Goal: Information Seeking & Learning: Compare options

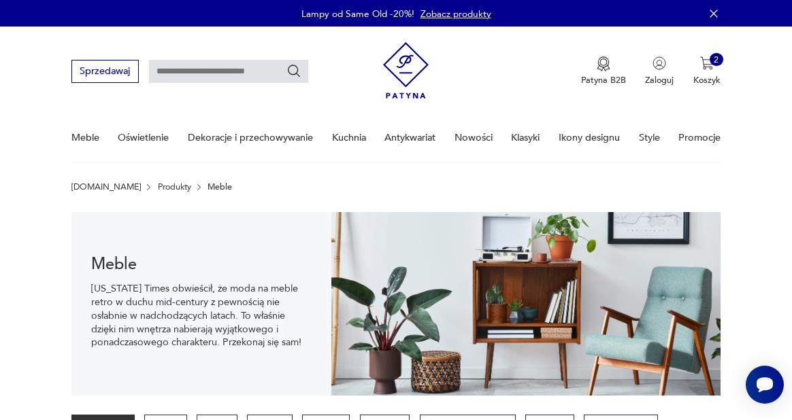
click at [174, 78] on input "text" at bounding box center [228, 71] width 159 height 23
type input "*********"
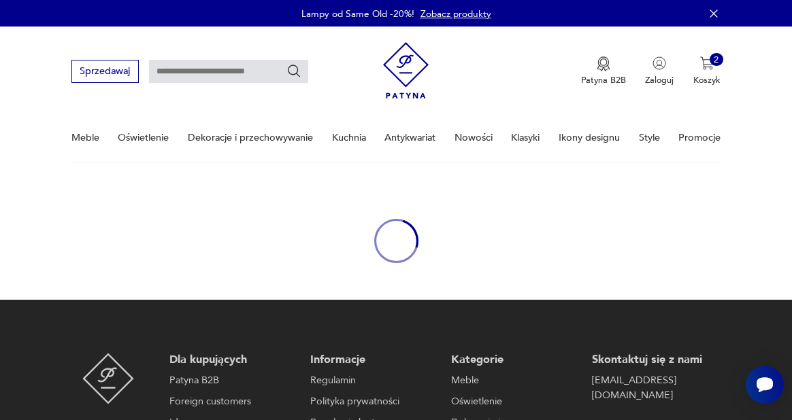
type input "*********"
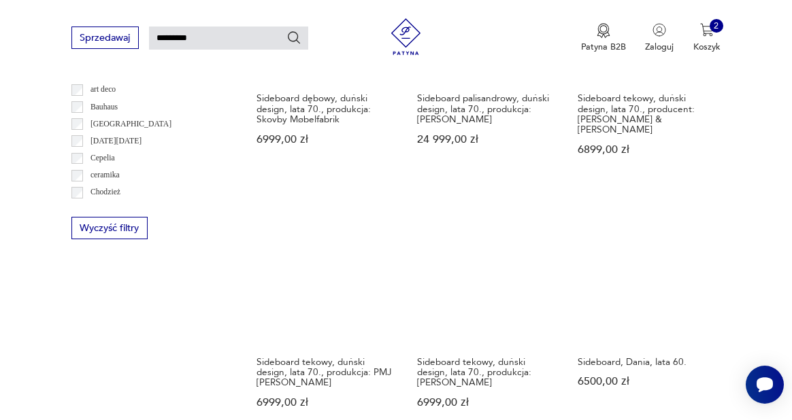
scroll to position [896, 0]
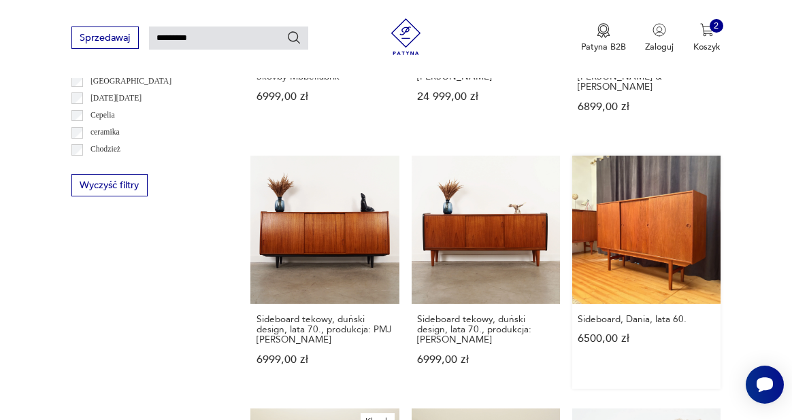
click at [654, 222] on link "Sideboard, Dania, lata 60. 6500,00 zł" at bounding box center [646, 272] width 148 height 233
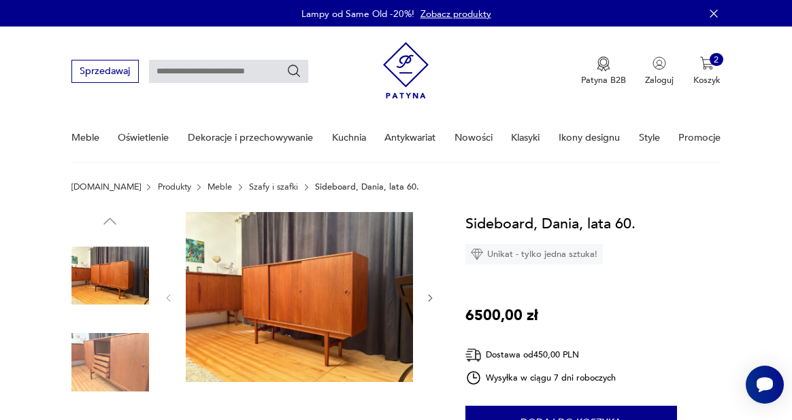
click at [116, 357] on img at bounding box center [110, 363] width 78 height 78
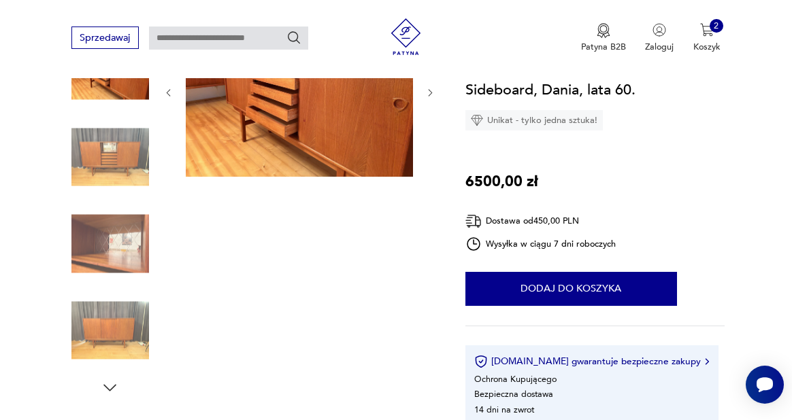
scroll to position [229, 0]
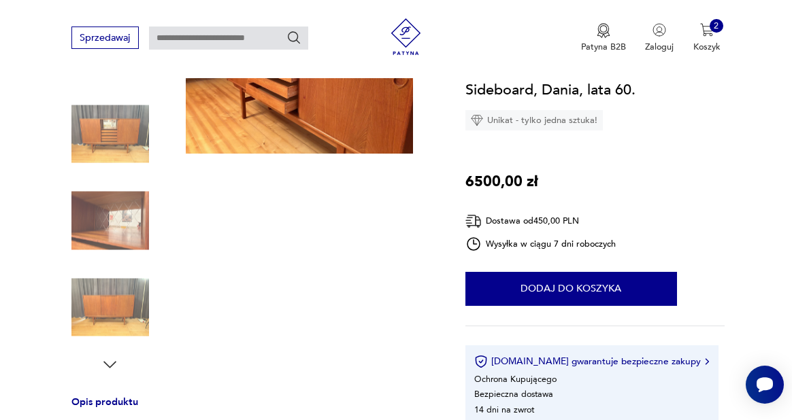
click at [87, 312] on img at bounding box center [110, 308] width 78 height 78
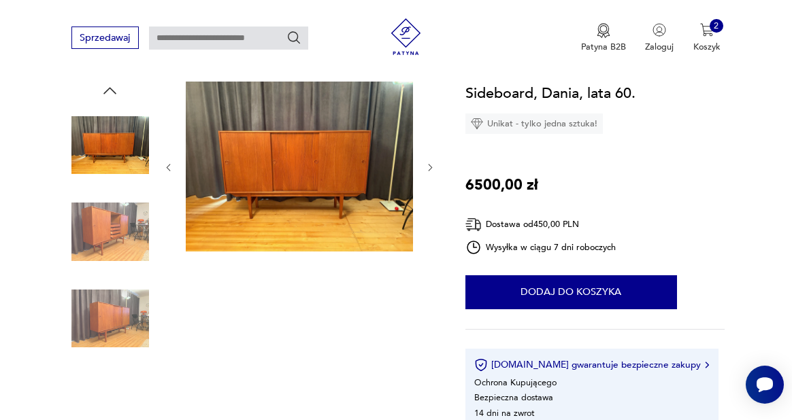
scroll to position [130, 0]
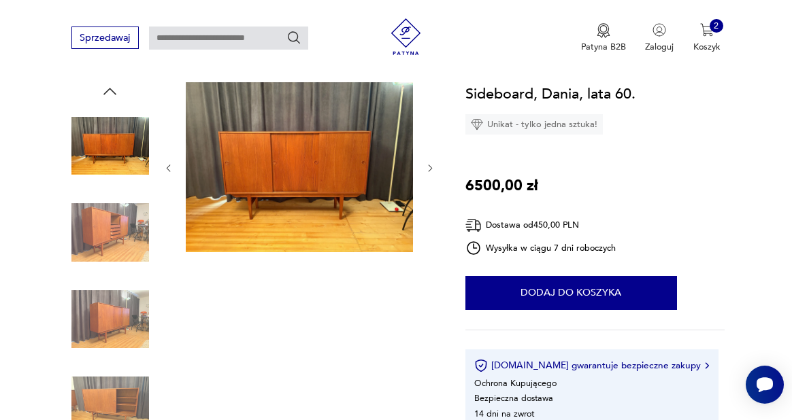
click at [112, 234] on img at bounding box center [110, 233] width 78 height 78
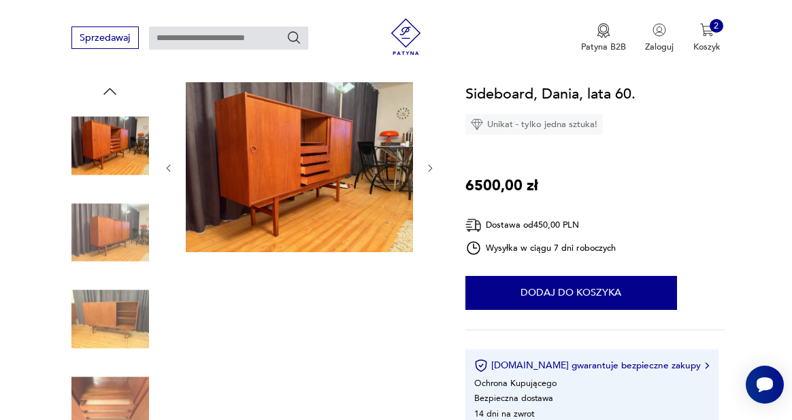
click at [137, 318] on img at bounding box center [110, 320] width 78 height 78
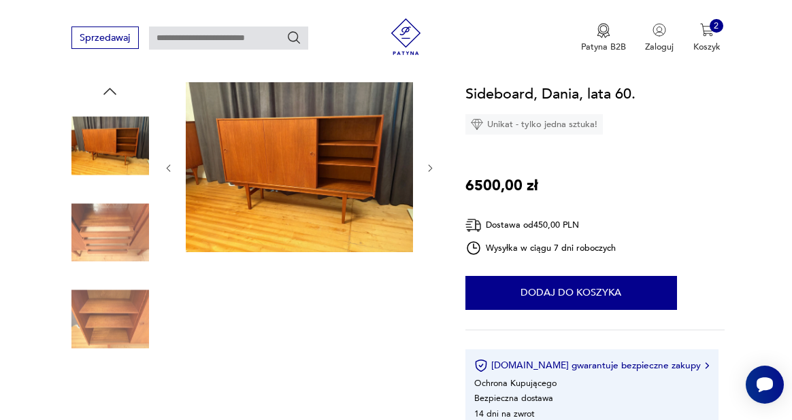
click at [114, 347] on img at bounding box center [110, 320] width 78 height 78
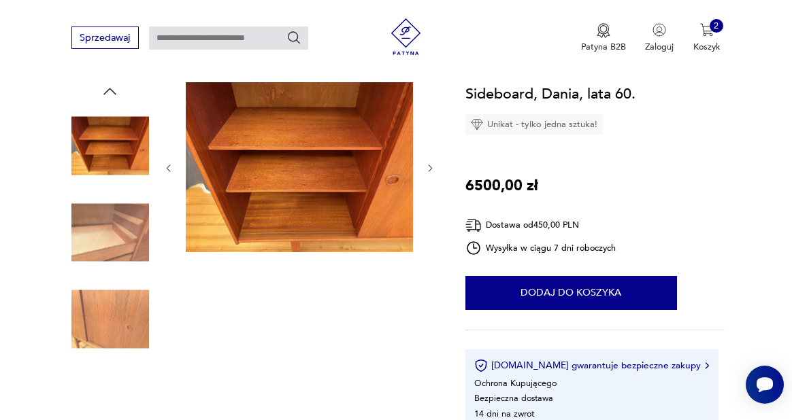
click at [113, 335] on img at bounding box center [110, 320] width 78 height 78
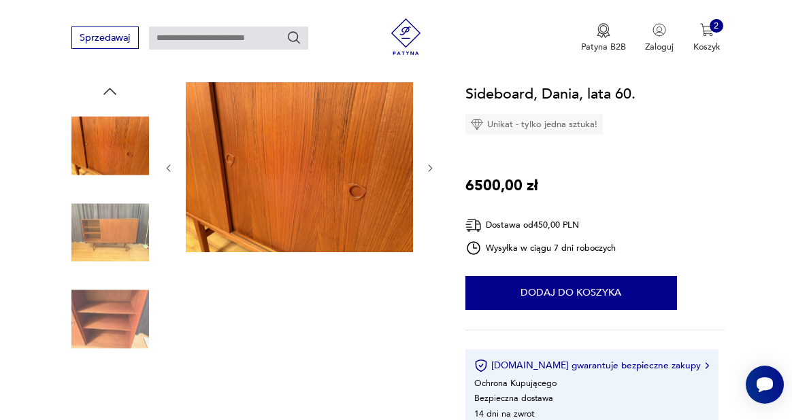
click at [113, 335] on img at bounding box center [110, 320] width 78 height 78
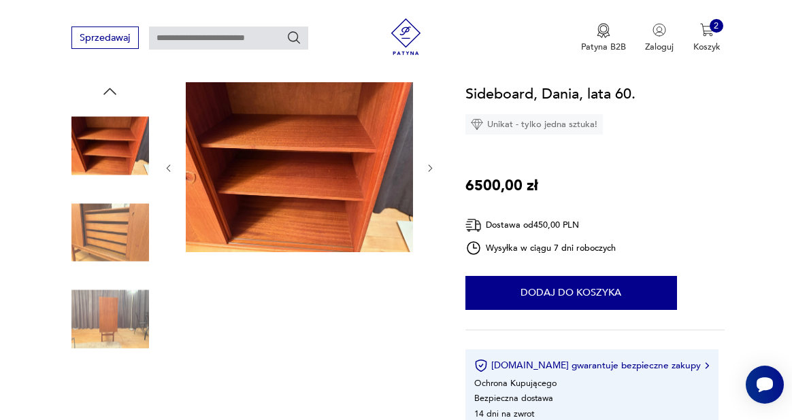
click at [113, 335] on img at bounding box center [110, 320] width 78 height 78
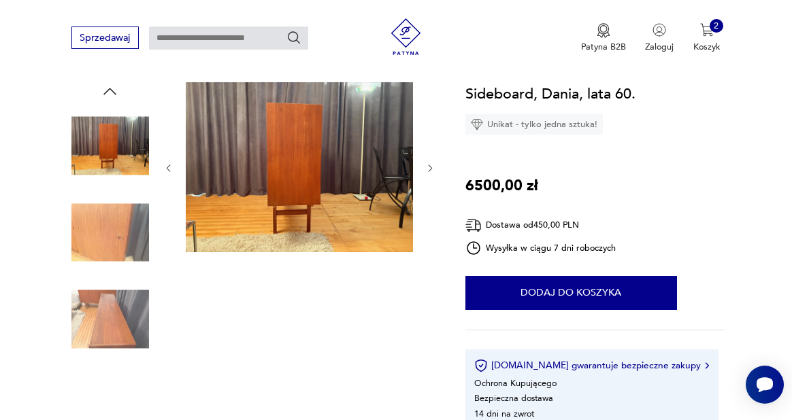
click at [108, 320] on img at bounding box center [110, 320] width 78 height 78
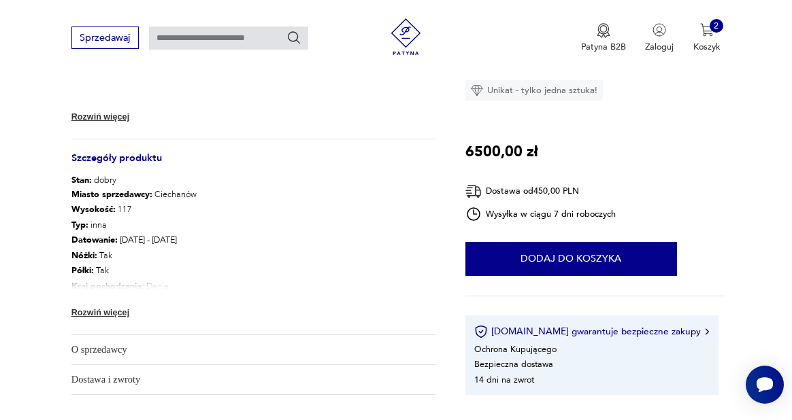
scroll to position [642, 0]
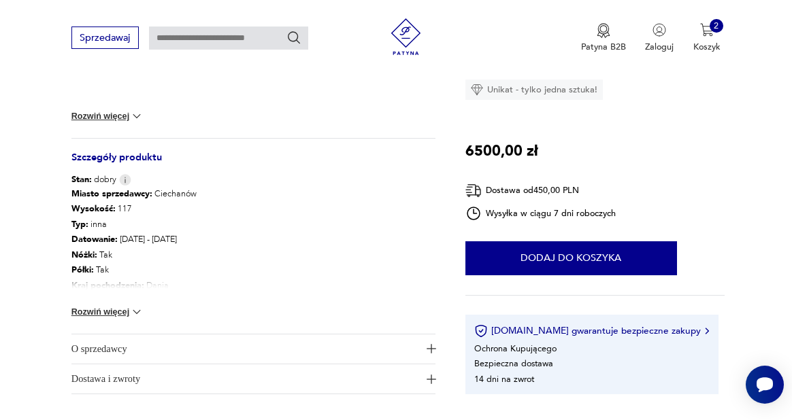
type input "*********"
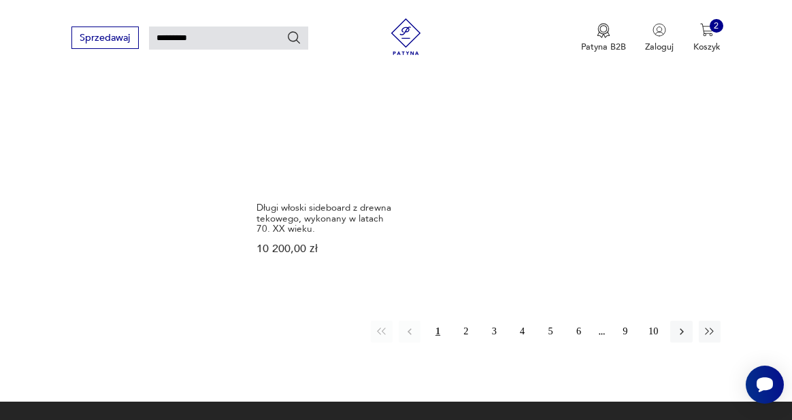
scroll to position [1556, 0]
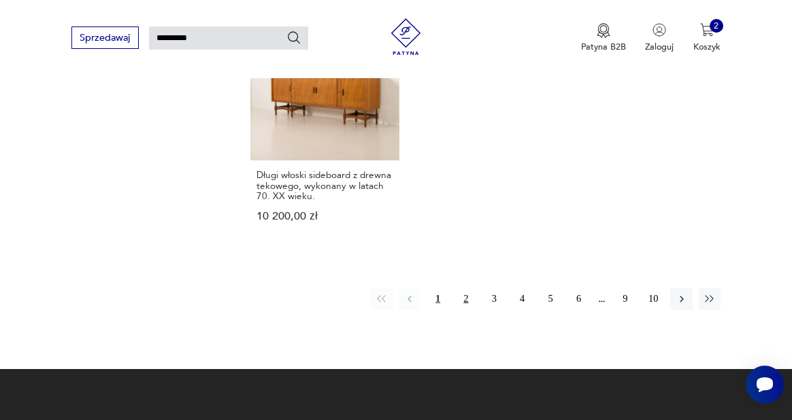
click at [465, 290] on button "2" at bounding box center [466, 299] width 22 height 22
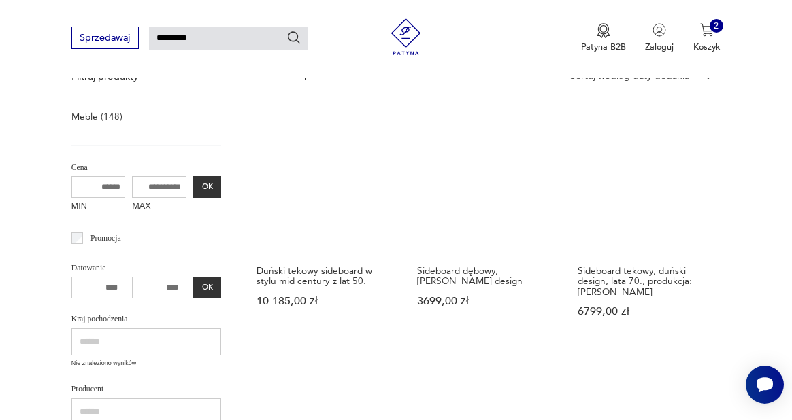
scroll to position [170, 0]
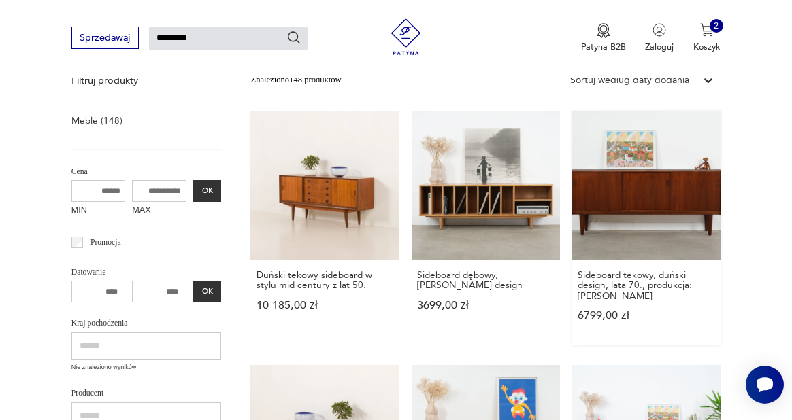
click at [636, 182] on link "Sideboard tekowy, duński design, lata 70., produkcja: [PERSON_NAME] 6799,00 zł" at bounding box center [646, 228] width 148 height 233
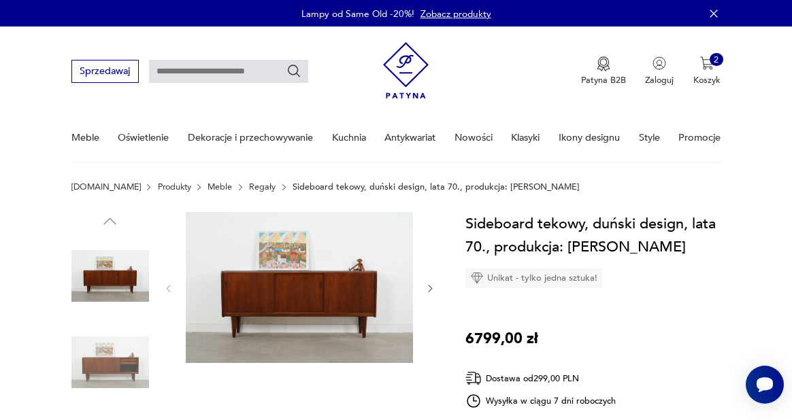
click at [113, 364] on img at bounding box center [110, 363] width 78 height 78
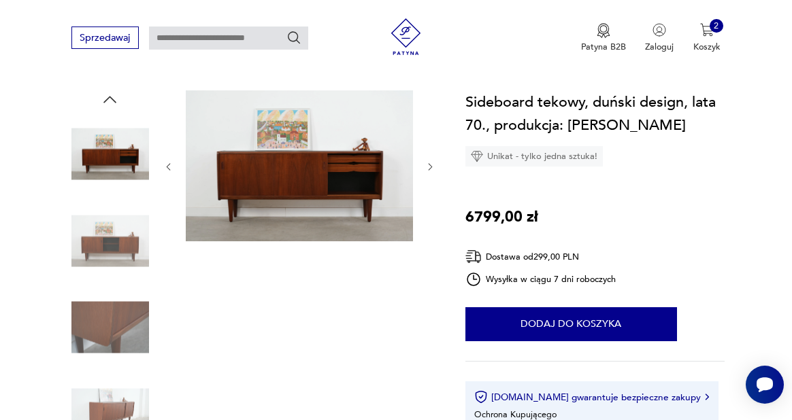
scroll to position [122, 0]
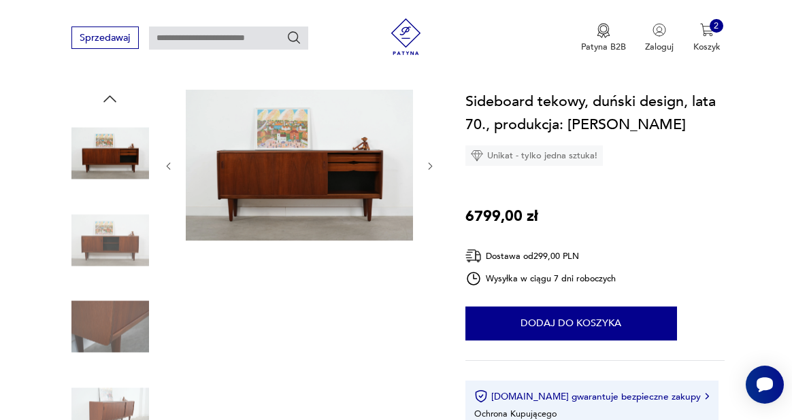
click at [106, 331] on img at bounding box center [110, 327] width 78 height 78
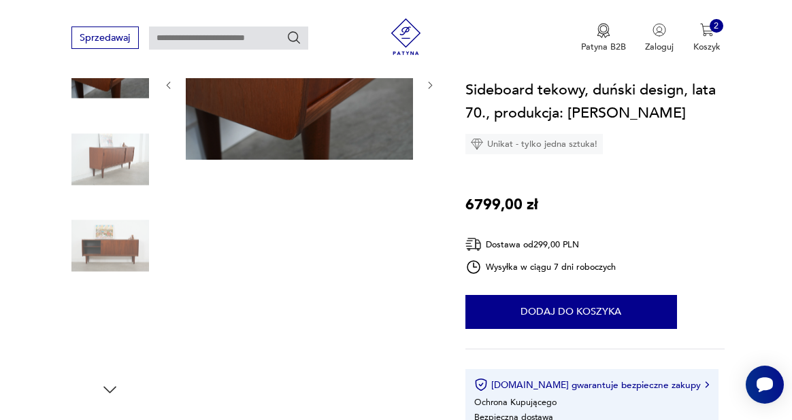
scroll to position [208, 0]
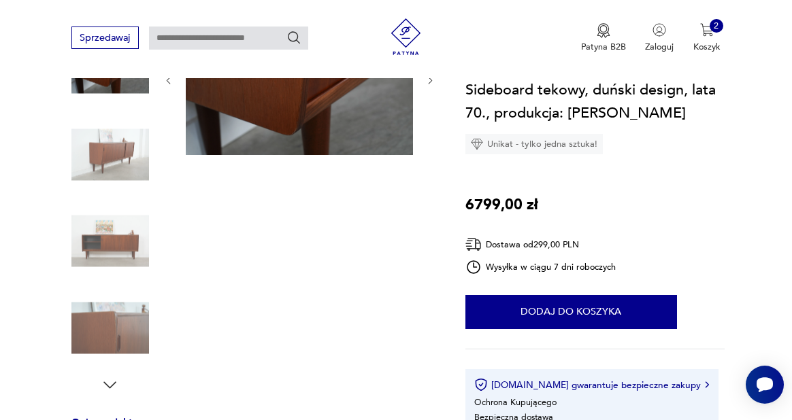
click at [106, 331] on img at bounding box center [110, 328] width 78 height 78
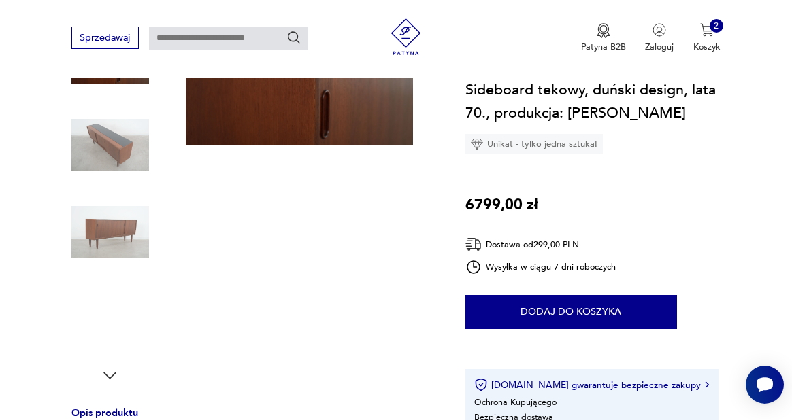
scroll to position [228, 0]
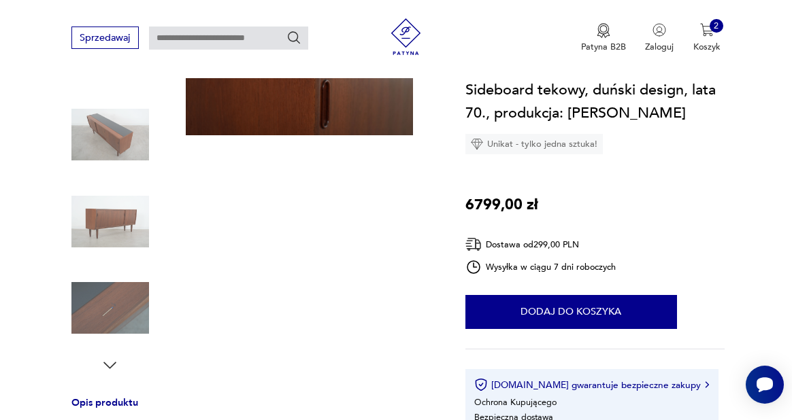
click at [105, 365] on icon "button" at bounding box center [110, 365] width 18 height 18
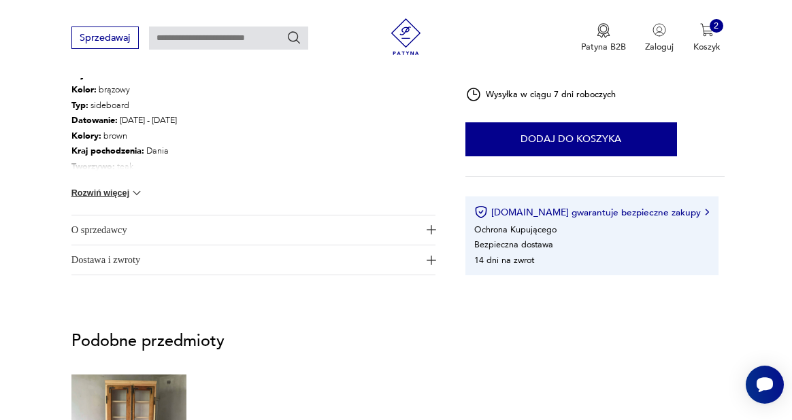
scroll to position [792, 0]
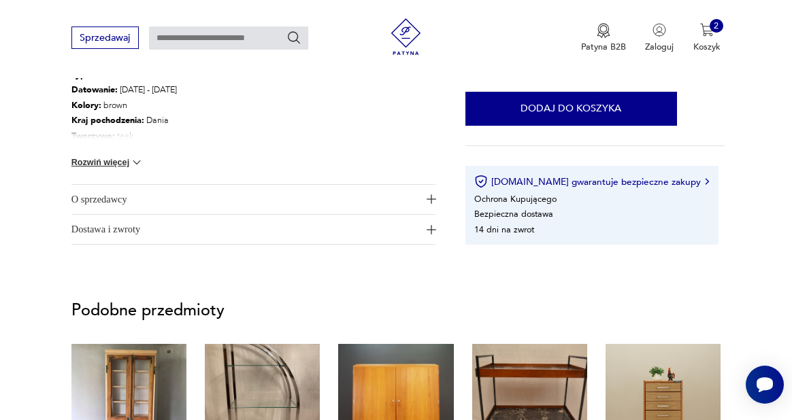
click at [254, 194] on span "O sprzedawcy" at bounding box center [245, 199] width 348 height 29
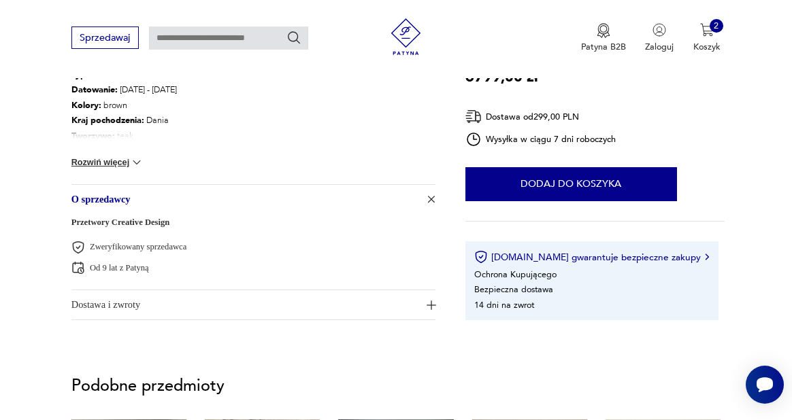
type input "*********"
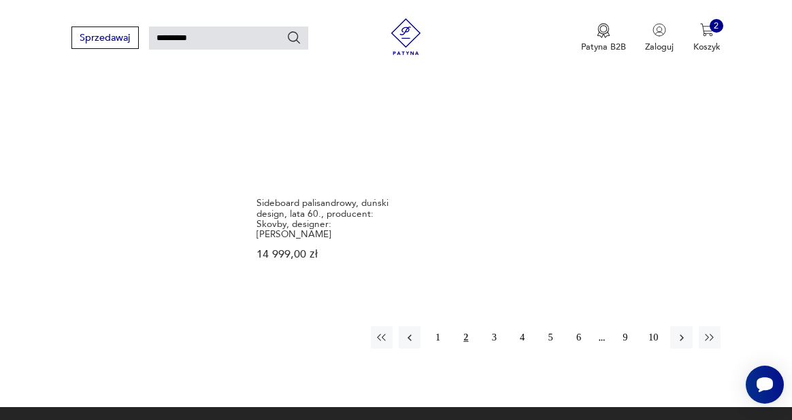
scroll to position [1585, 0]
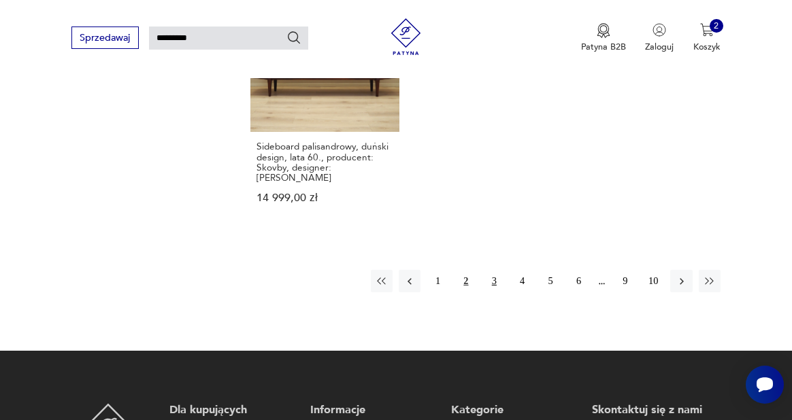
click at [492, 283] on button "3" at bounding box center [494, 281] width 22 height 22
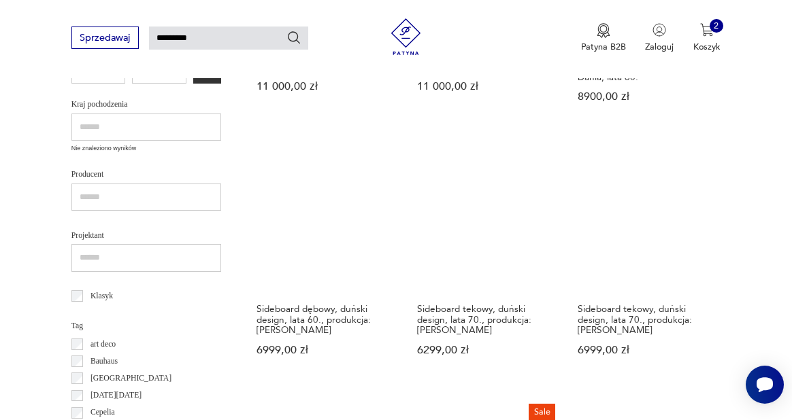
scroll to position [438, 0]
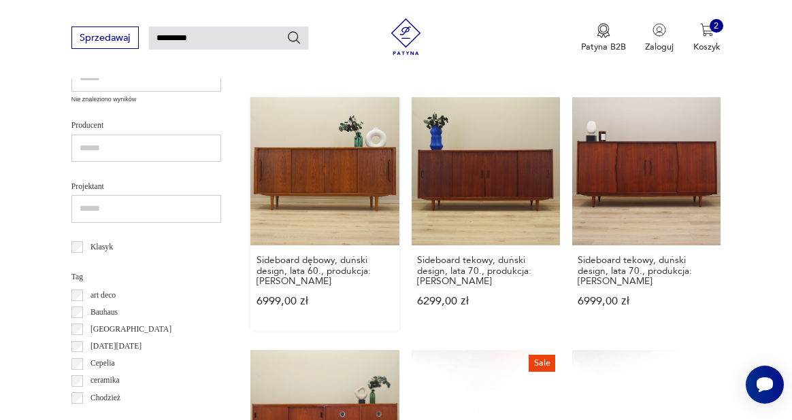
click at [312, 165] on link "Sideboard dębowy, duński design, lata 60., produkcja: [PERSON_NAME] 6999,00 zł" at bounding box center [324, 213] width 148 height 233
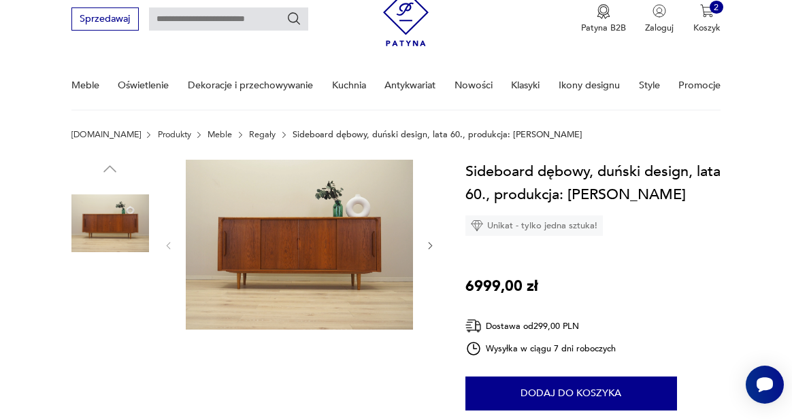
scroll to position [107, 0]
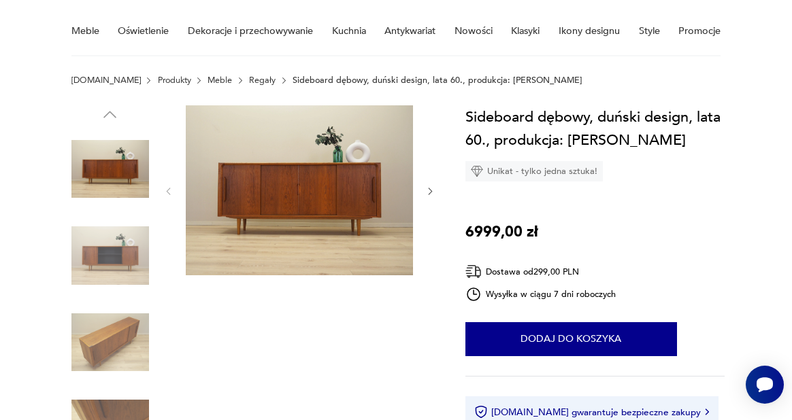
click at [430, 191] on icon "button" at bounding box center [430, 191] width 10 height 10
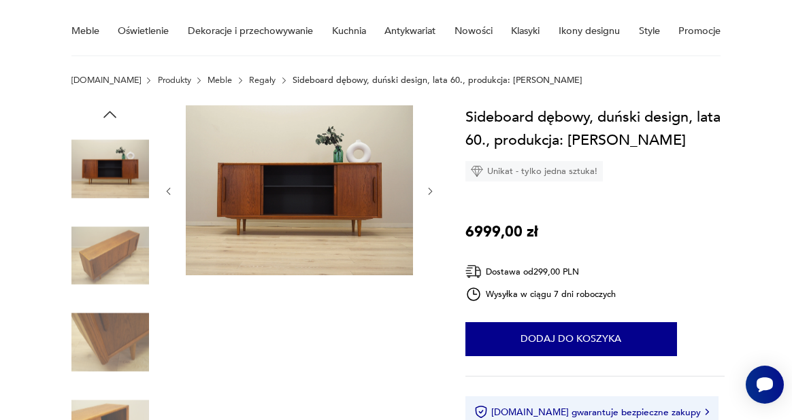
click at [430, 192] on icon "button" at bounding box center [430, 191] width 10 height 10
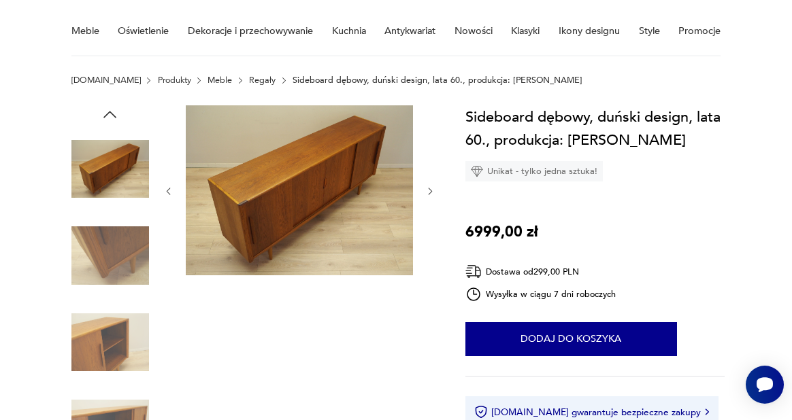
click at [430, 193] on icon "button" at bounding box center [430, 191] width 10 height 10
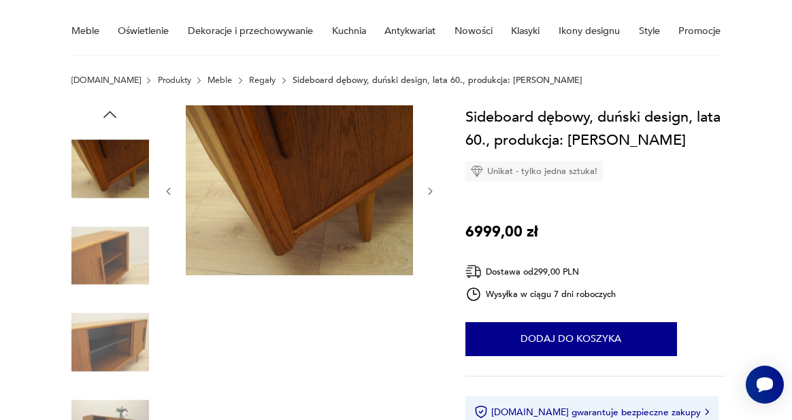
click at [430, 193] on icon "button" at bounding box center [431, 191] width 4 height 7
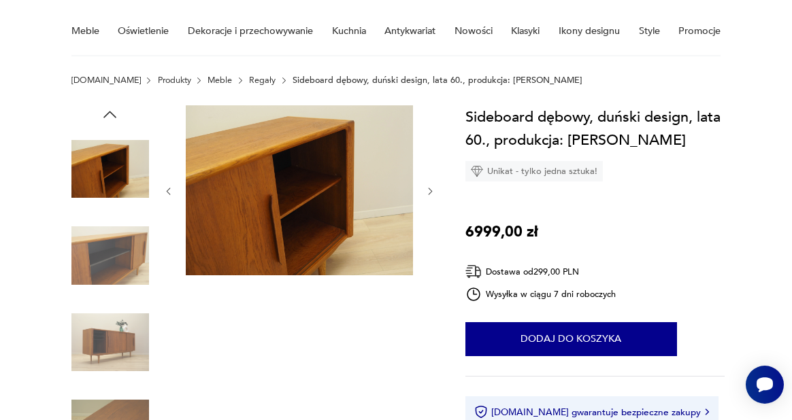
click at [430, 193] on icon "button" at bounding box center [431, 191] width 4 height 7
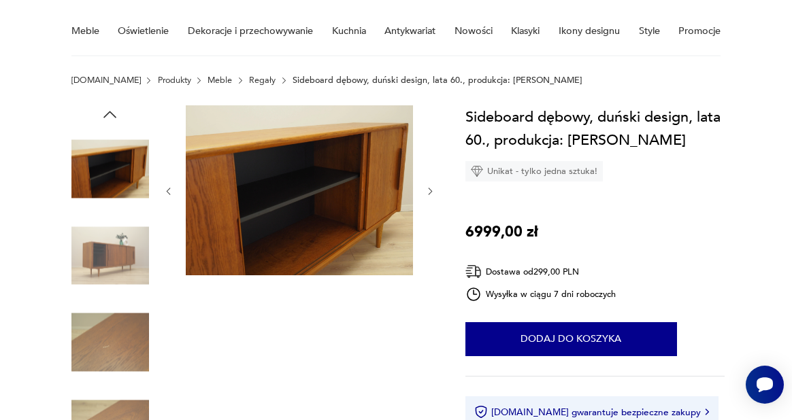
click at [430, 193] on icon "button" at bounding box center [431, 191] width 4 height 7
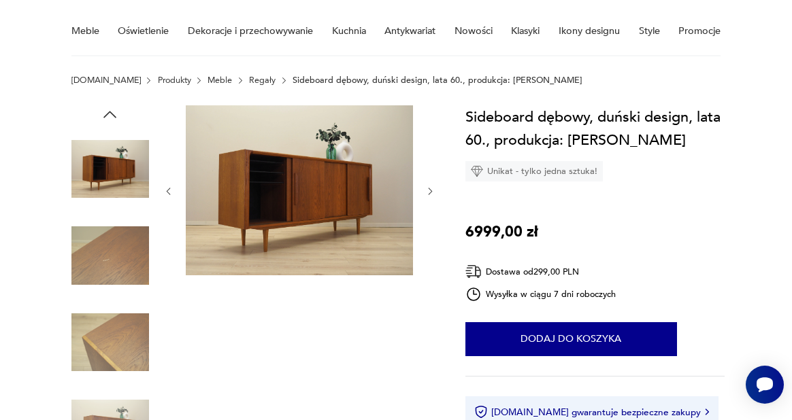
click at [430, 194] on icon "button" at bounding box center [430, 191] width 10 height 10
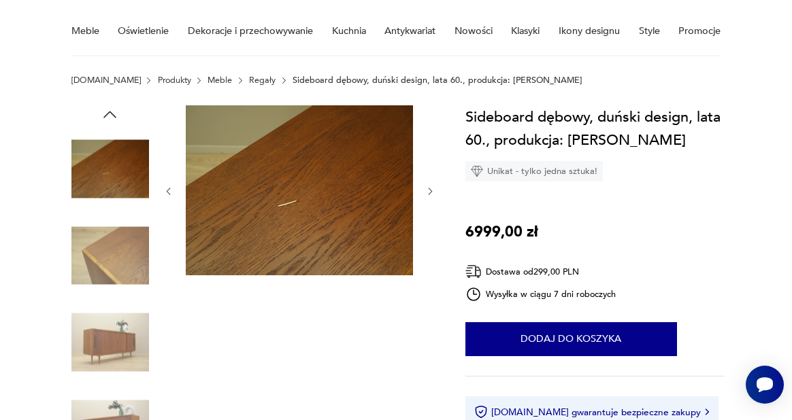
click at [430, 194] on icon "button" at bounding box center [430, 191] width 10 height 10
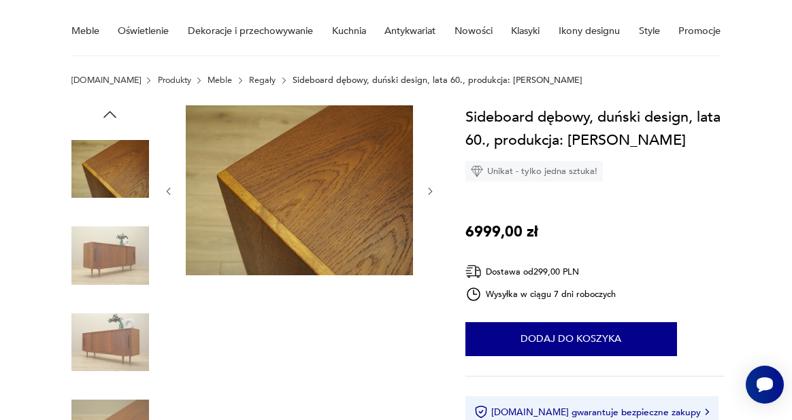
click at [430, 194] on icon "button" at bounding box center [430, 191] width 10 height 10
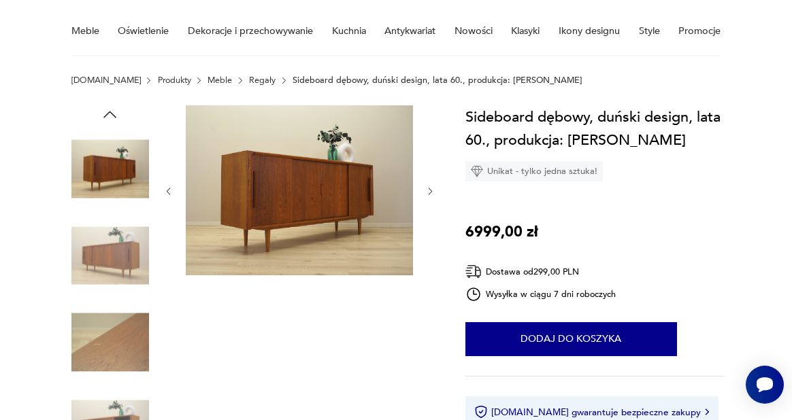
click at [430, 194] on icon "button" at bounding box center [430, 191] width 10 height 10
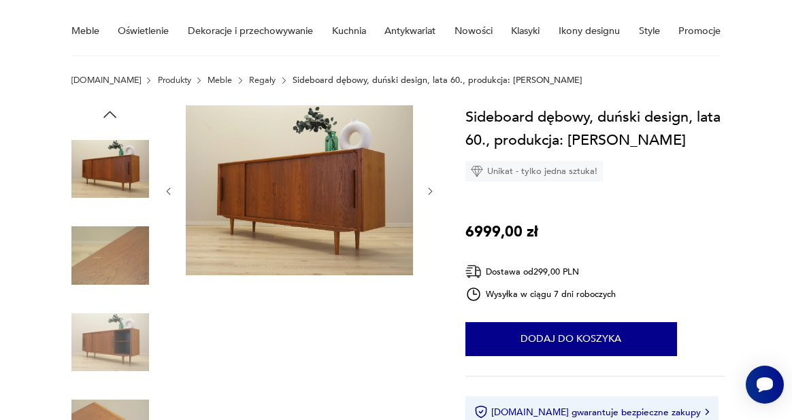
click at [430, 194] on icon "button" at bounding box center [430, 191] width 10 height 10
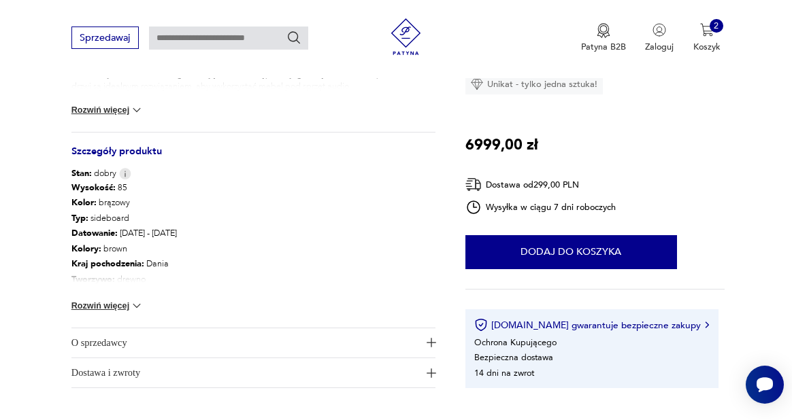
scroll to position [654, 0]
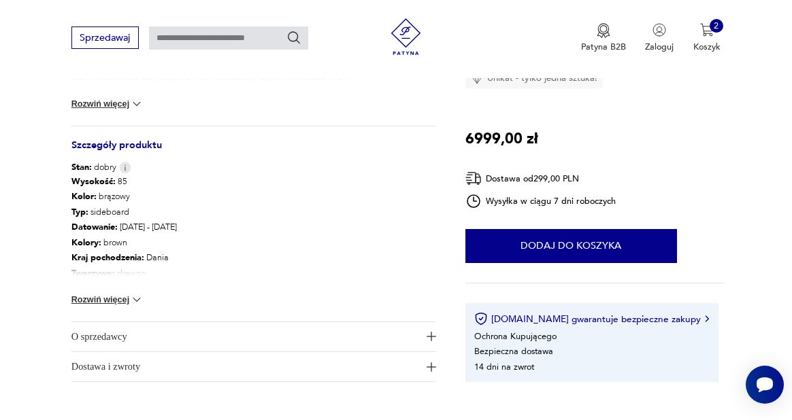
click at [287, 343] on span "O sprzedawcy" at bounding box center [245, 336] width 348 height 29
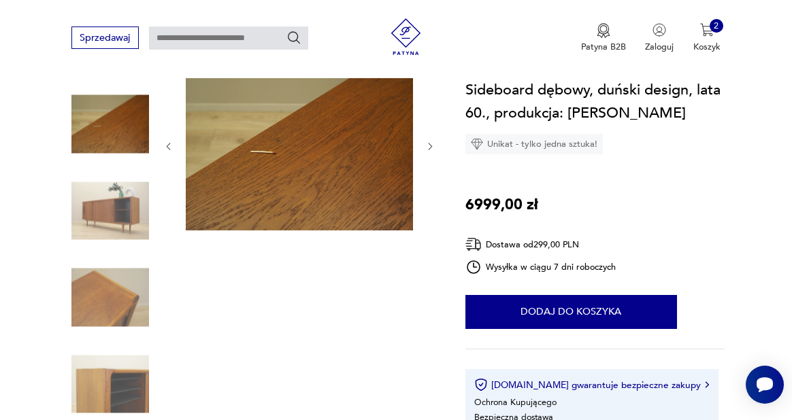
scroll to position [130, 0]
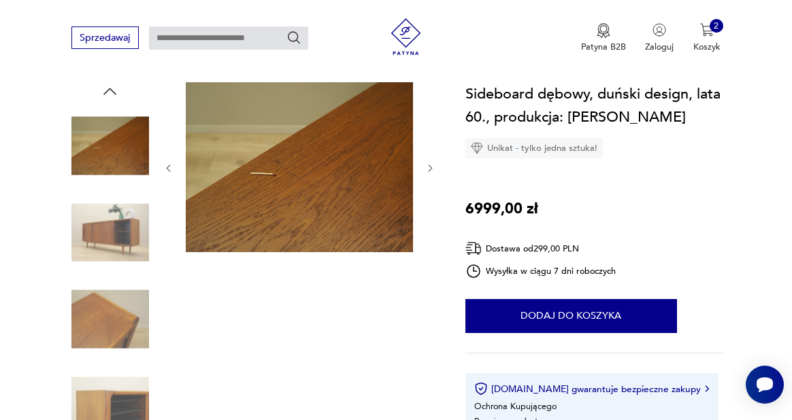
click at [118, 318] on img at bounding box center [110, 320] width 78 height 78
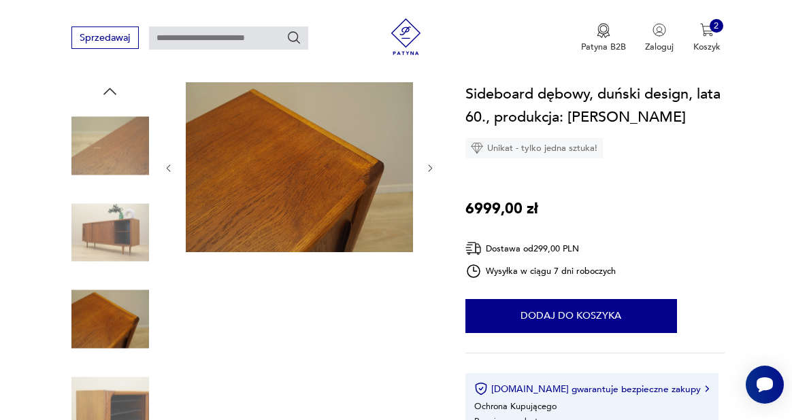
click at [97, 250] on img at bounding box center [110, 233] width 78 height 78
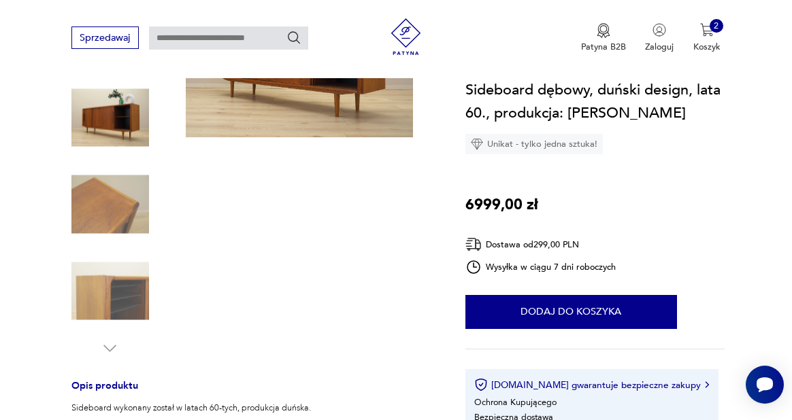
scroll to position [290, 0]
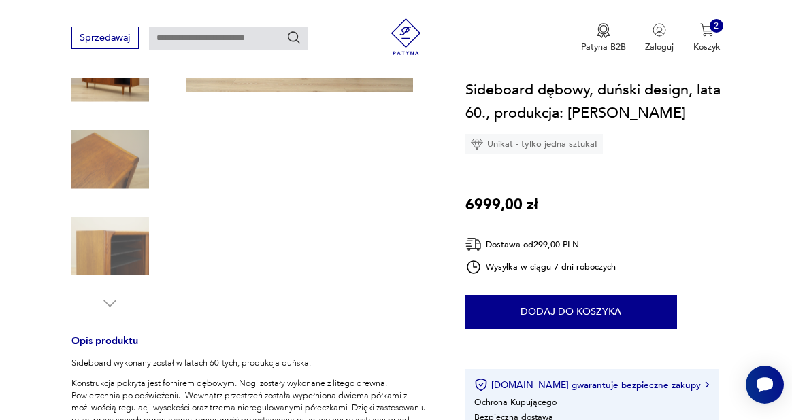
click at [105, 254] on img at bounding box center [110, 246] width 78 height 78
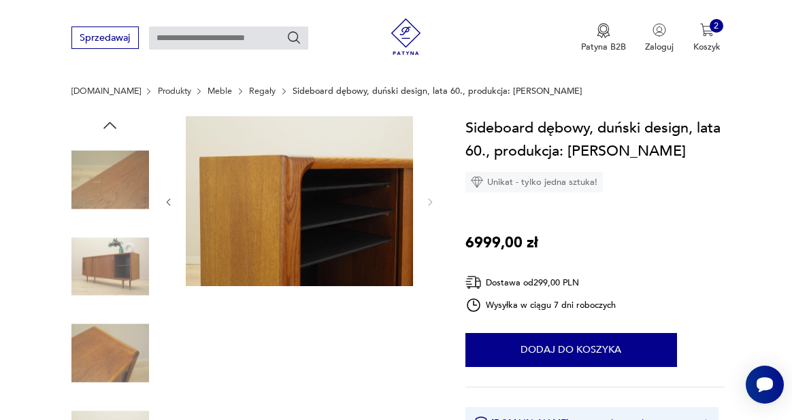
scroll to position [52, 0]
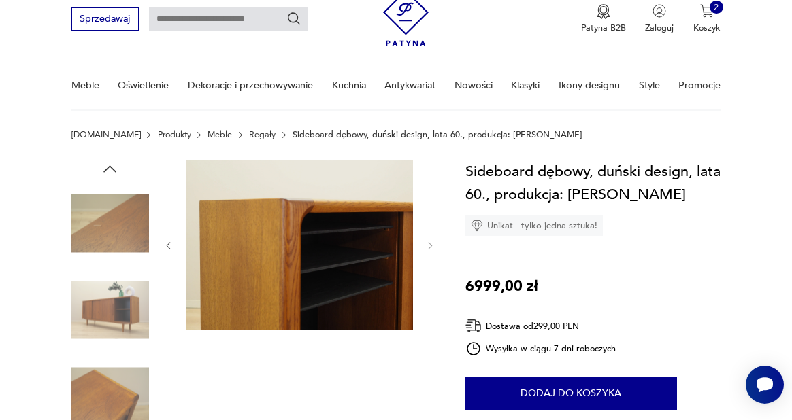
click at [112, 216] on img at bounding box center [110, 224] width 78 height 78
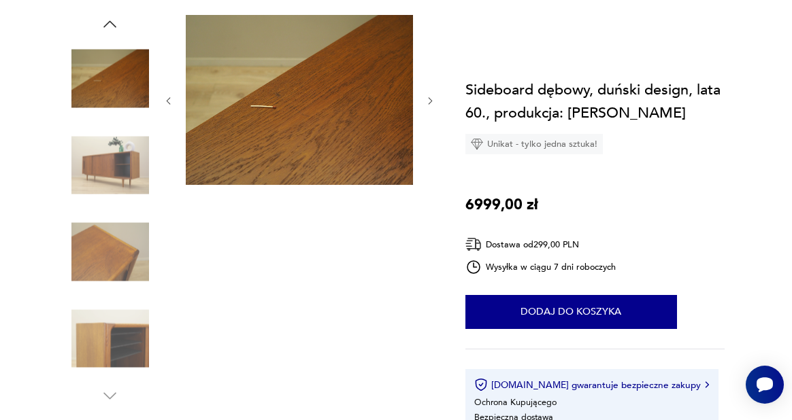
scroll to position [0, 0]
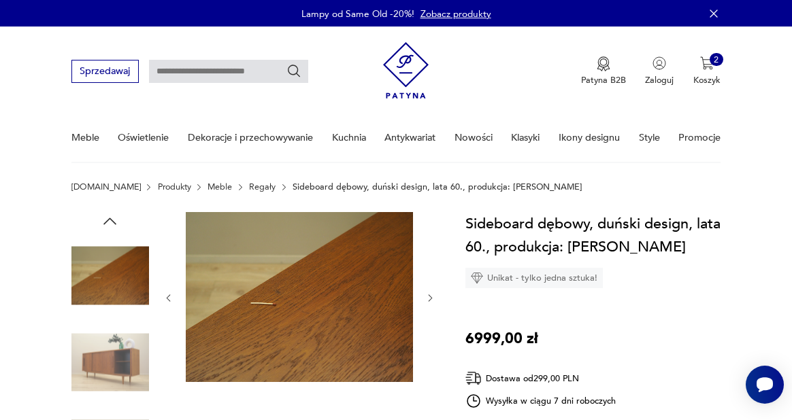
click at [105, 222] on icon "button" at bounding box center [109, 221] width 13 height 7
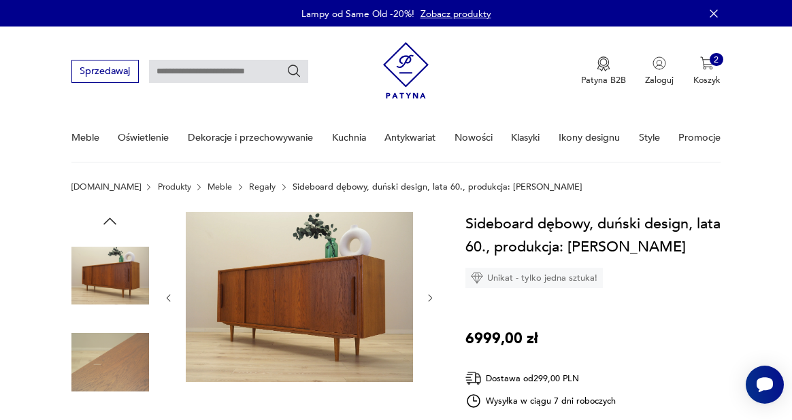
click at [105, 222] on icon "button" at bounding box center [109, 221] width 13 height 7
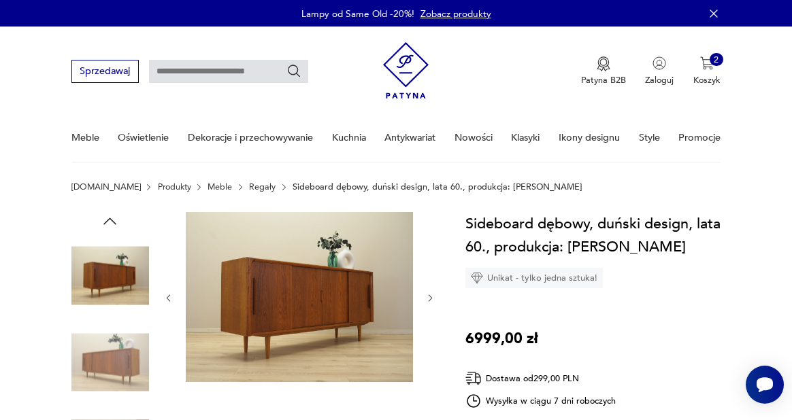
click at [105, 222] on icon "button" at bounding box center [109, 221] width 13 height 7
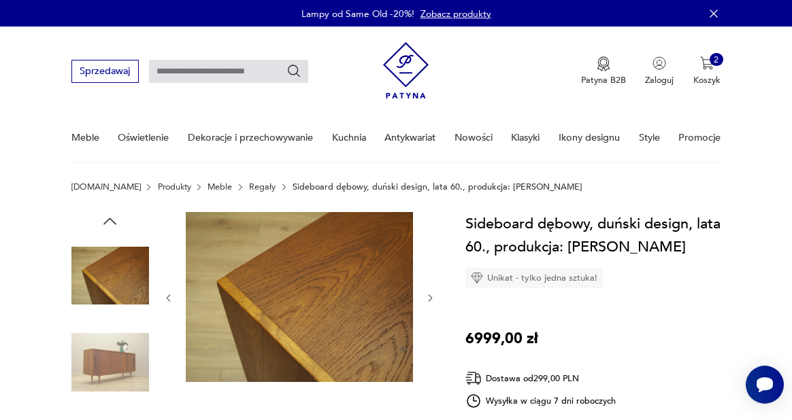
click at [105, 222] on icon "button" at bounding box center [109, 221] width 13 height 7
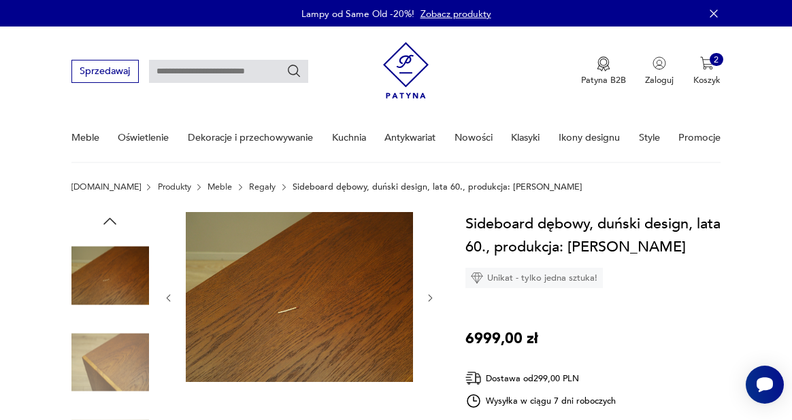
click at [105, 222] on icon "button" at bounding box center [109, 221] width 13 height 7
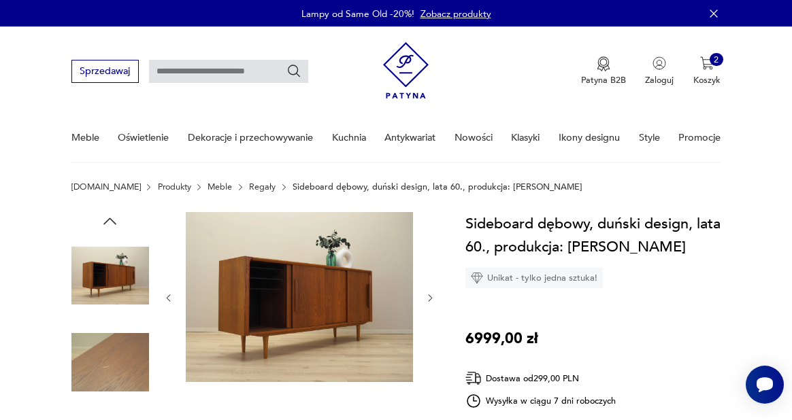
click at [105, 222] on icon "button" at bounding box center [109, 221] width 13 height 7
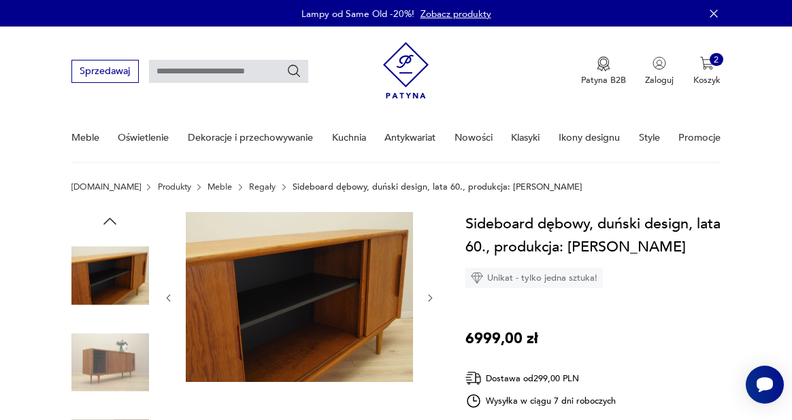
click at [105, 222] on icon "button" at bounding box center [109, 221] width 13 height 7
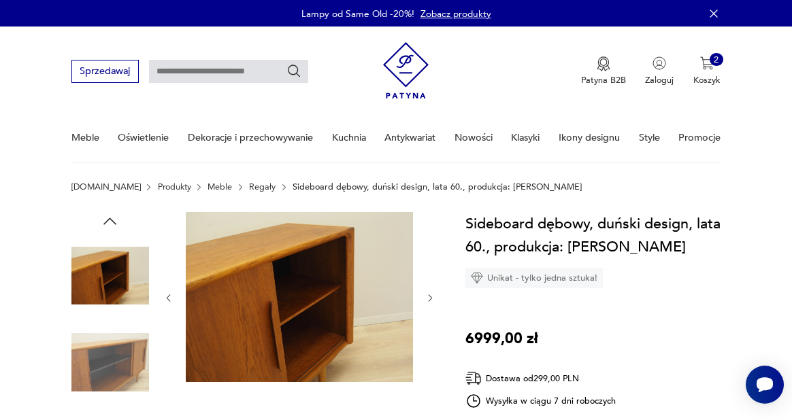
click at [105, 222] on icon "button" at bounding box center [109, 221] width 13 height 7
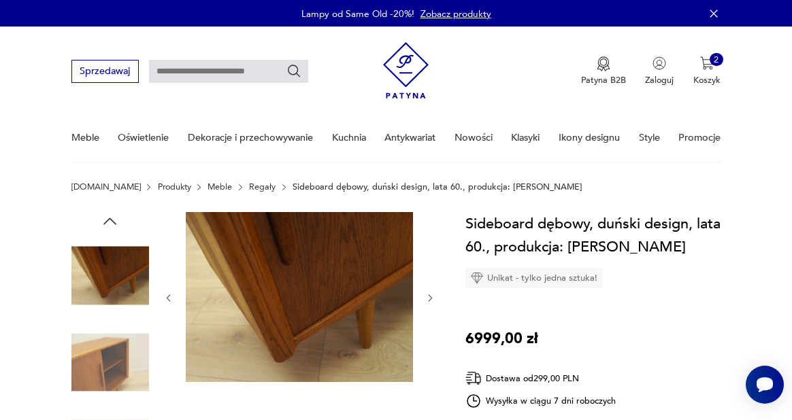
click at [105, 222] on icon "button" at bounding box center [109, 221] width 13 height 7
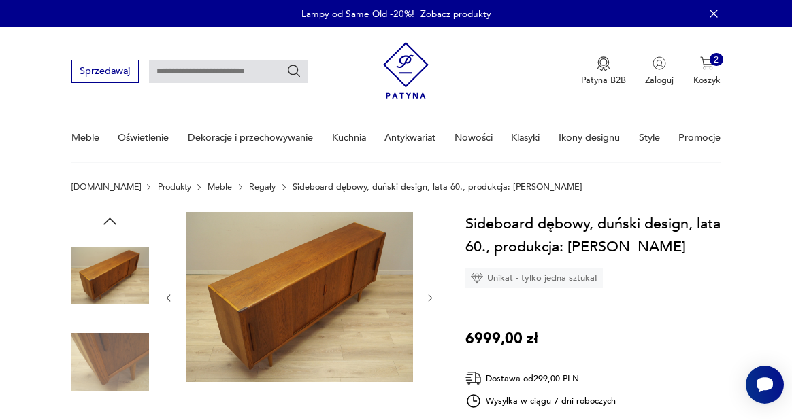
click at [105, 222] on icon "button" at bounding box center [109, 221] width 13 height 7
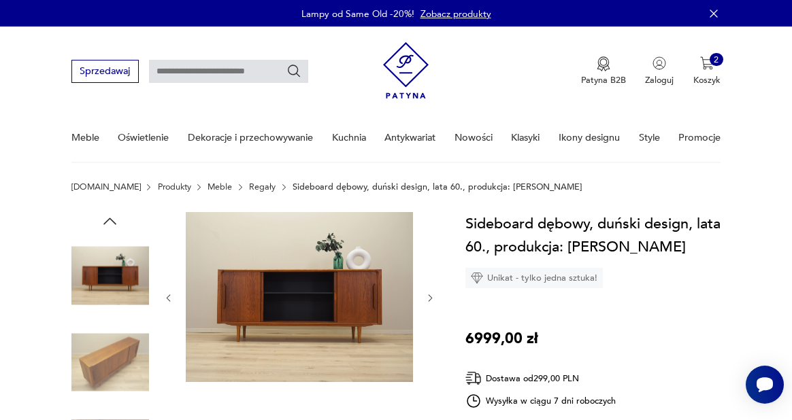
click at [105, 222] on icon "button" at bounding box center [109, 221] width 13 height 7
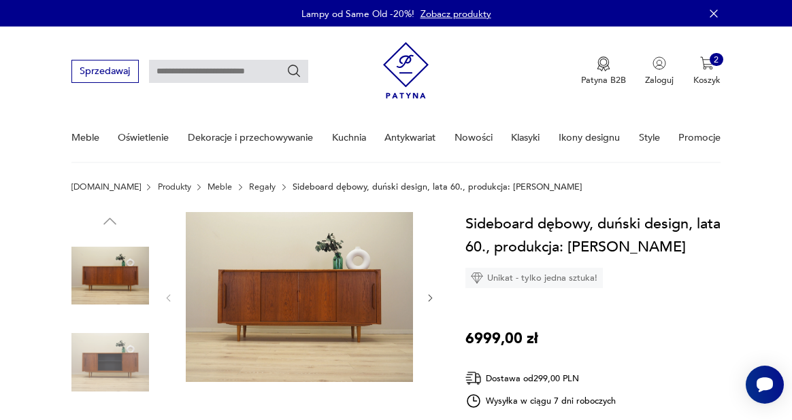
click at [282, 309] on img at bounding box center [299, 297] width 227 height 171
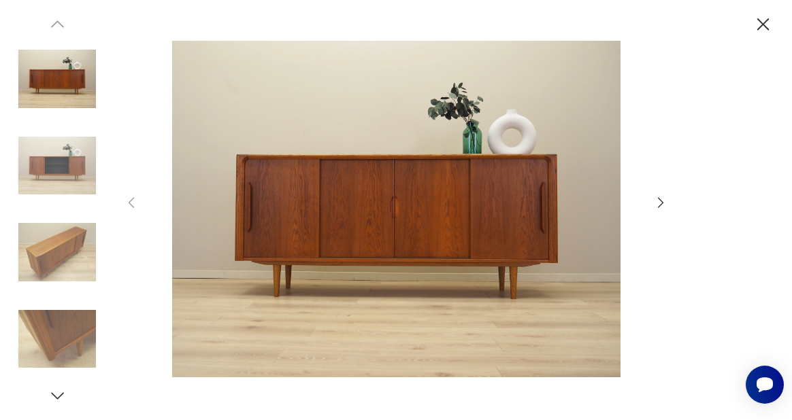
click at [659, 201] on icon "button" at bounding box center [660, 202] width 15 height 15
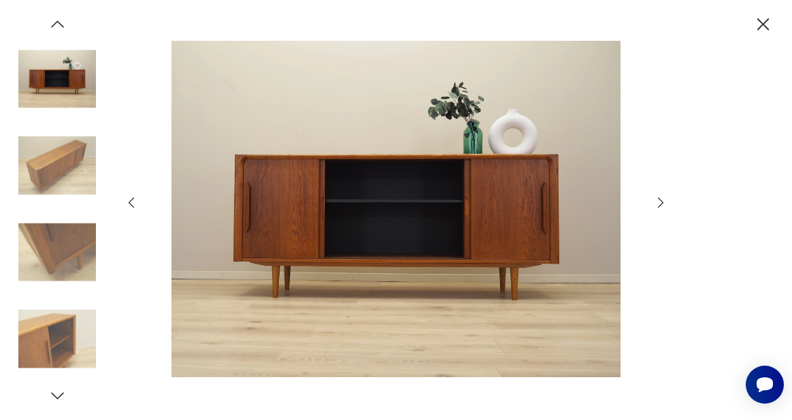
click at [659, 201] on icon "button" at bounding box center [660, 202] width 15 height 15
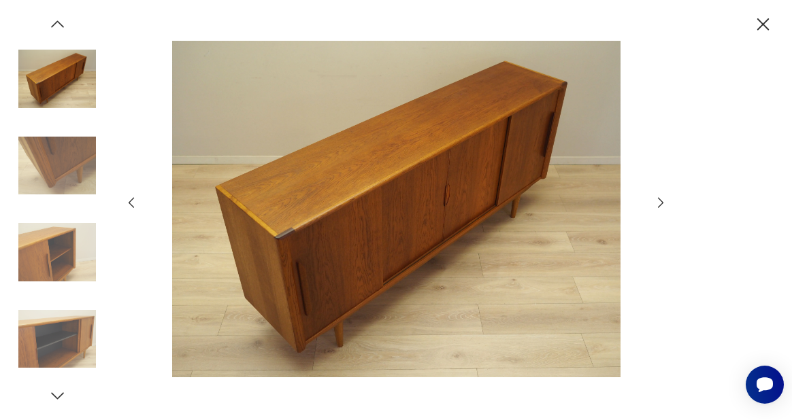
click at [659, 201] on icon "button" at bounding box center [660, 202] width 15 height 15
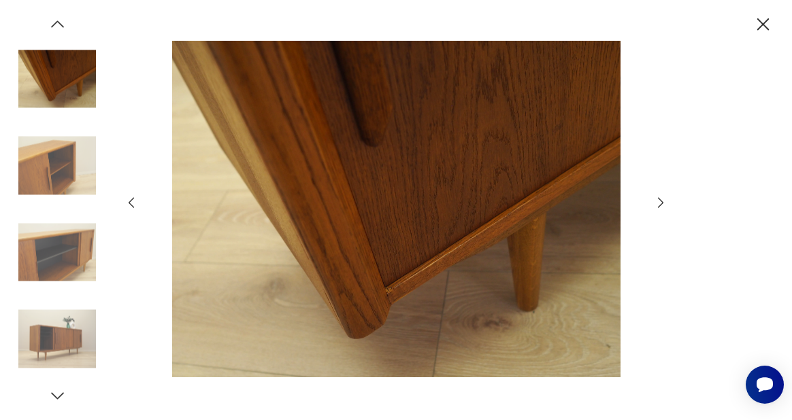
click at [659, 201] on icon "button" at bounding box center [660, 202] width 15 height 15
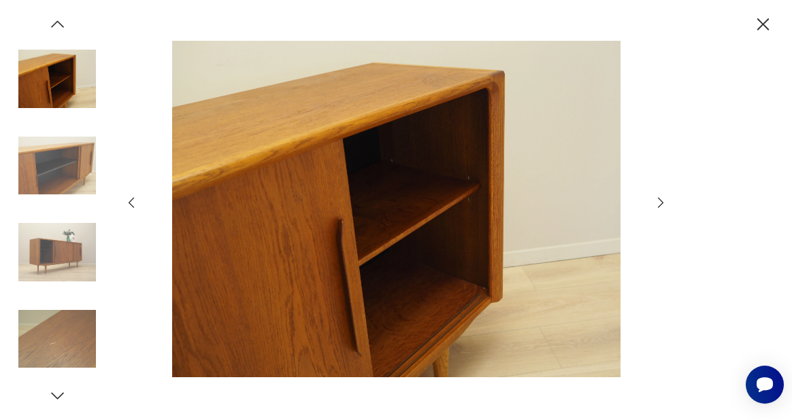
click at [659, 201] on icon "button" at bounding box center [660, 202] width 15 height 15
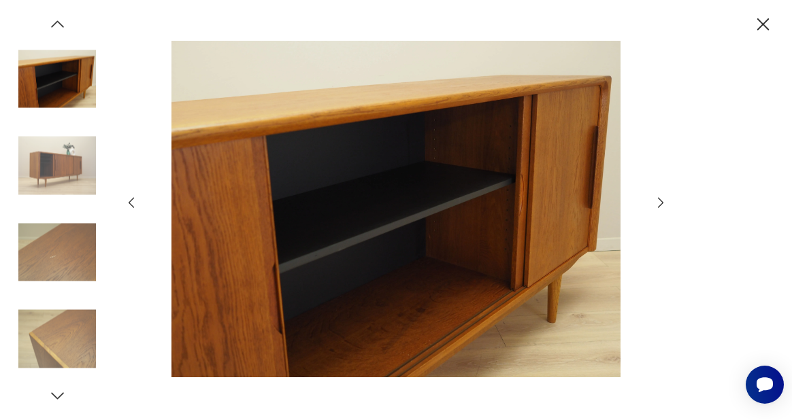
click at [761, 19] on icon "button" at bounding box center [763, 25] width 22 height 22
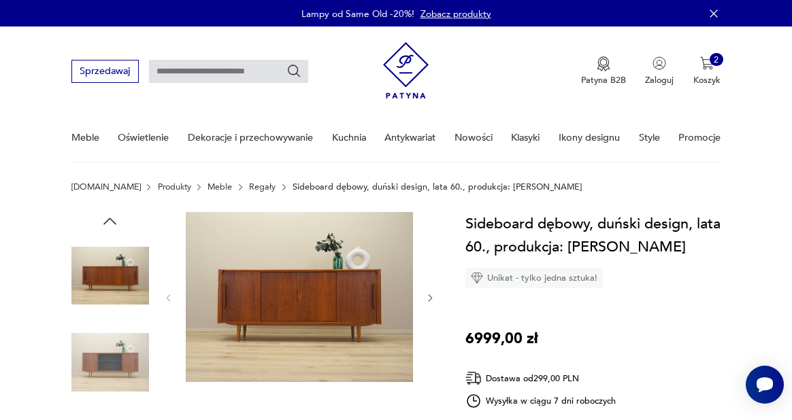
type input "*********"
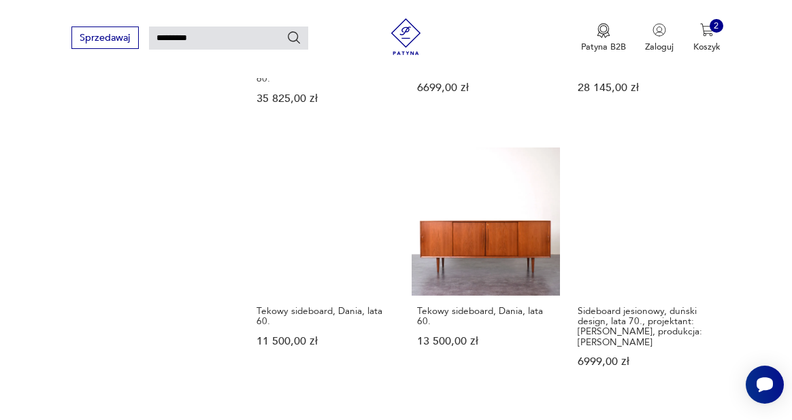
scroll to position [1179, 0]
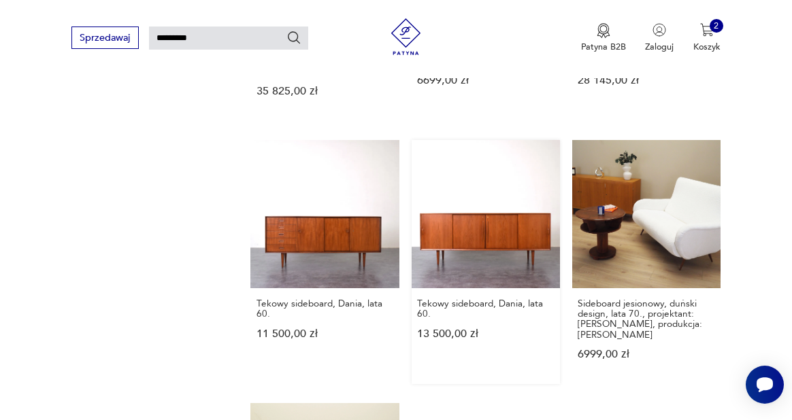
click at [490, 198] on link "Tekowy sideboard, Dania, lata 60. 13 500,00 zł" at bounding box center [486, 262] width 148 height 244
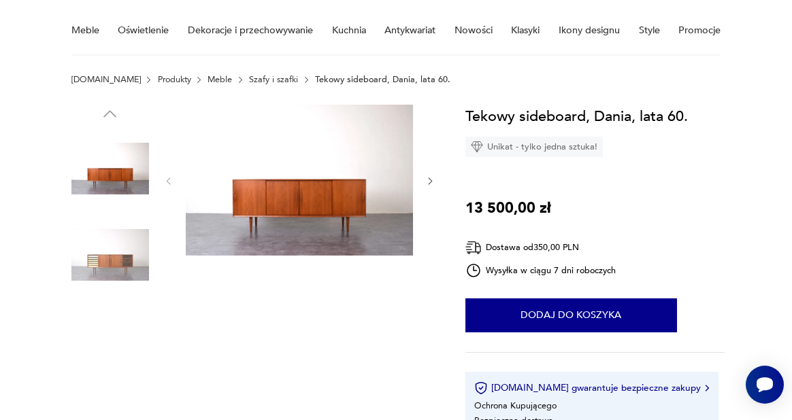
scroll to position [107, 0]
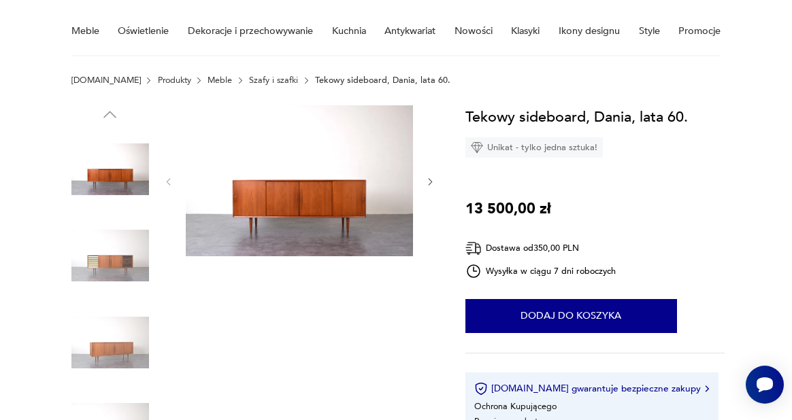
click at [295, 203] on img at bounding box center [299, 181] width 227 height 152
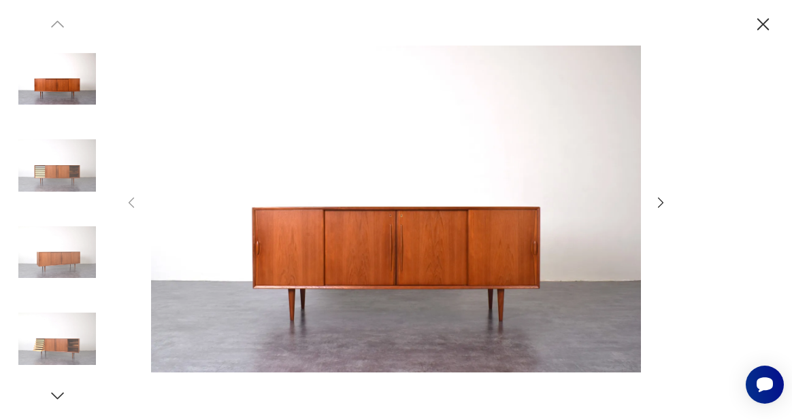
type input "*********"
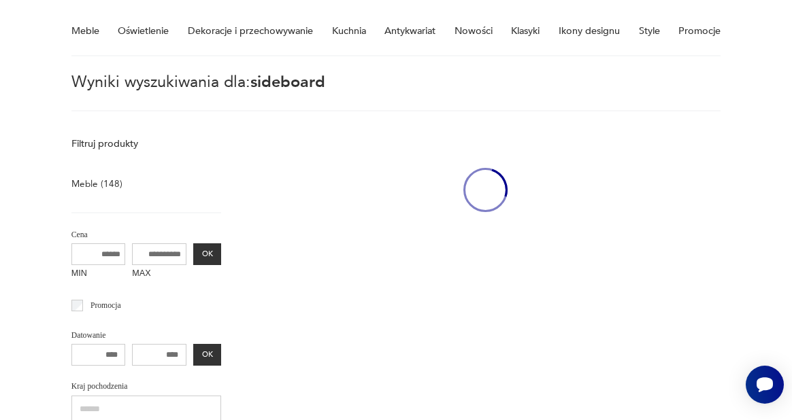
scroll to position [868, 0]
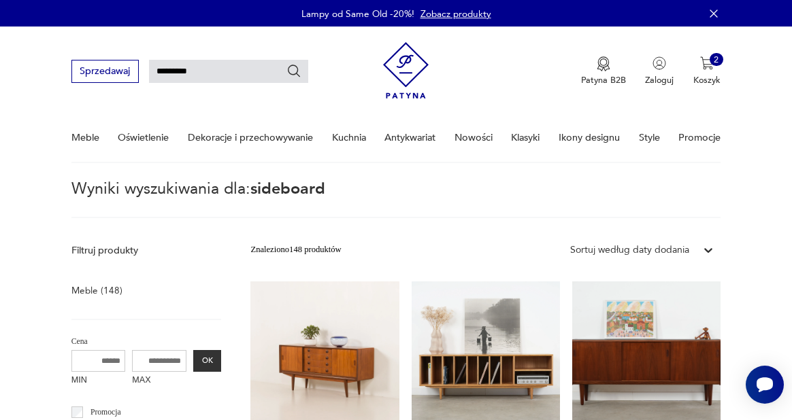
click at [465, 192] on p "Wyniki wyszukiwania dla: sideboard" at bounding box center [396, 199] width 650 height 35
click at [293, 360] on link "Duński tekowy sideboard w stylu mid century z lat 50. 10 185,00 zł" at bounding box center [324, 398] width 148 height 233
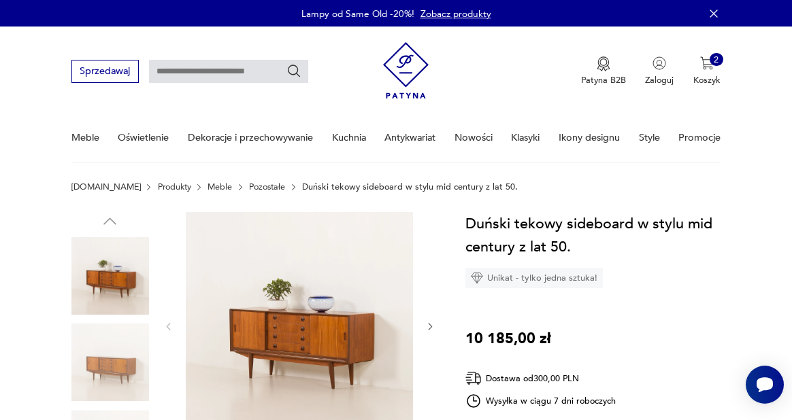
type input "*********"
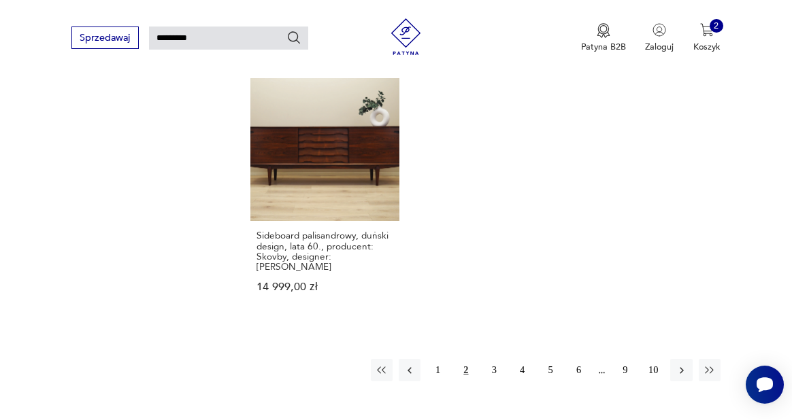
scroll to position [1540, 0]
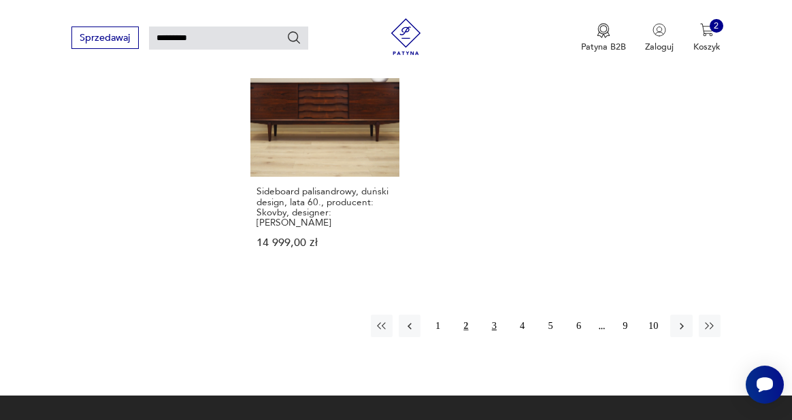
click at [491, 329] on button "3" at bounding box center [494, 326] width 22 height 22
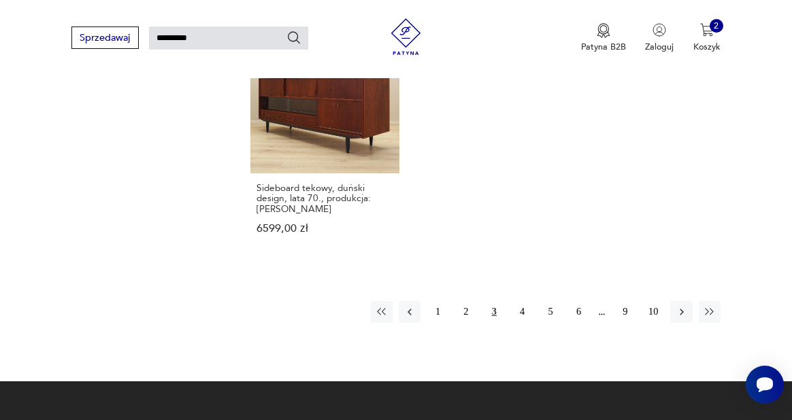
scroll to position [1558, 0]
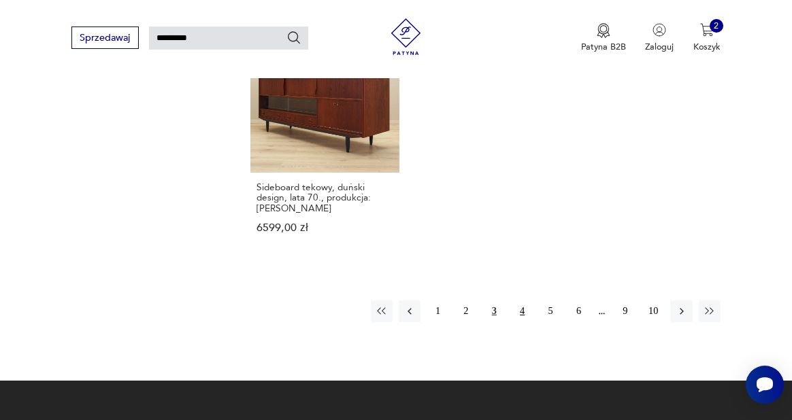
click at [522, 301] on button "4" at bounding box center [523, 312] width 22 height 22
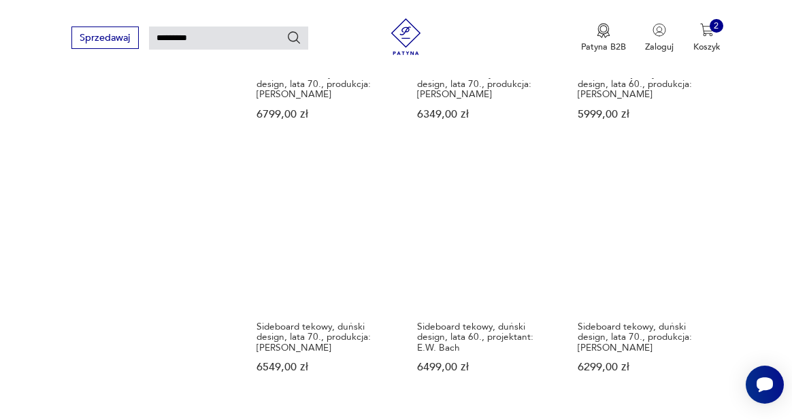
scroll to position [1143, 0]
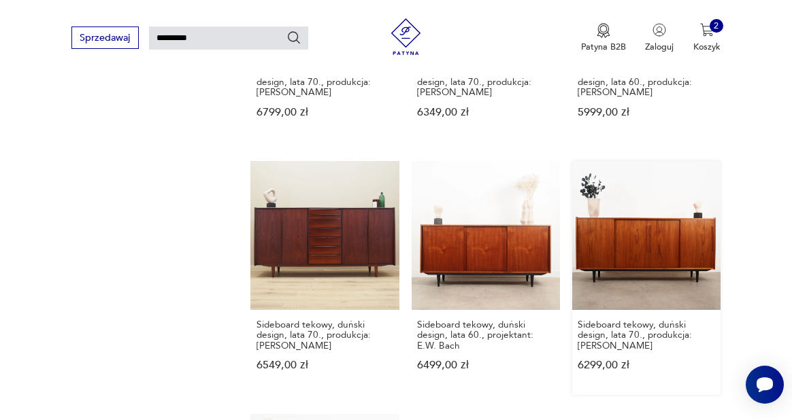
click at [663, 230] on link "Sideboard tekowy, duński design, lata 70., produkcja: [PERSON_NAME] 6299,00 zł" at bounding box center [646, 277] width 148 height 233
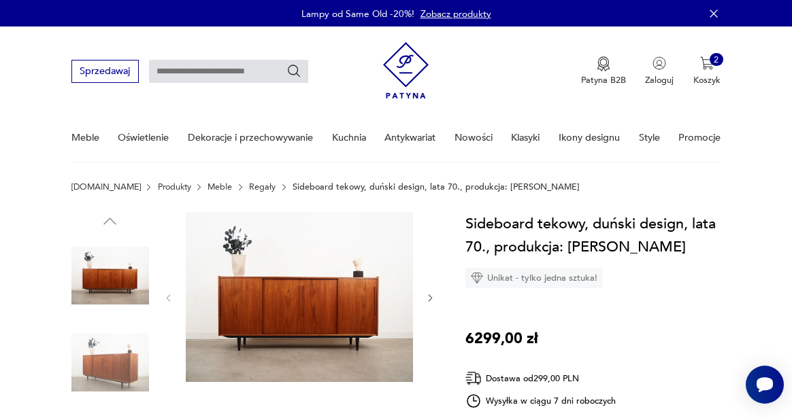
click at [315, 301] on img at bounding box center [299, 297] width 227 height 171
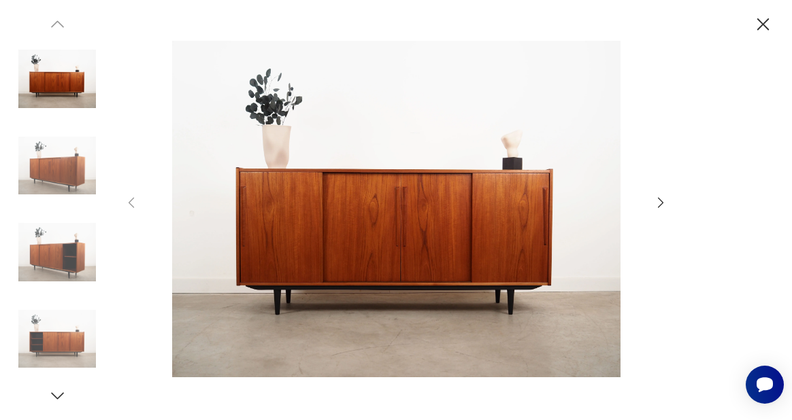
click at [661, 199] on icon "button" at bounding box center [660, 202] width 15 height 15
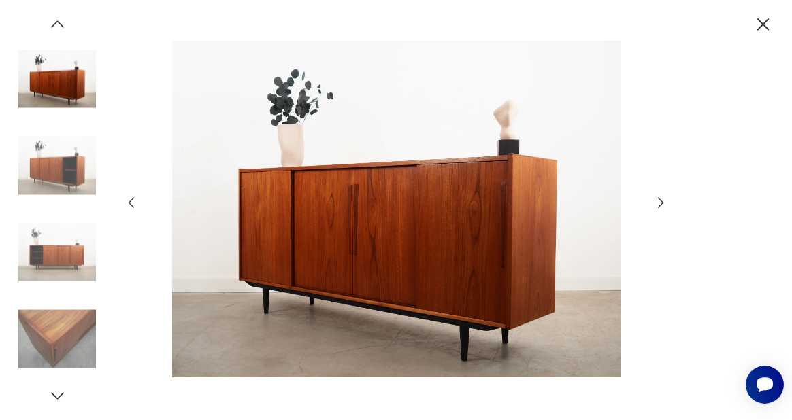
click at [661, 199] on icon "button" at bounding box center [660, 202] width 15 height 15
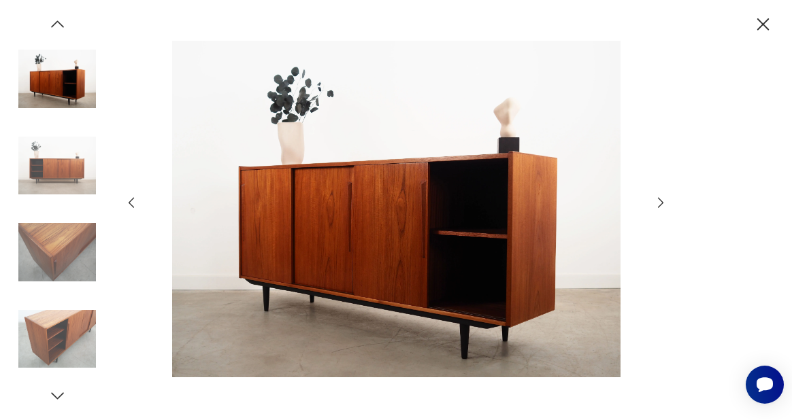
click at [661, 199] on icon "button" at bounding box center [660, 202] width 15 height 15
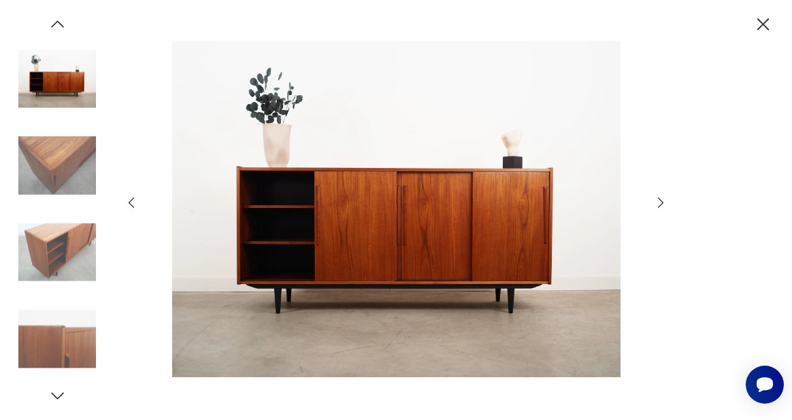
click at [661, 199] on icon "button" at bounding box center [660, 202] width 15 height 15
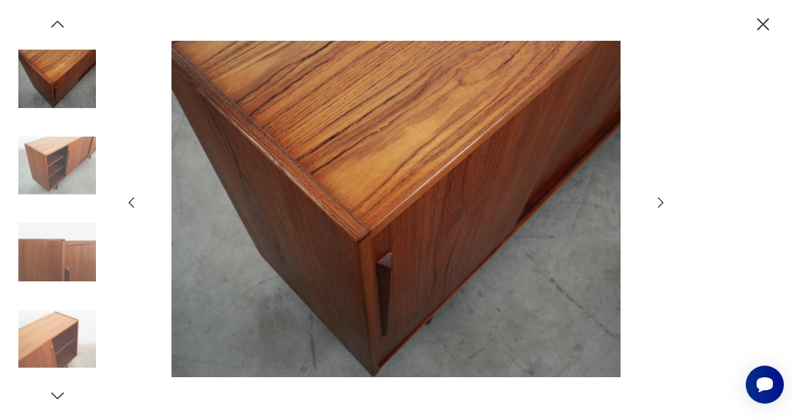
click at [661, 199] on icon "button" at bounding box center [660, 202] width 15 height 15
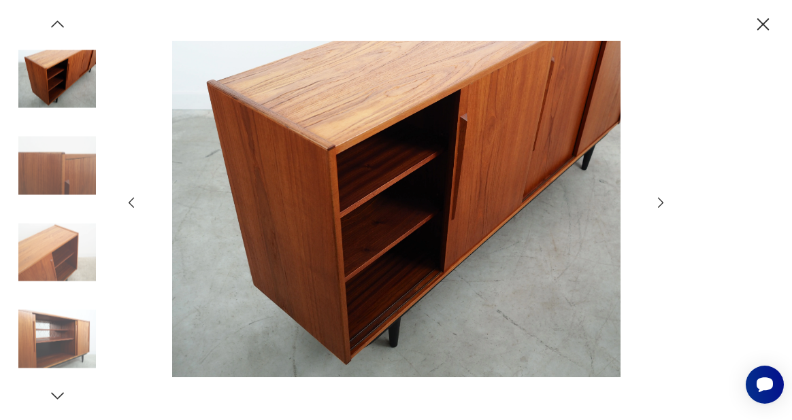
click at [759, 27] on icon "button" at bounding box center [762, 24] width 12 height 12
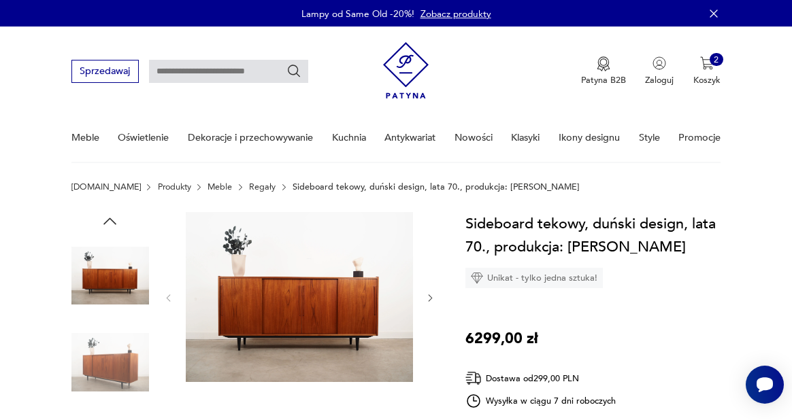
type input "*********"
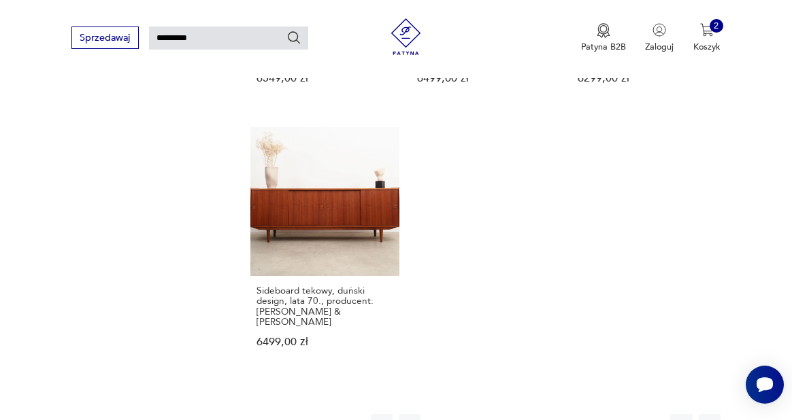
scroll to position [1506, 0]
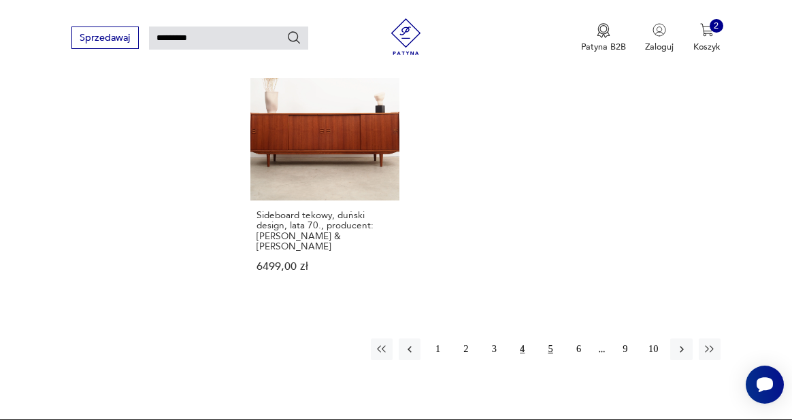
click at [553, 339] on button "5" at bounding box center [550, 350] width 22 height 22
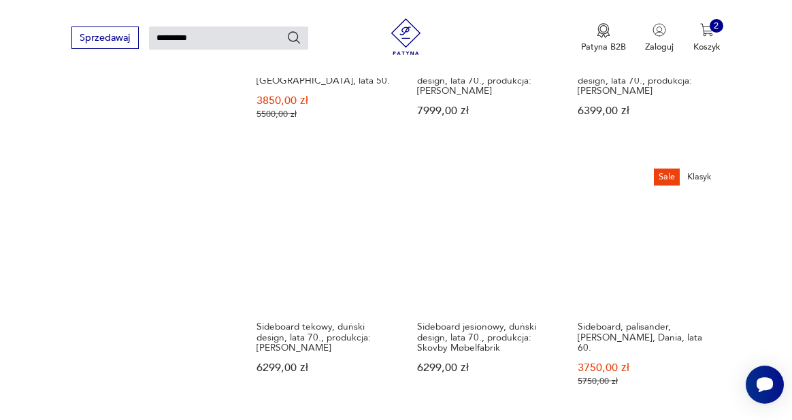
scroll to position [1171, 0]
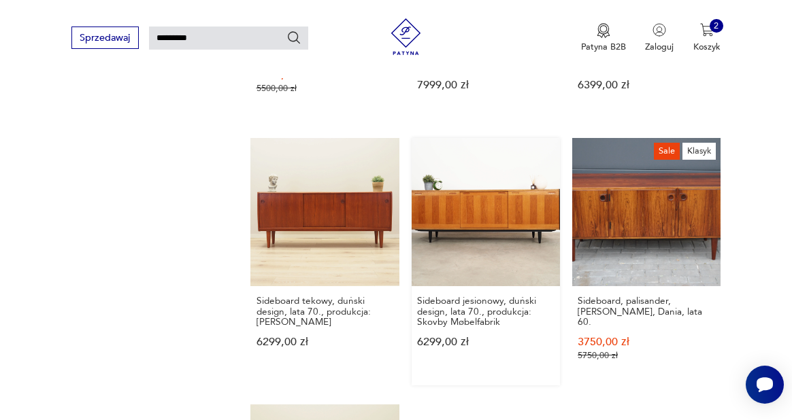
click at [498, 206] on link "Sideboard jesionowy, duński design, lata 70., produkcja: Skovby Møbelfabrik 629…" at bounding box center [486, 262] width 148 height 248
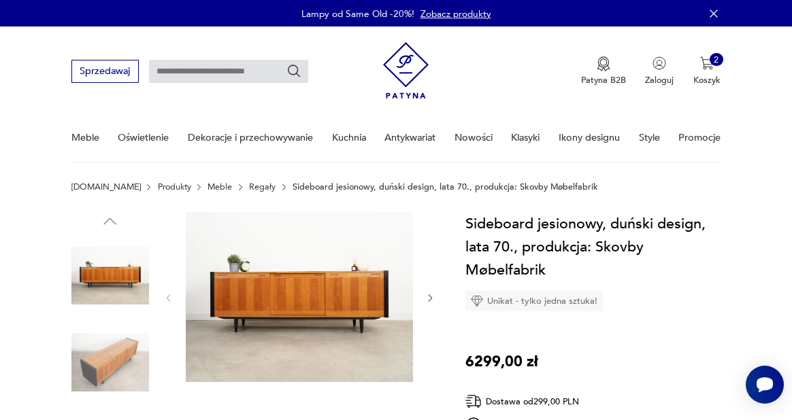
type input "*********"
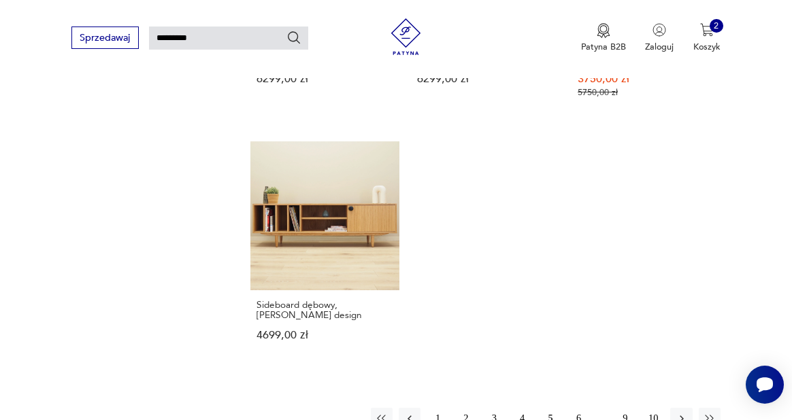
scroll to position [1490, 0]
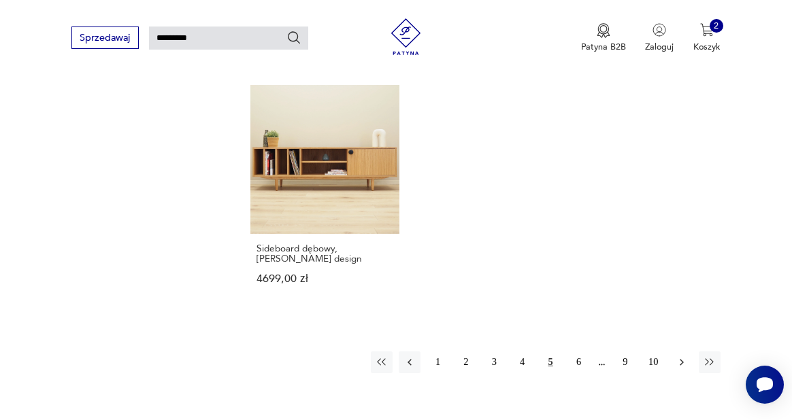
click at [680, 359] on icon "button" at bounding box center [682, 362] width 4 height 7
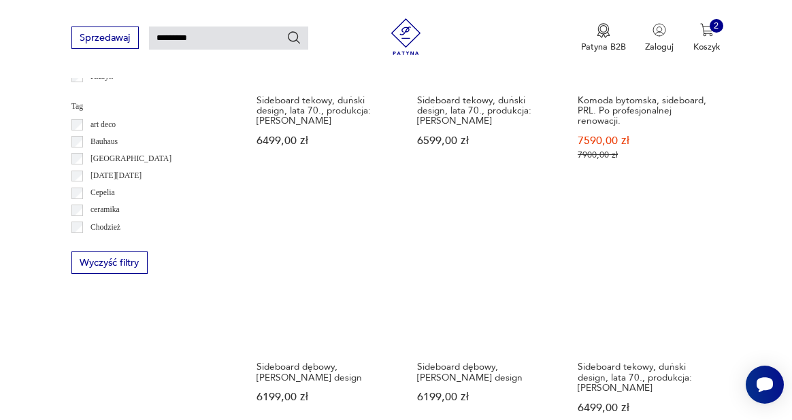
scroll to position [652, 0]
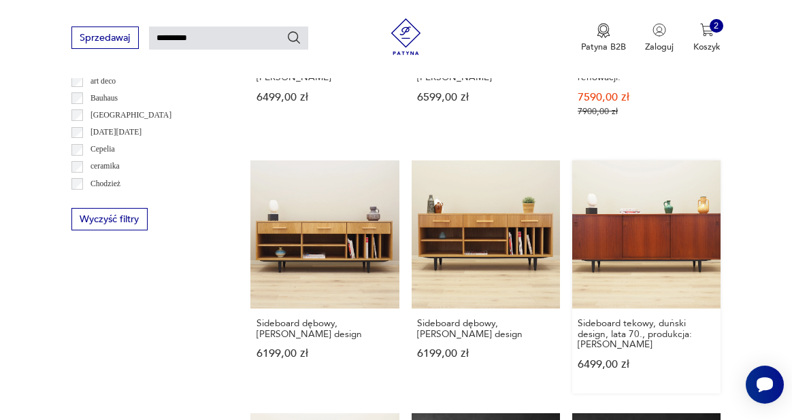
click at [635, 213] on link "Sideboard tekowy, duński design, lata 70., produkcja: [PERSON_NAME] 6499,00 zł" at bounding box center [646, 277] width 148 height 233
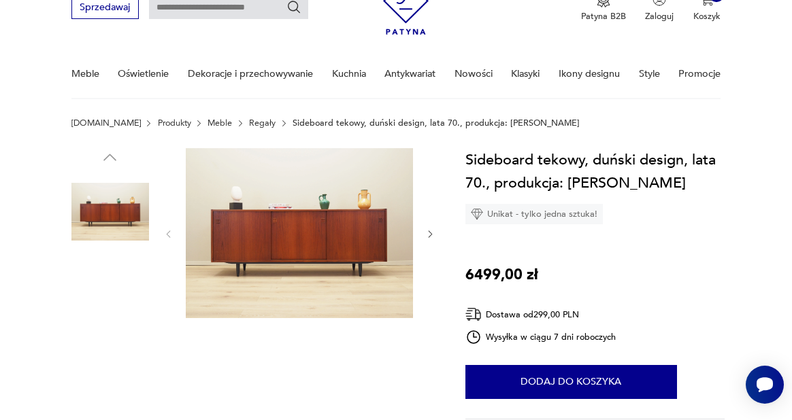
scroll to position [69, 0]
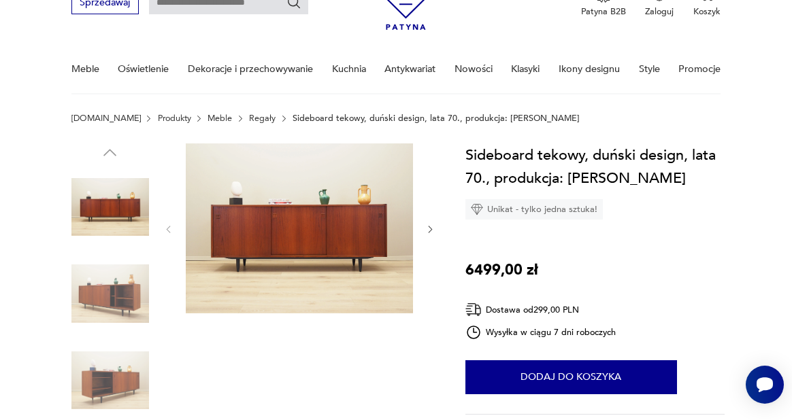
click at [290, 222] on img at bounding box center [299, 229] width 227 height 171
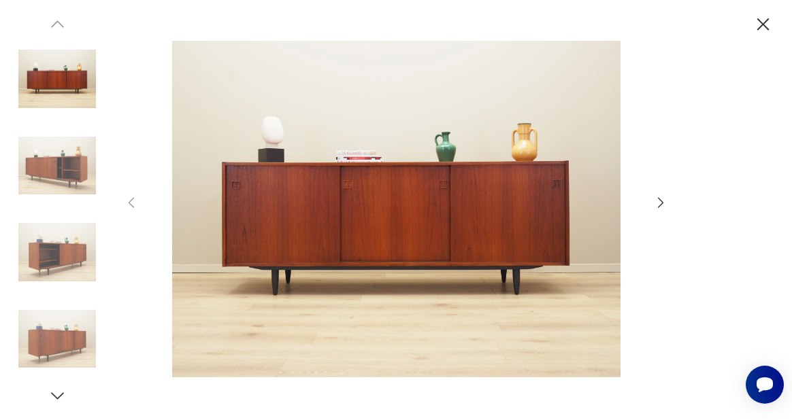
click at [661, 204] on icon "button" at bounding box center [660, 203] width 5 height 10
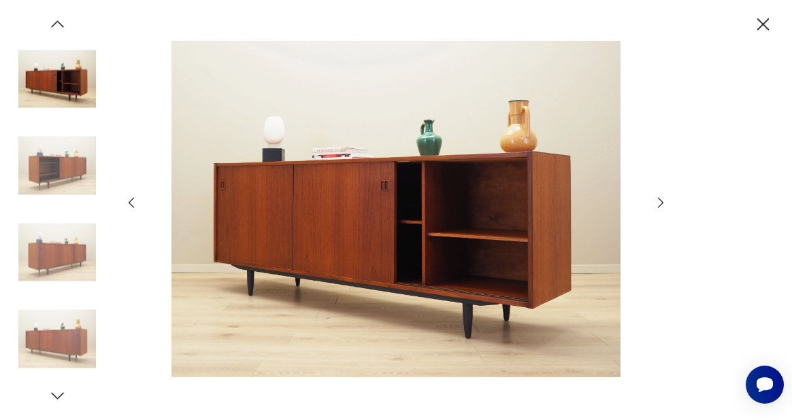
click at [661, 204] on icon "button" at bounding box center [660, 203] width 5 height 10
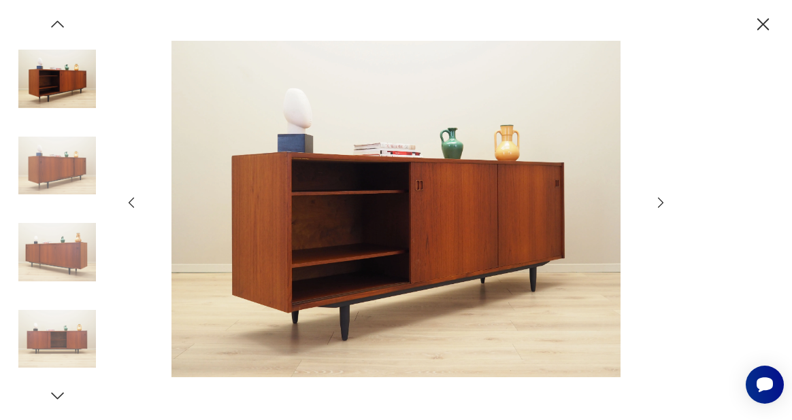
click at [661, 204] on icon "button" at bounding box center [660, 203] width 5 height 10
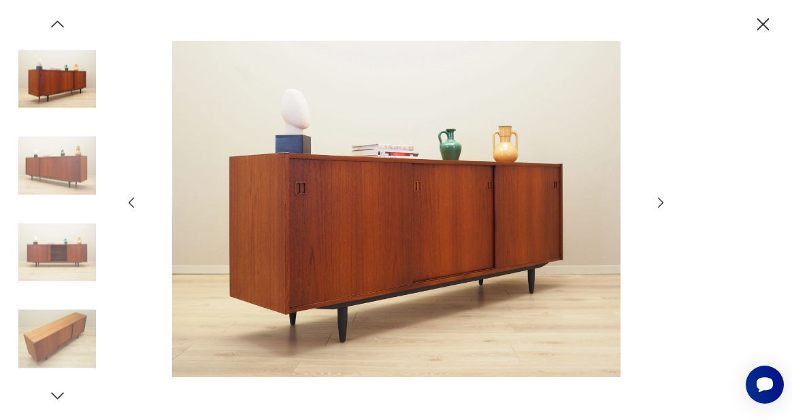
click at [659, 203] on icon "button" at bounding box center [660, 202] width 15 height 15
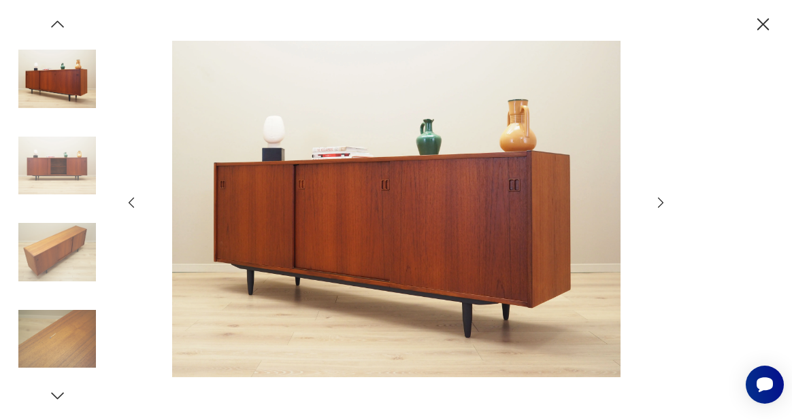
click at [659, 203] on icon "button" at bounding box center [660, 202] width 15 height 15
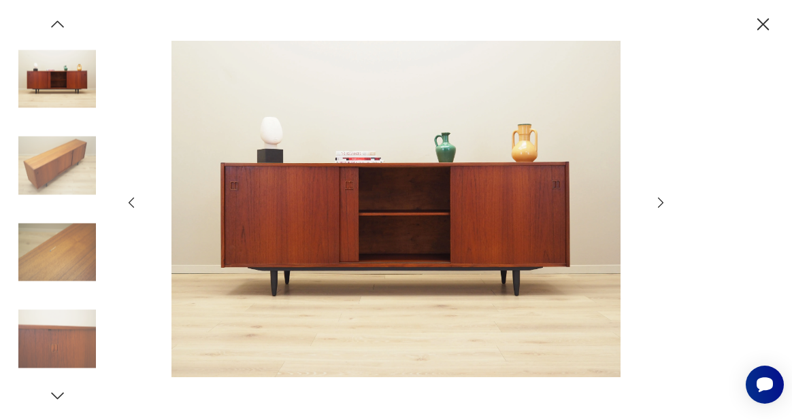
click at [659, 205] on icon "button" at bounding box center [660, 202] width 15 height 15
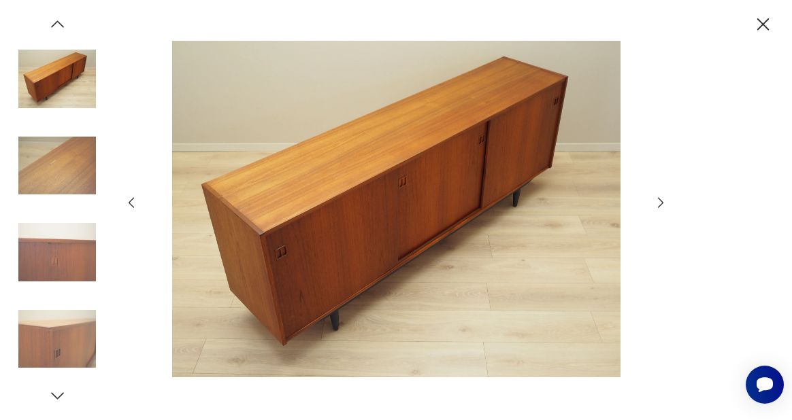
click at [659, 205] on icon "button" at bounding box center [660, 202] width 15 height 15
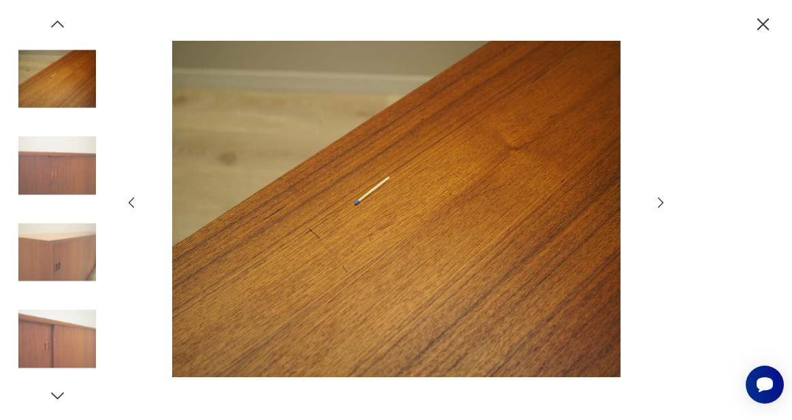
click at [762, 22] on icon "button" at bounding box center [763, 25] width 22 height 22
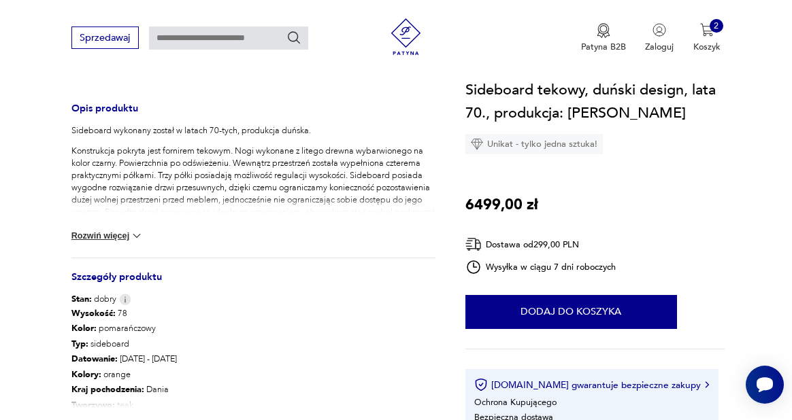
scroll to position [537, 0]
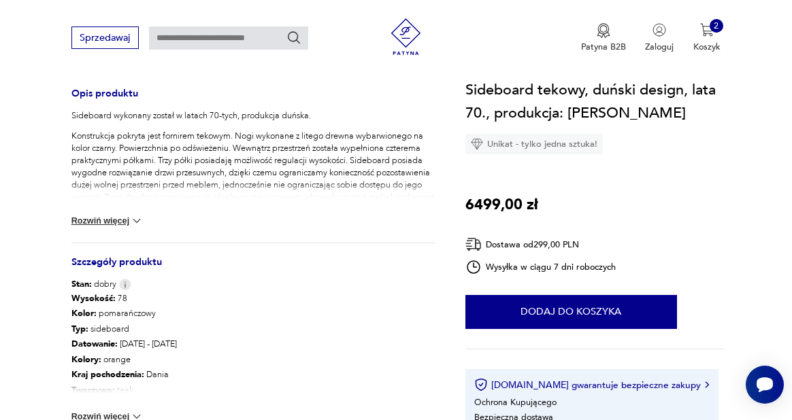
type input "*********"
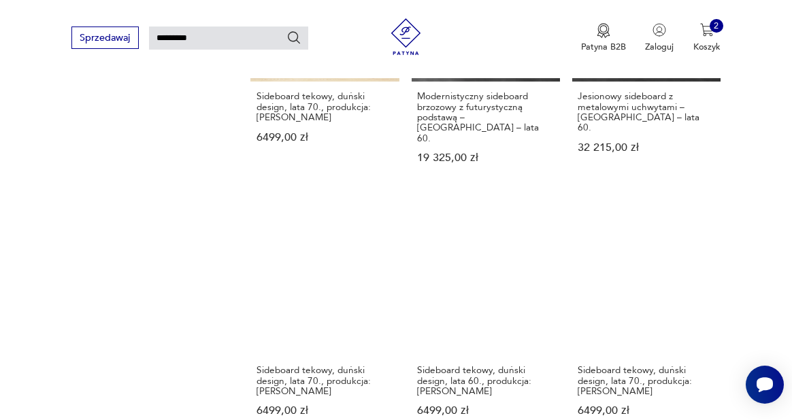
scroll to position [1165, 0]
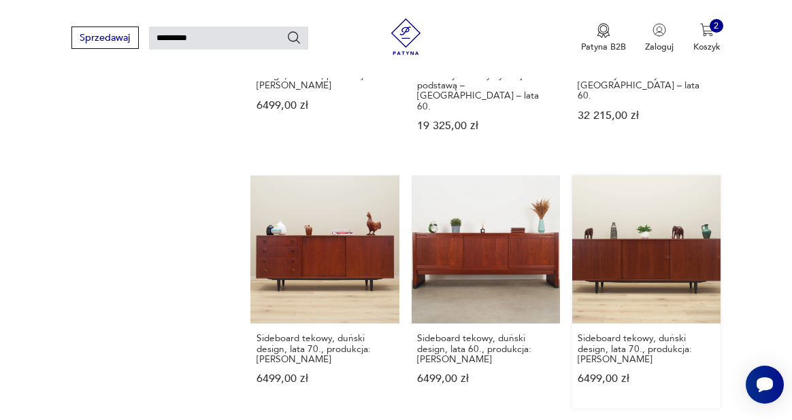
click at [629, 242] on link "Sideboard tekowy, duński design, lata 70., produkcja: [PERSON_NAME] 6499,00 zł" at bounding box center [646, 292] width 148 height 233
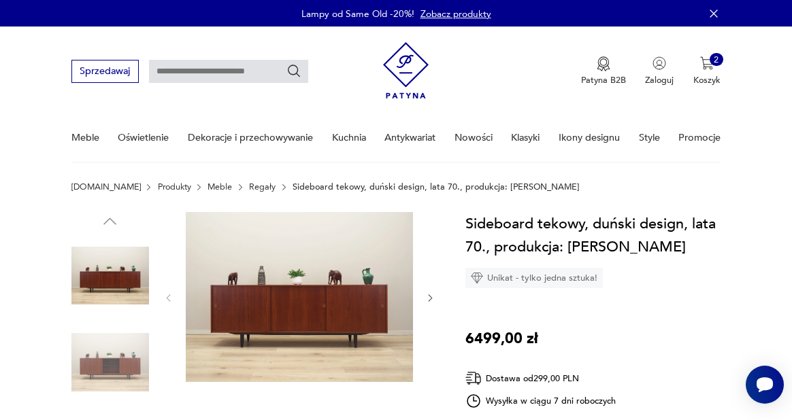
click at [312, 305] on img at bounding box center [299, 297] width 227 height 170
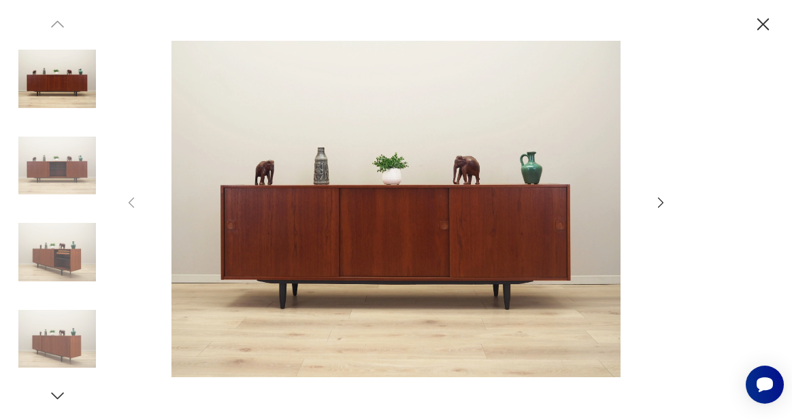
click at [658, 201] on icon "button" at bounding box center [660, 202] width 15 height 15
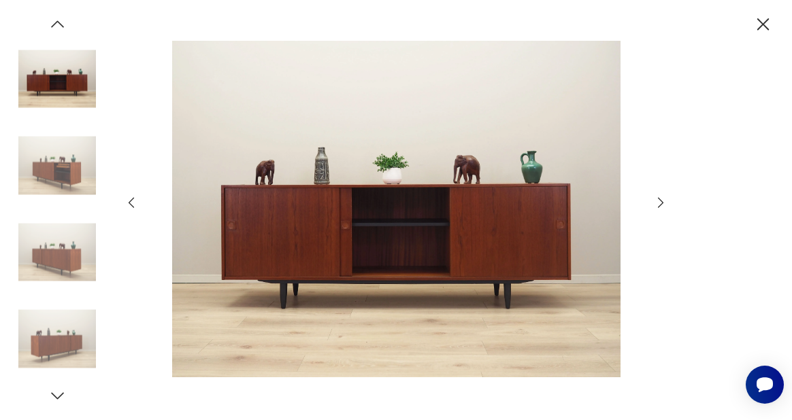
click at [658, 201] on icon "button" at bounding box center [660, 202] width 15 height 15
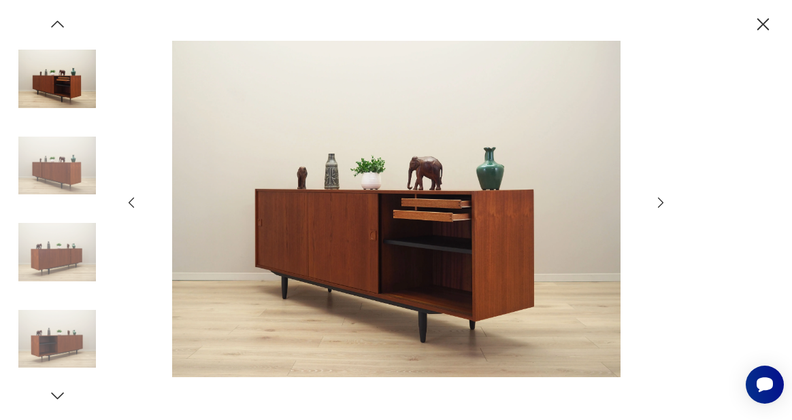
click at [658, 201] on icon "button" at bounding box center [660, 202] width 15 height 15
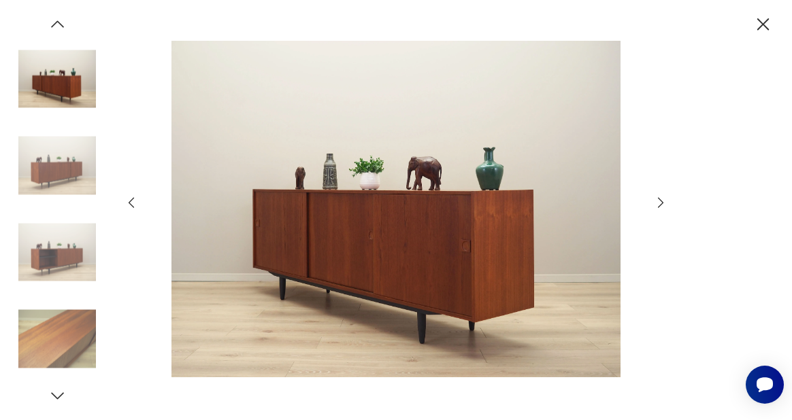
click at [658, 202] on icon "button" at bounding box center [660, 202] width 15 height 15
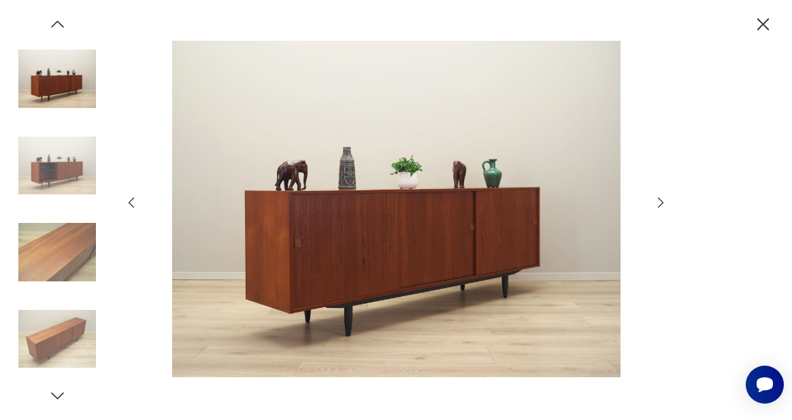
click at [659, 203] on icon "button" at bounding box center [660, 202] width 15 height 15
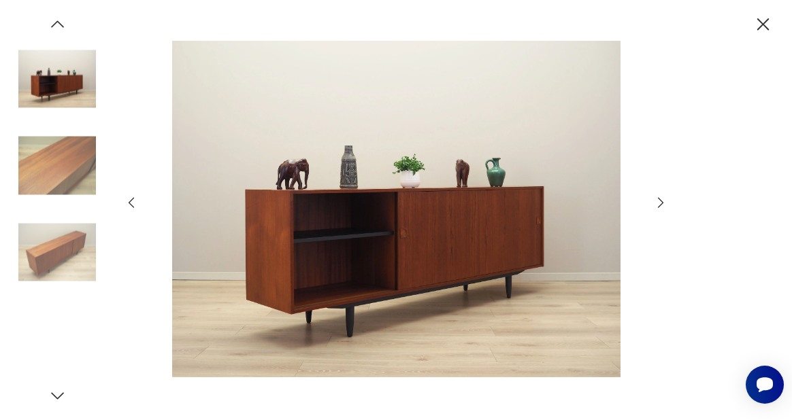
click at [660, 204] on icon "button" at bounding box center [660, 202] width 15 height 15
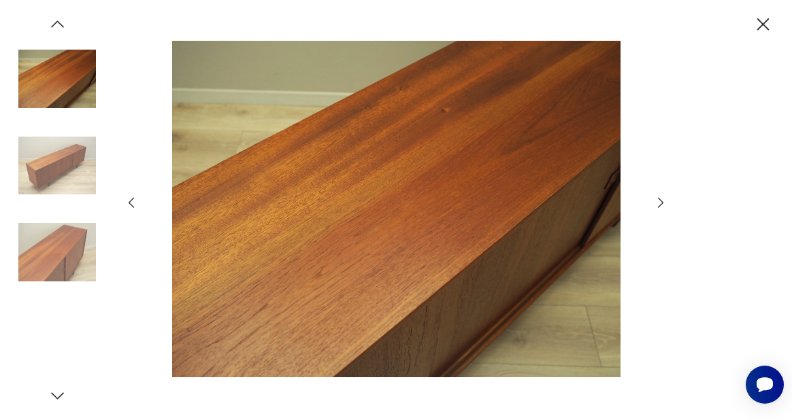
click at [660, 205] on icon "button" at bounding box center [660, 203] width 5 height 10
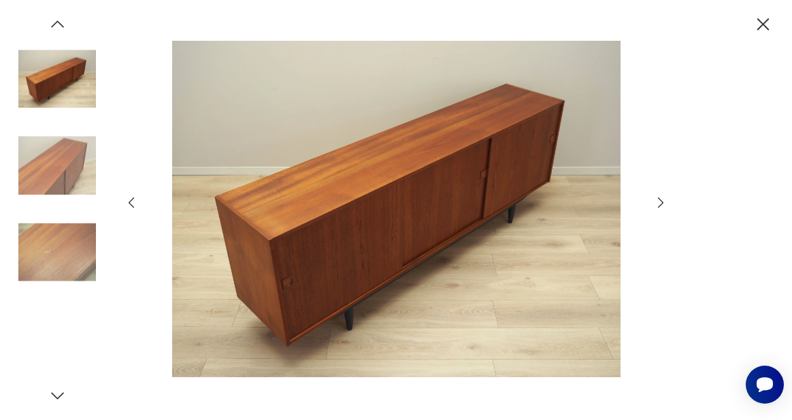
click at [660, 205] on icon "button" at bounding box center [660, 203] width 5 height 10
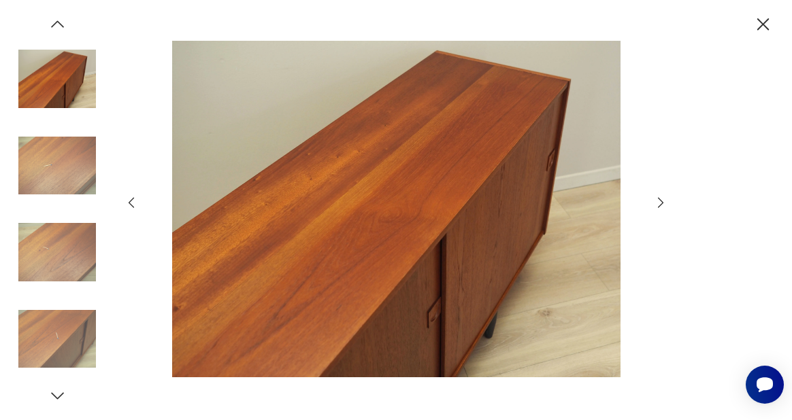
click at [660, 205] on icon "button" at bounding box center [660, 203] width 5 height 10
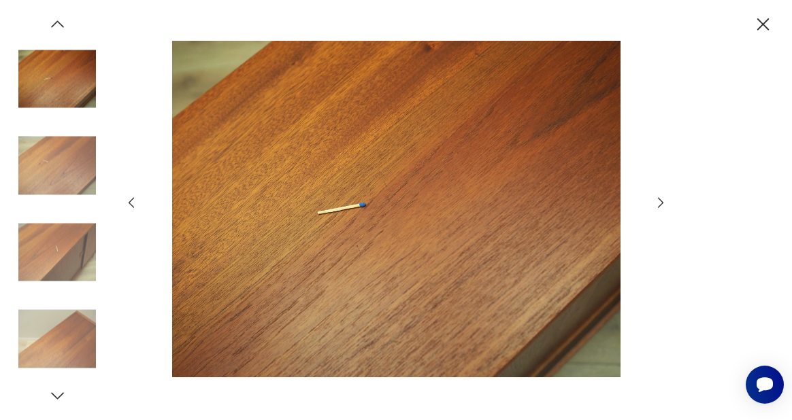
click at [765, 26] on icon "button" at bounding box center [762, 24] width 12 height 12
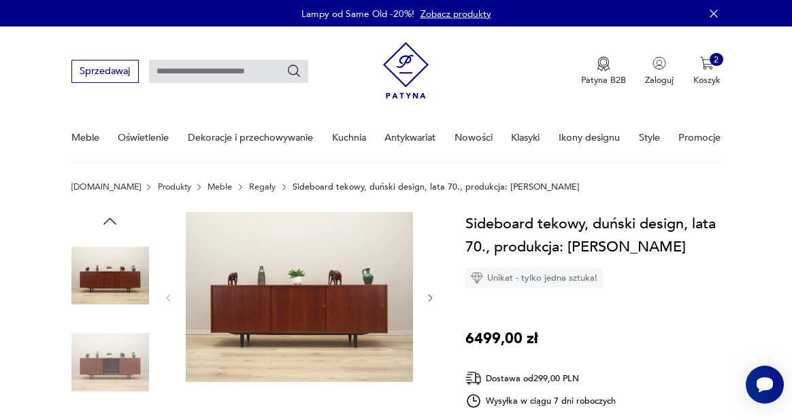
type input "*********"
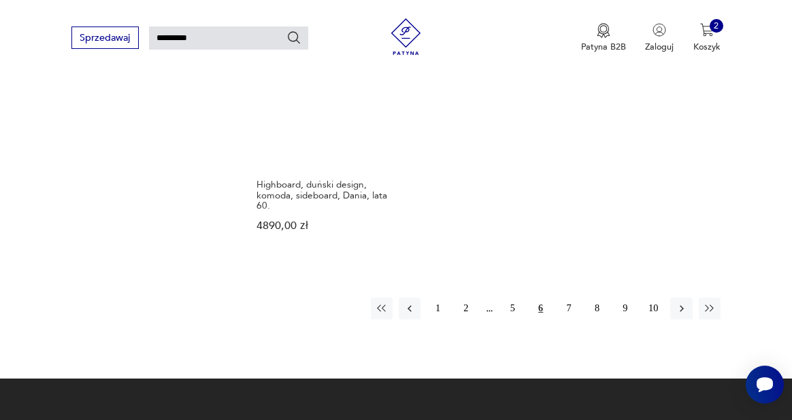
scroll to position [1577, 0]
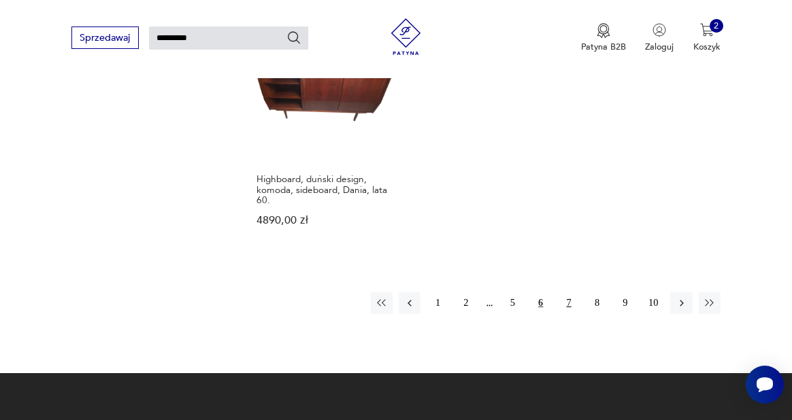
click at [567, 293] on button "7" at bounding box center [569, 304] width 22 height 22
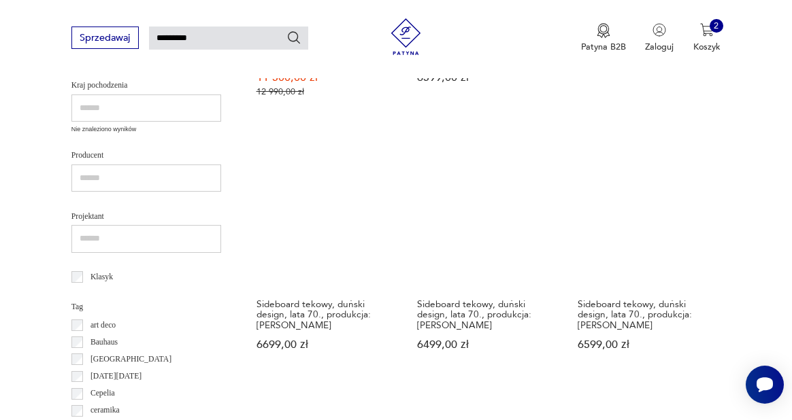
scroll to position [427, 0]
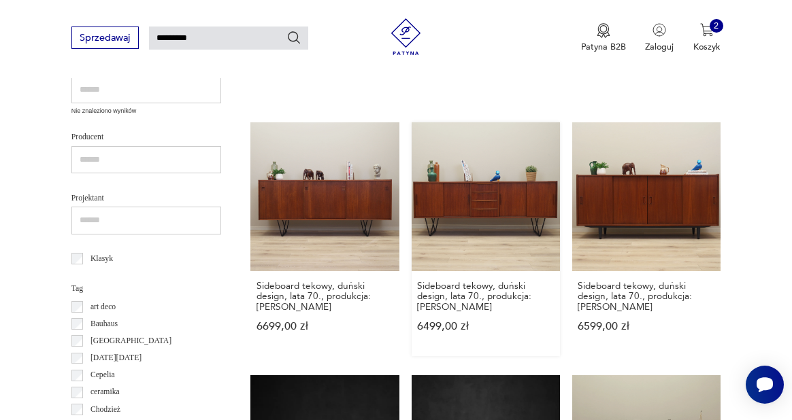
click at [478, 222] on link "Sideboard tekowy, duński design, lata 70., produkcja: [PERSON_NAME] 6499,00 zł" at bounding box center [486, 238] width 148 height 233
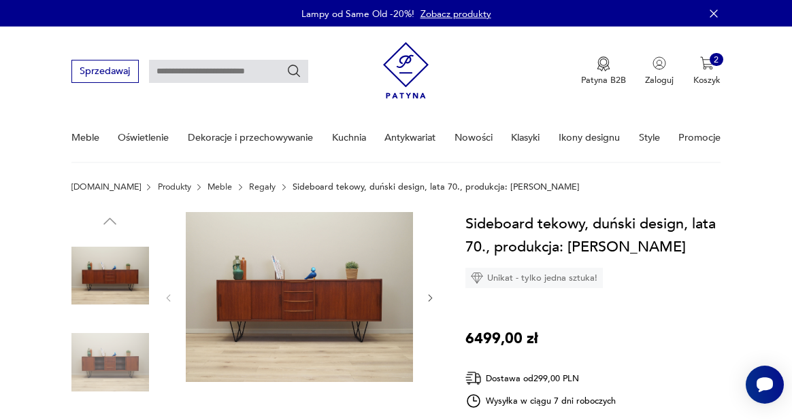
click at [296, 284] on img at bounding box center [299, 297] width 227 height 170
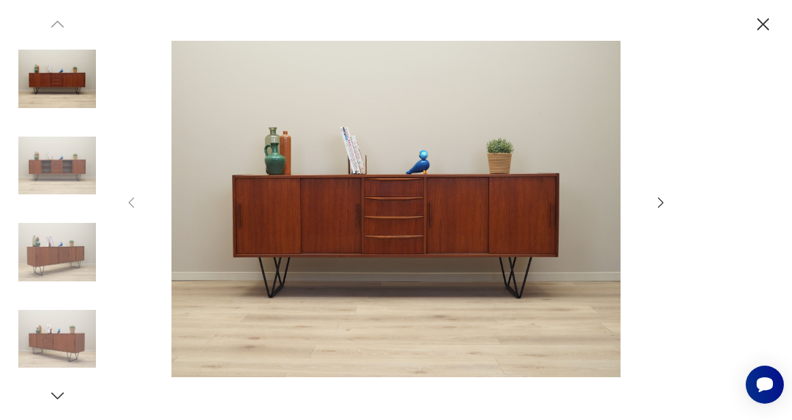
click at [661, 200] on icon "button" at bounding box center [660, 202] width 15 height 15
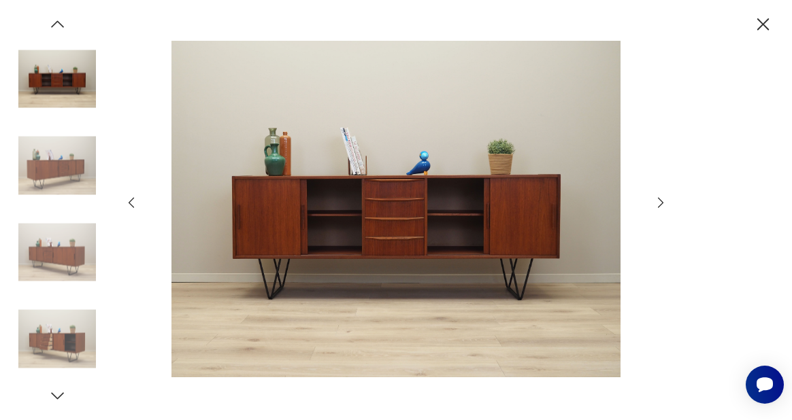
click at [661, 201] on icon "button" at bounding box center [660, 203] width 5 height 10
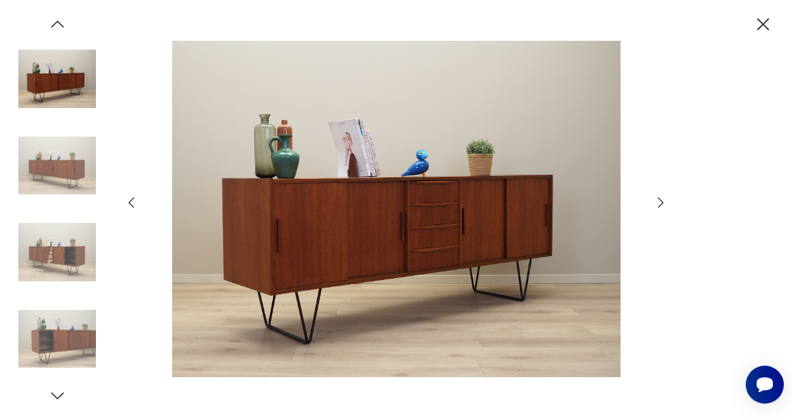
click at [661, 201] on icon "button" at bounding box center [660, 203] width 5 height 10
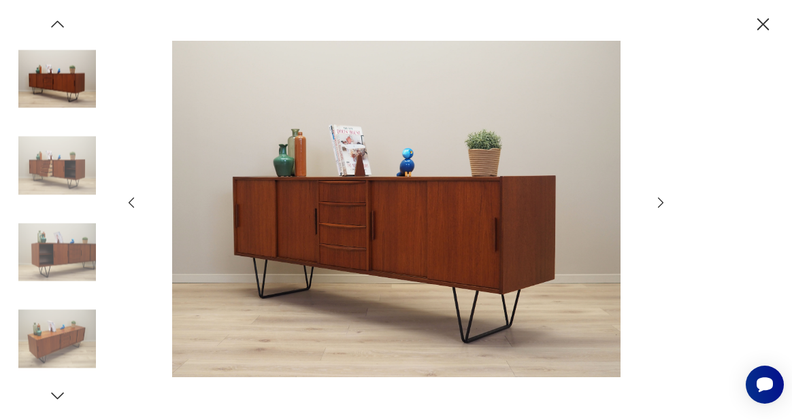
click at [661, 201] on icon "button" at bounding box center [660, 203] width 5 height 10
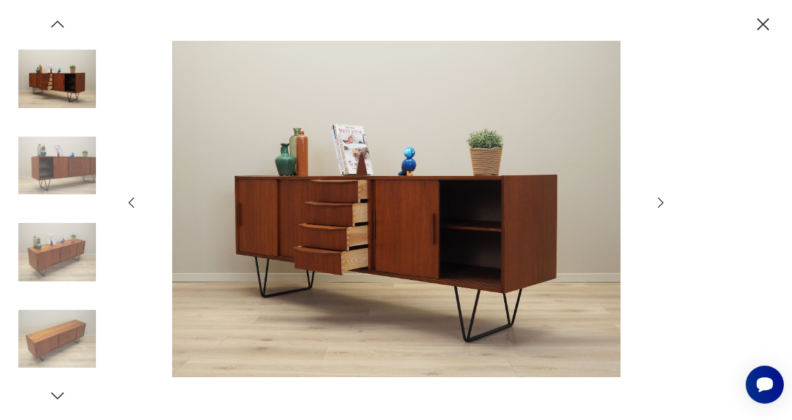
click at [661, 201] on icon "button" at bounding box center [660, 203] width 5 height 10
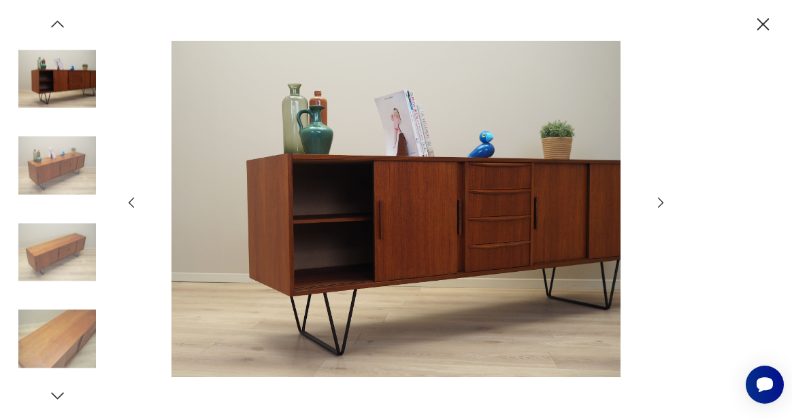
click at [661, 201] on icon "button" at bounding box center [660, 203] width 5 height 10
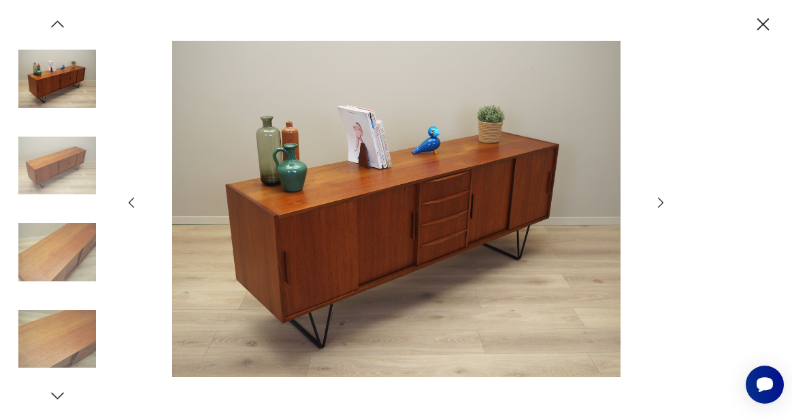
click at [661, 201] on icon "button" at bounding box center [660, 203] width 5 height 10
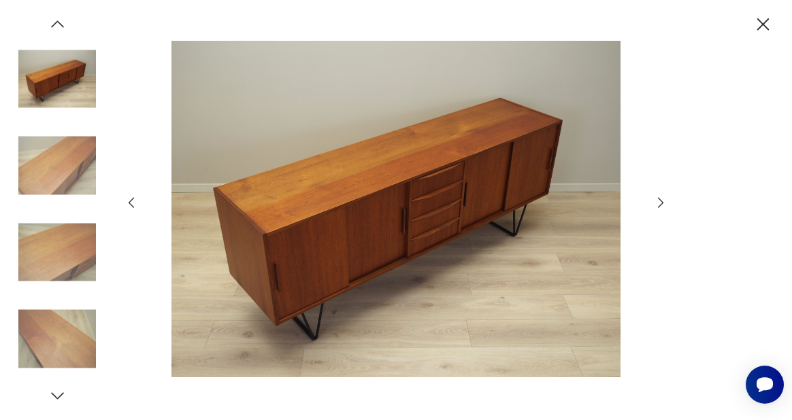
click at [661, 201] on icon "button" at bounding box center [660, 203] width 5 height 10
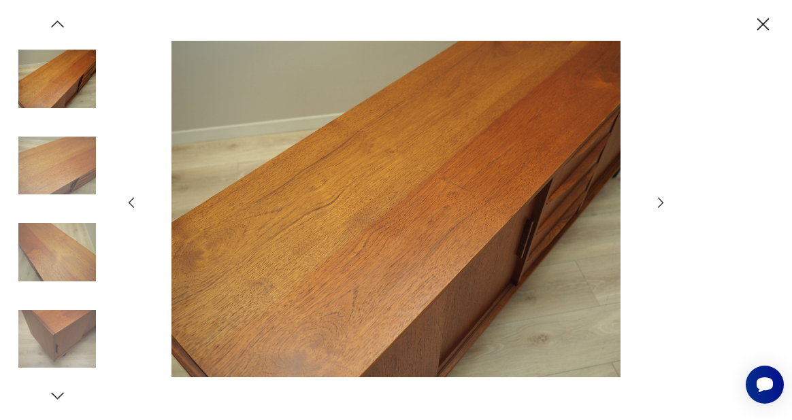
click at [661, 201] on icon "button" at bounding box center [660, 203] width 5 height 10
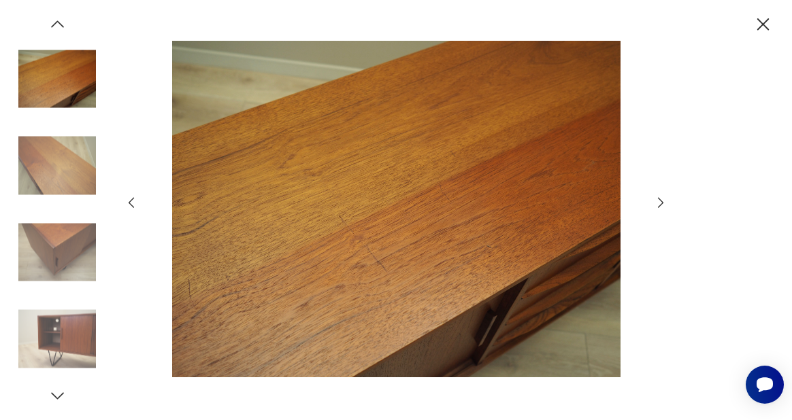
click at [761, 29] on icon "button" at bounding box center [763, 25] width 22 height 22
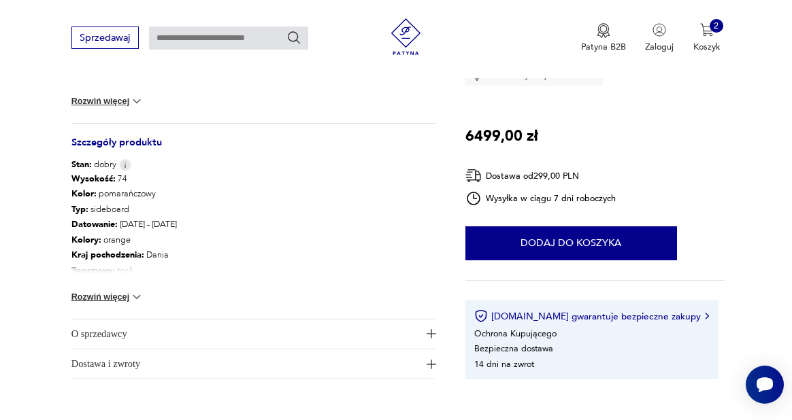
scroll to position [658, 0]
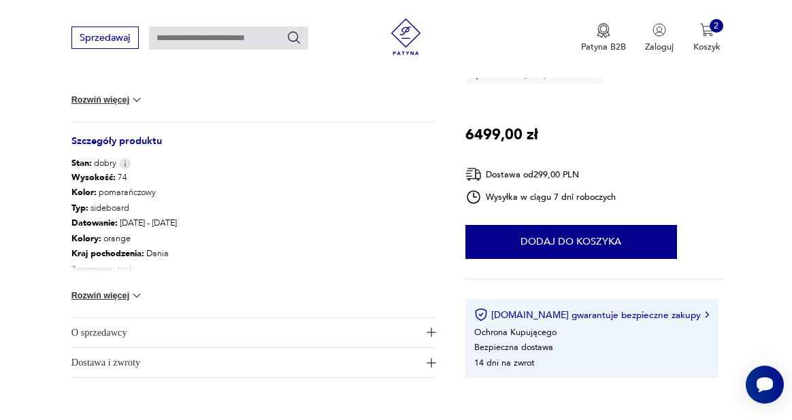
click at [139, 299] on img at bounding box center [137, 296] width 14 height 14
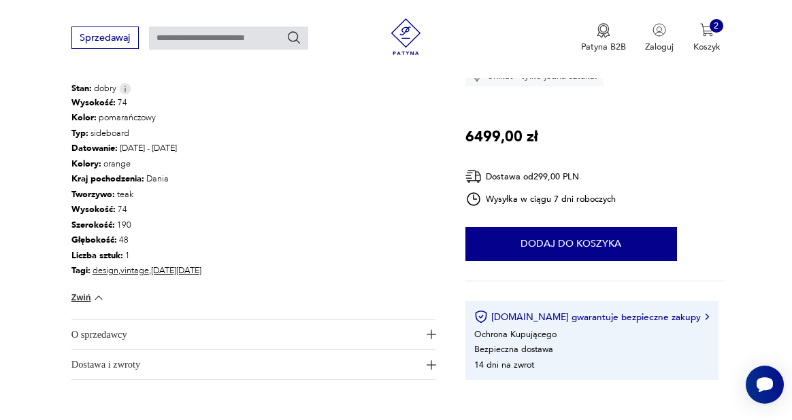
scroll to position [735, 0]
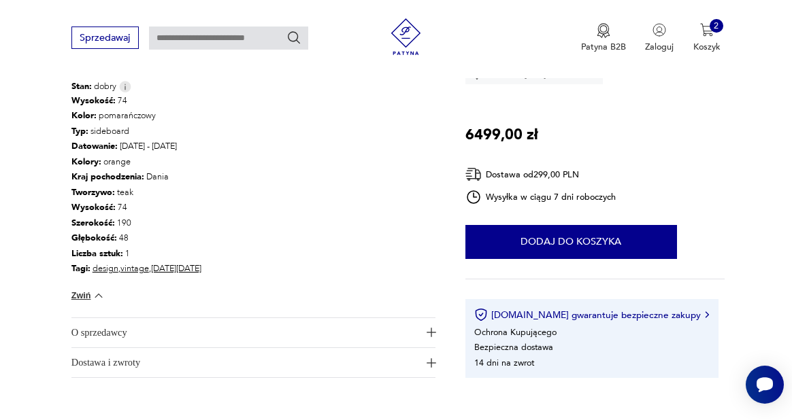
click at [246, 333] on span "O sprzedawcy" at bounding box center [245, 332] width 348 height 29
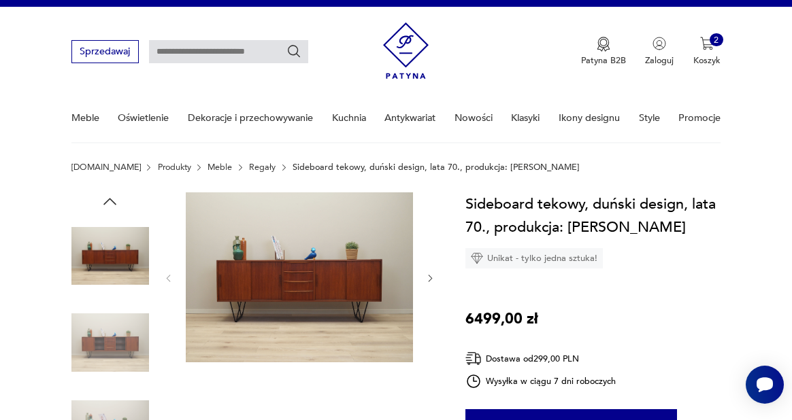
scroll to position [29, 0]
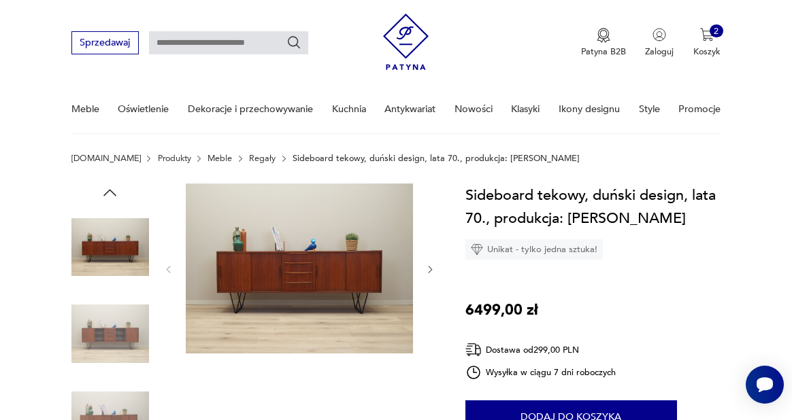
type input "*********"
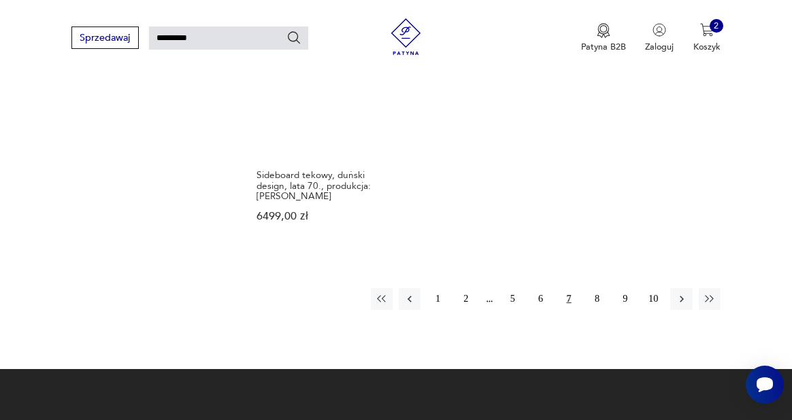
scroll to position [1672, 0]
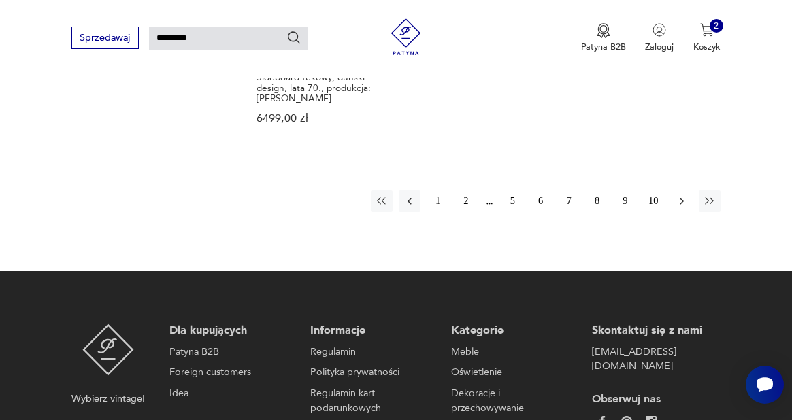
click at [682, 204] on icon "button" at bounding box center [681, 201] width 12 height 12
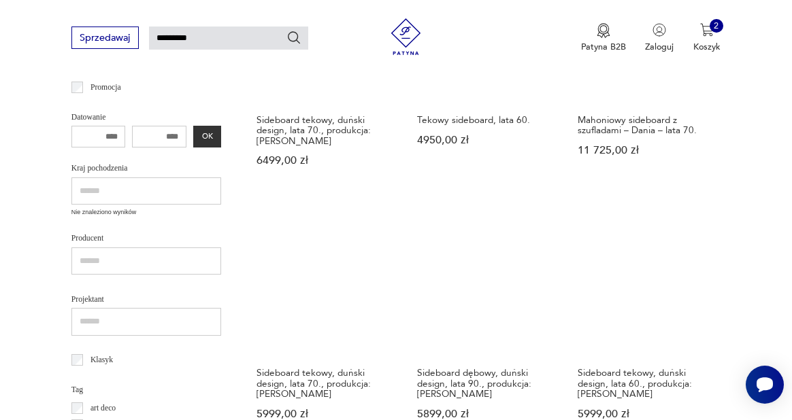
scroll to position [346, 0]
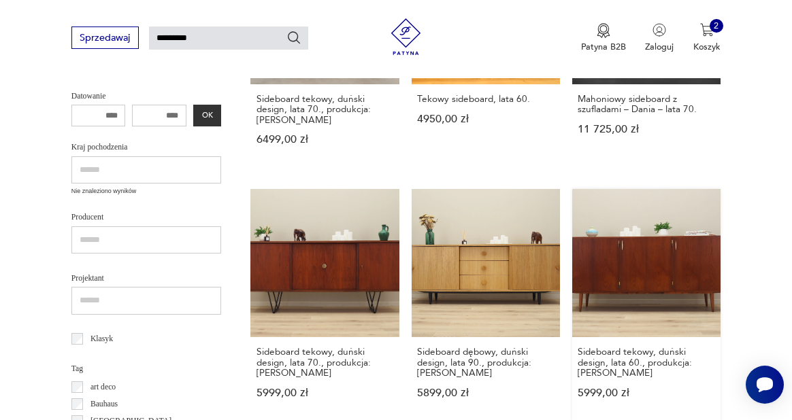
click at [653, 280] on link "Sideboard tekowy, duński design, lata 60., produkcja: [PERSON_NAME] 5999,00 zł" at bounding box center [646, 305] width 148 height 233
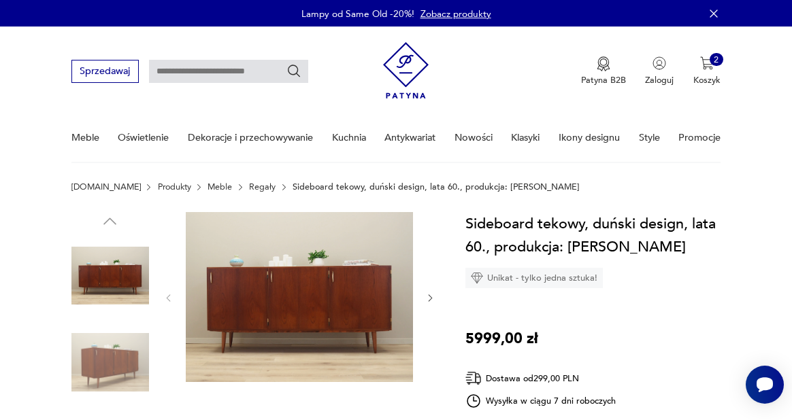
click at [341, 307] on img at bounding box center [299, 297] width 227 height 171
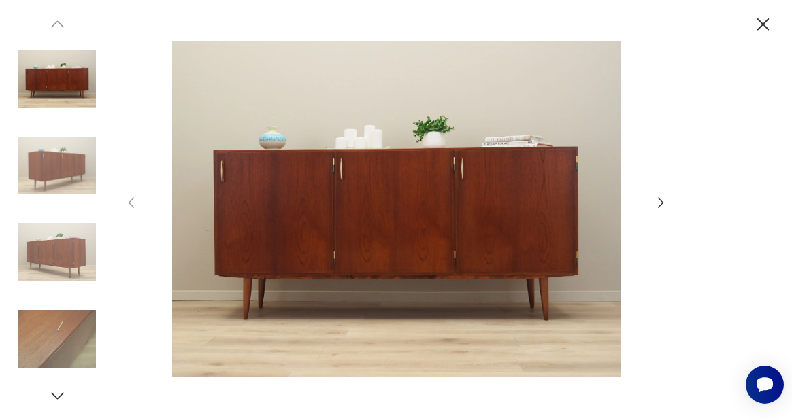
click at [656, 202] on icon "button" at bounding box center [660, 202] width 15 height 15
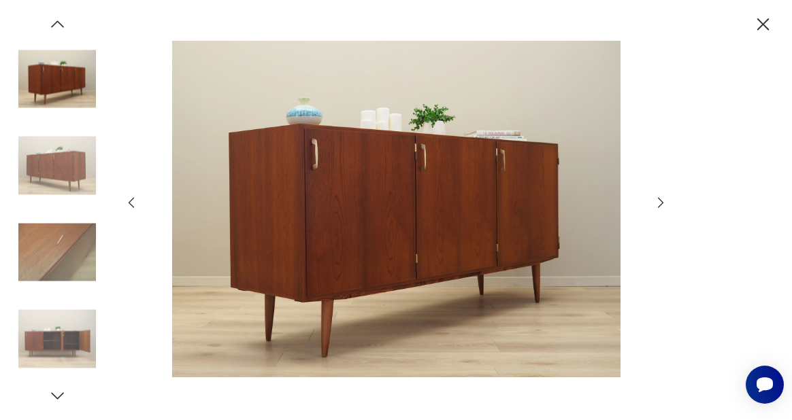
click at [656, 202] on icon "button" at bounding box center [660, 202] width 15 height 15
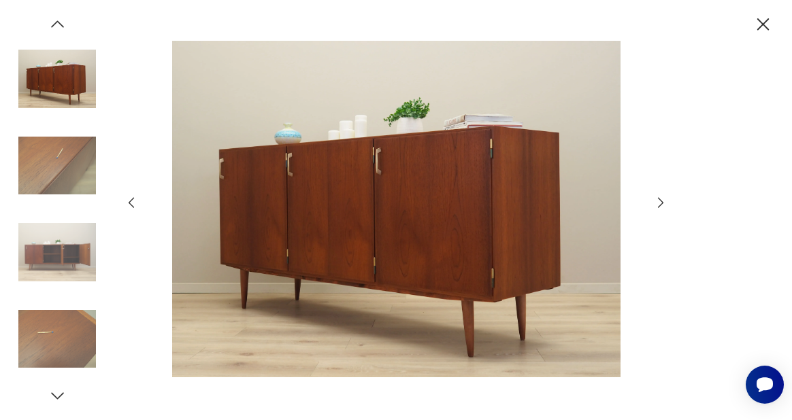
click at [656, 202] on icon "button" at bounding box center [660, 202] width 15 height 15
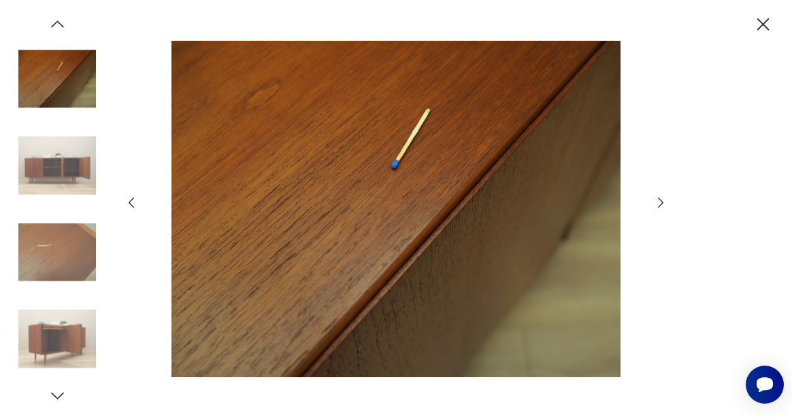
click at [656, 202] on icon "button" at bounding box center [660, 202] width 15 height 15
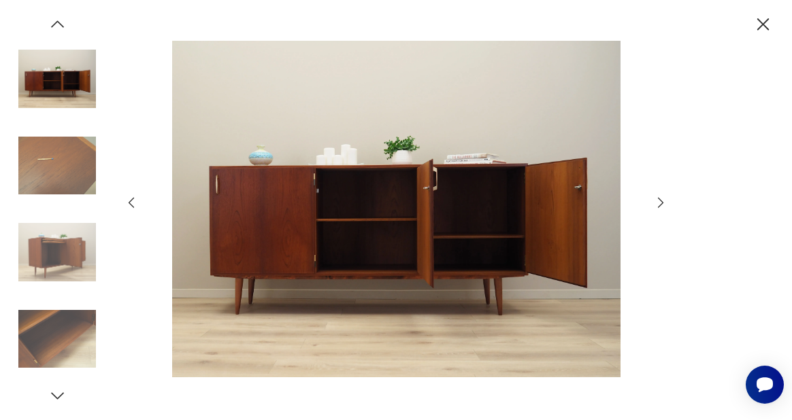
click at [656, 202] on icon "button" at bounding box center [660, 202] width 15 height 15
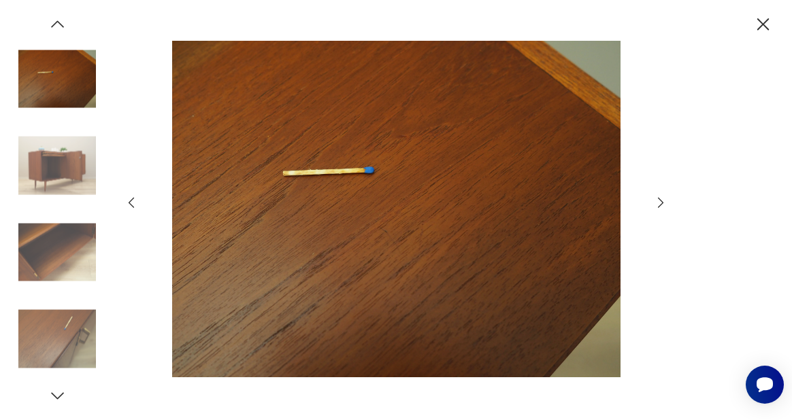
click at [656, 202] on icon "button" at bounding box center [660, 202] width 15 height 15
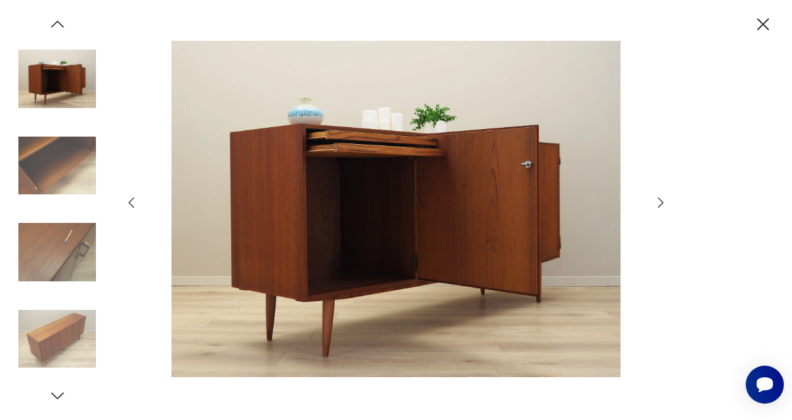
click at [656, 202] on icon "button" at bounding box center [660, 202] width 15 height 15
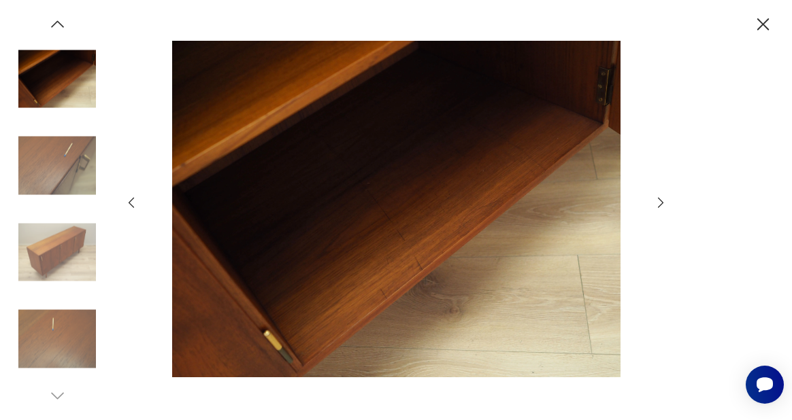
click at [656, 202] on icon "button" at bounding box center [660, 202] width 15 height 15
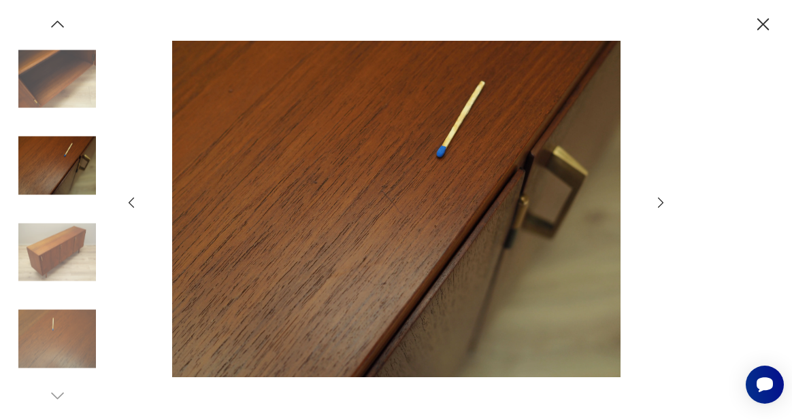
click at [656, 202] on icon "button" at bounding box center [660, 202] width 15 height 15
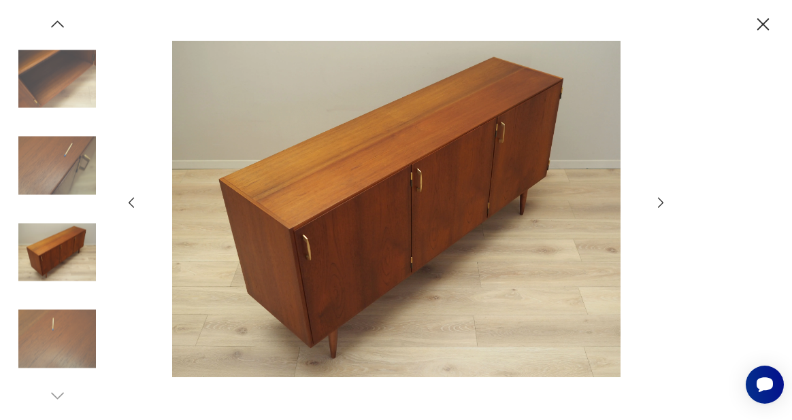
click at [656, 202] on icon "button" at bounding box center [660, 202] width 15 height 15
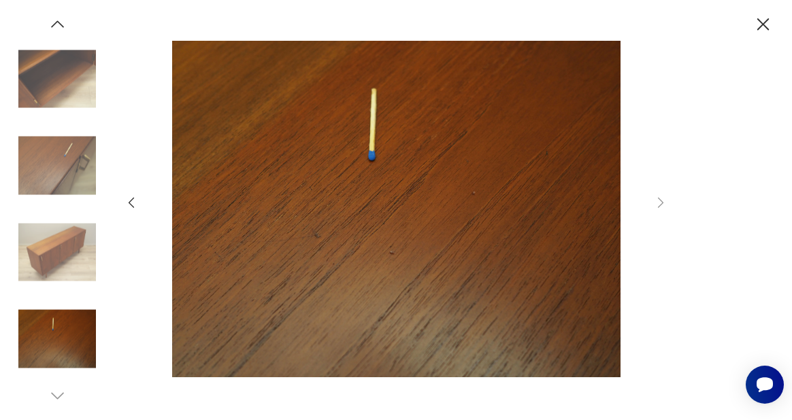
click at [761, 14] on icon "button" at bounding box center [763, 25] width 22 height 22
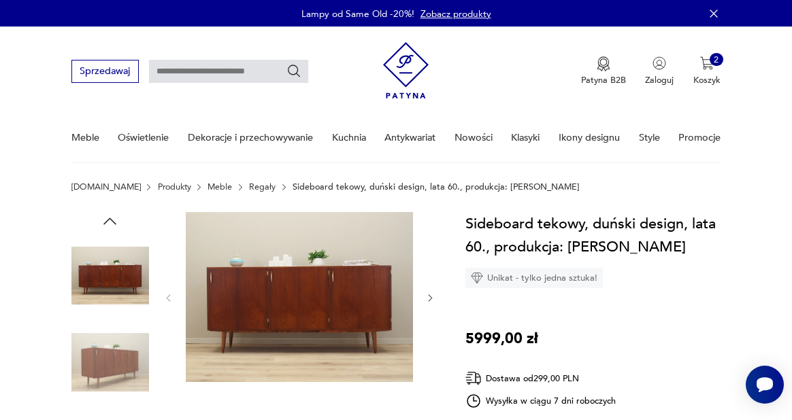
type input "*********"
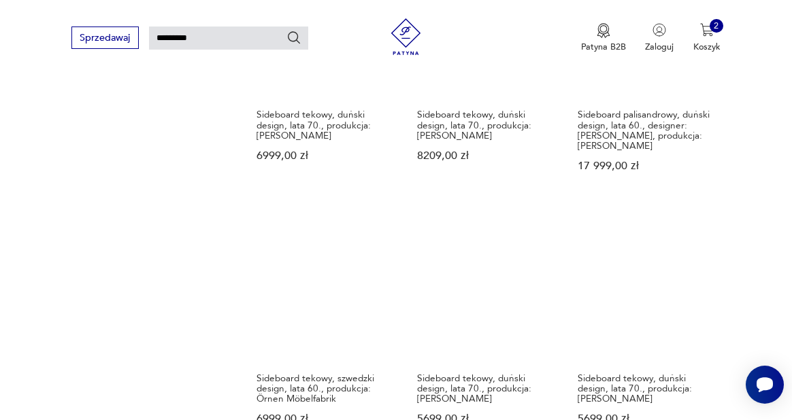
scroll to position [868, 0]
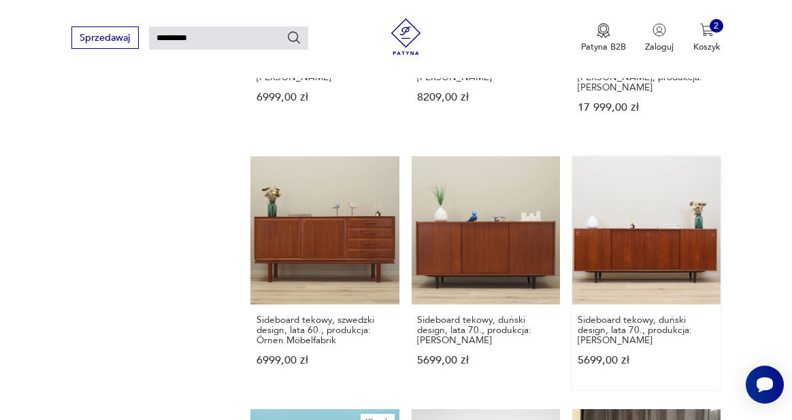
click at [658, 252] on link "Sideboard tekowy, duński design, lata 70., produkcja: [PERSON_NAME] 5699,00 zł" at bounding box center [646, 272] width 148 height 233
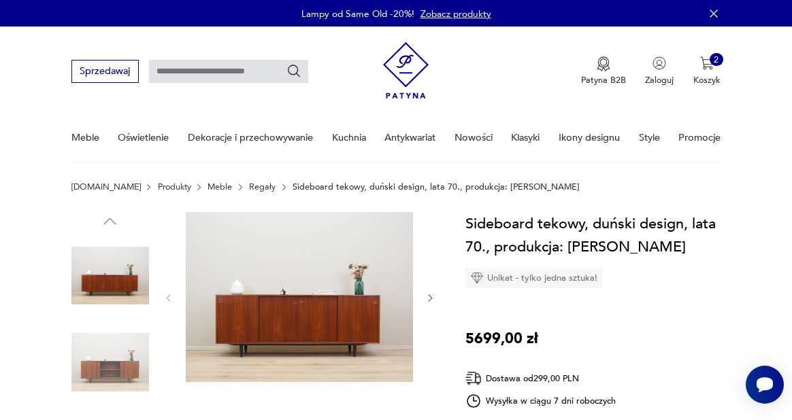
click at [345, 305] on img at bounding box center [299, 297] width 227 height 171
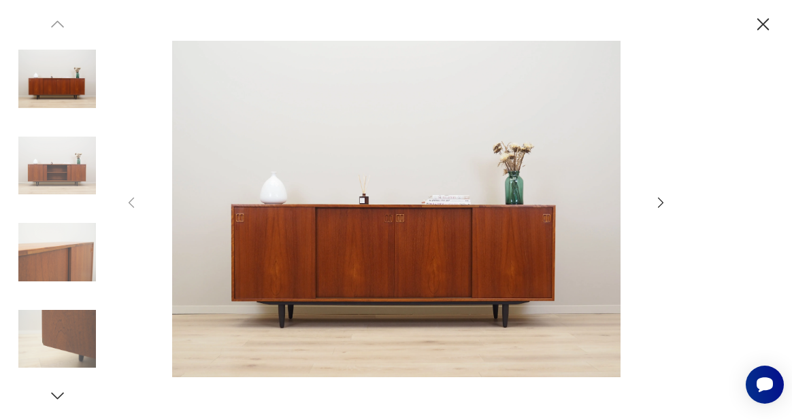
click at [658, 201] on icon "button" at bounding box center [660, 202] width 15 height 15
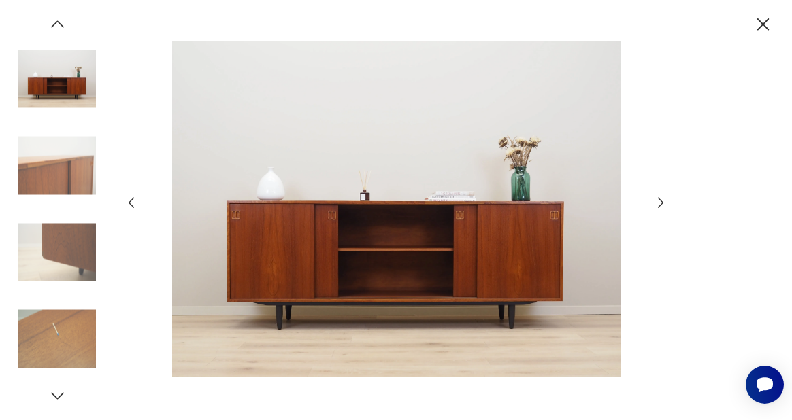
click at [658, 201] on icon "button" at bounding box center [660, 202] width 15 height 15
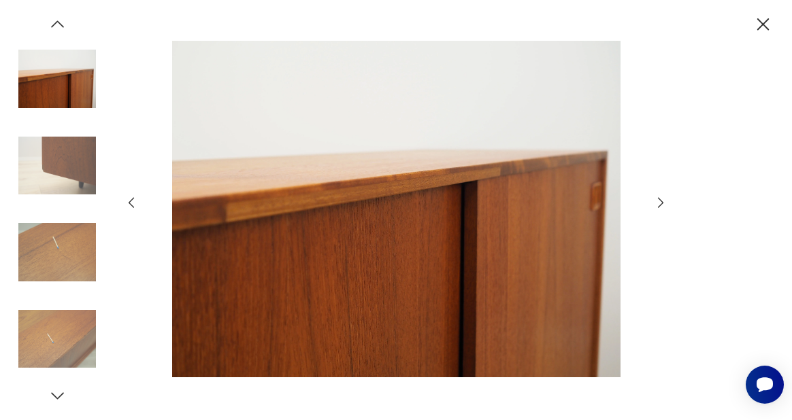
click at [658, 201] on icon "button" at bounding box center [660, 202] width 15 height 15
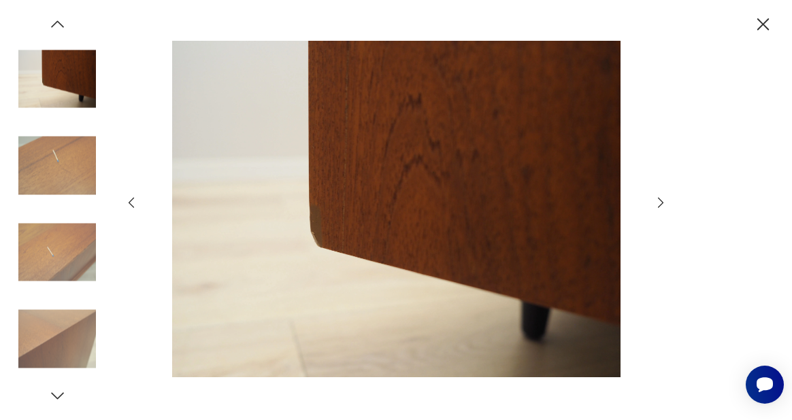
click at [658, 201] on icon "button" at bounding box center [660, 202] width 15 height 15
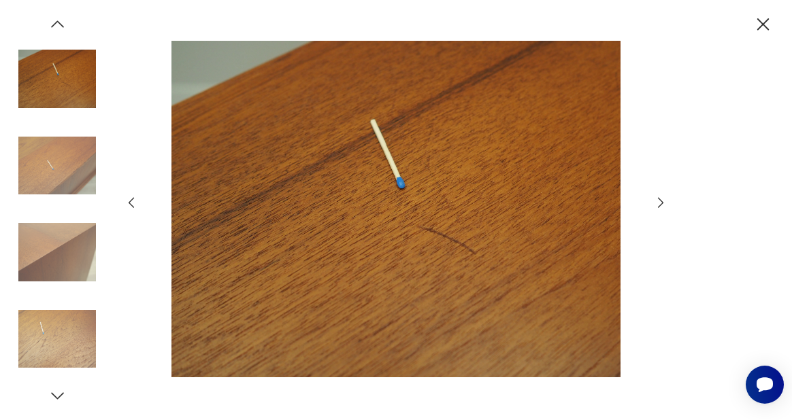
click at [658, 201] on icon "button" at bounding box center [660, 202] width 15 height 15
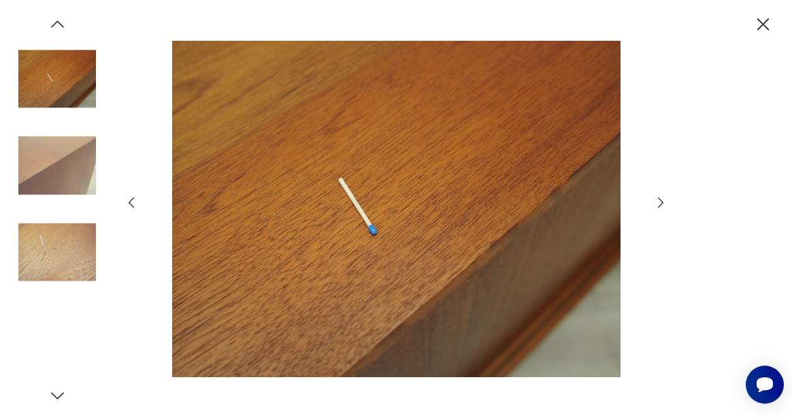
click at [658, 201] on icon "button" at bounding box center [660, 202] width 15 height 15
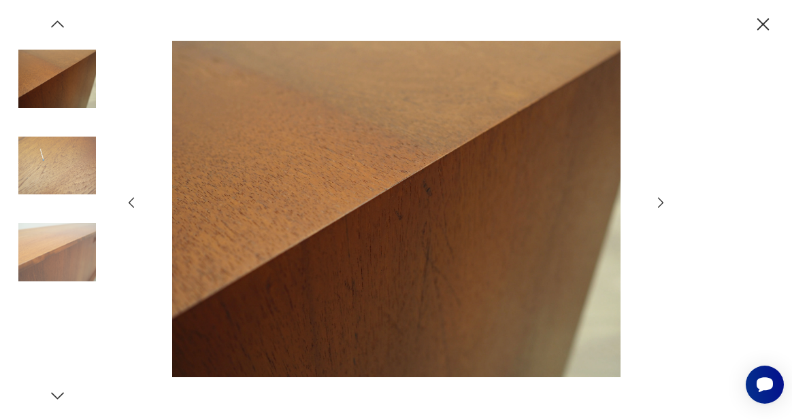
click at [658, 201] on icon "button" at bounding box center [660, 202] width 15 height 15
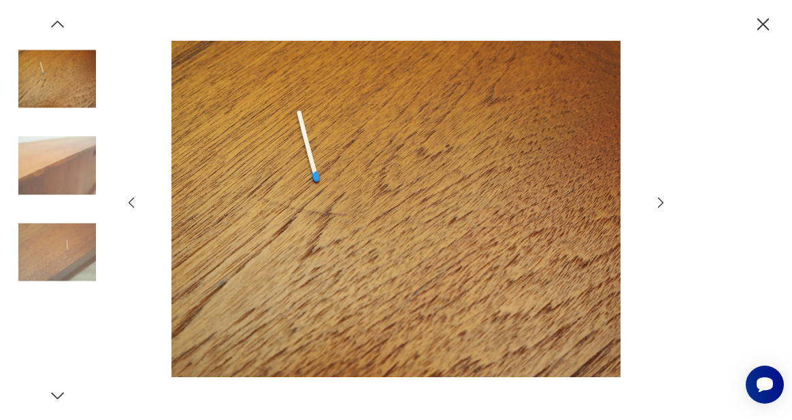
click at [658, 201] on icon "button" at bounding box center [660, 202] width 15 height 15
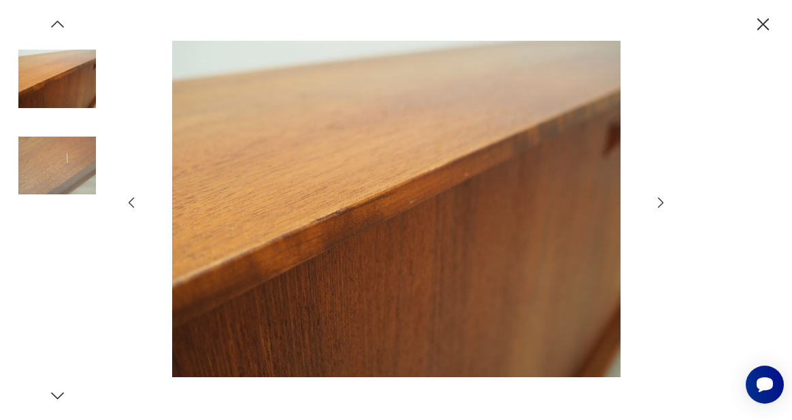
click at [658, 201] on icon "button" at bounding box center [660, 202] width 15 height 15
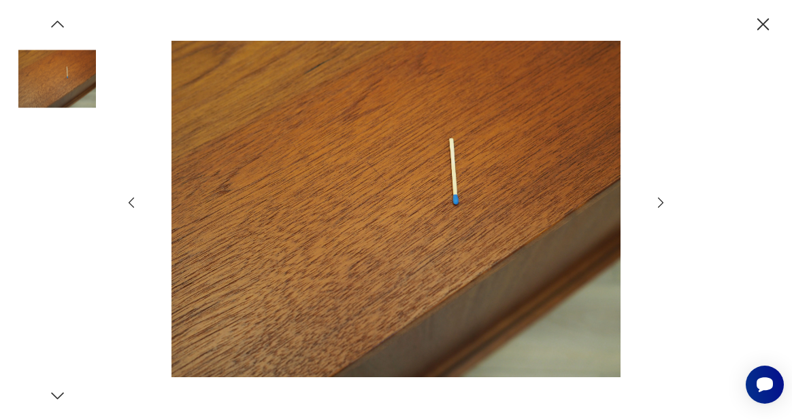
click at [658, 201] on icon "button" at bounding box center [660, 202] width 15 height 15
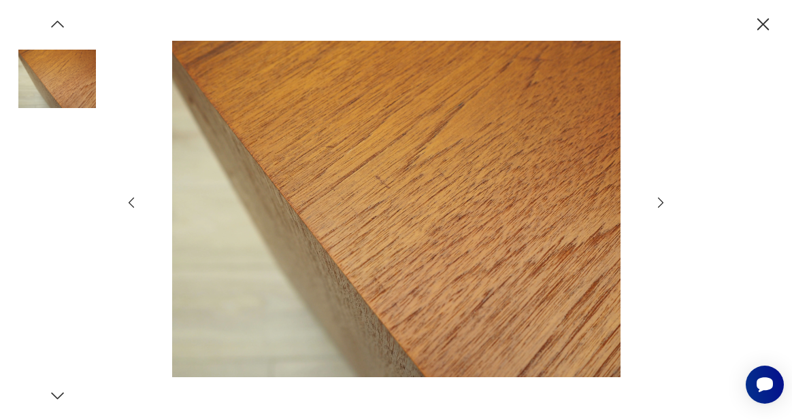
click at [658, 201] on icon "button" at bounding box center [660, 202] width 15 height 15
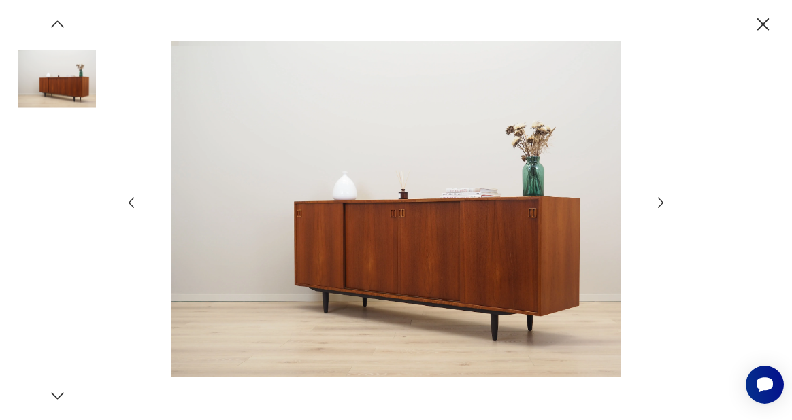
click at [658, 201] on icon "button" at bounding box center [660, 202] width 15 height 15
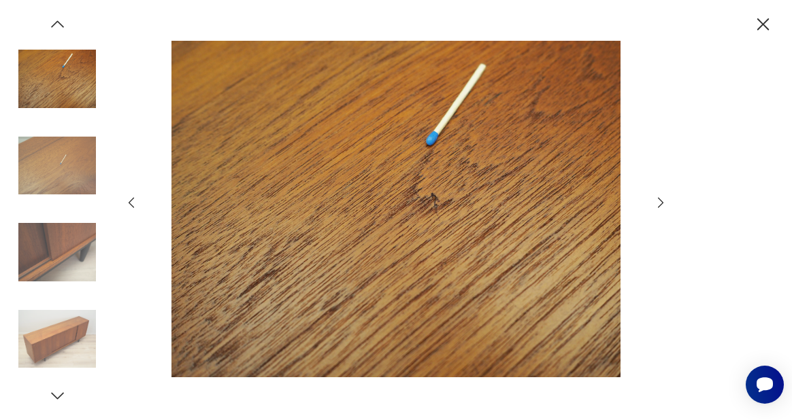
click at [658, 201] on icon "button" at bounding box center [660, 202] width 15 height 15
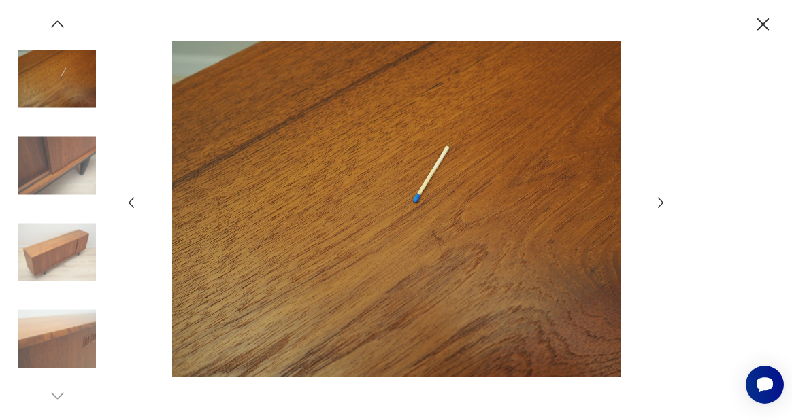
click at [658, 201] on icon "button" at bounding box center [660, 202] width 15 height 15
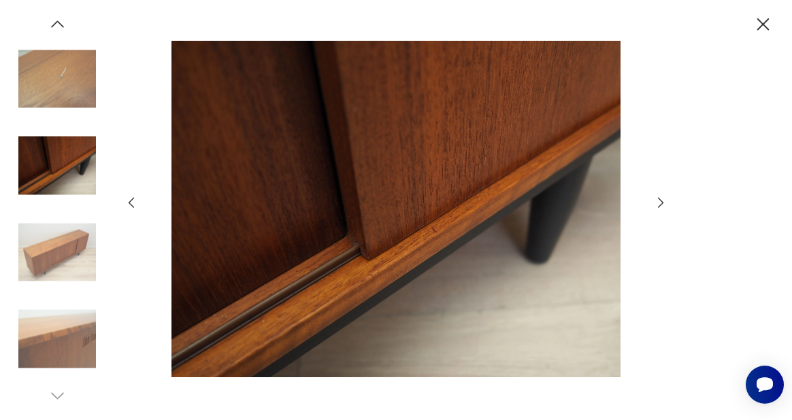
click at [658, 201] on icon "button" at bounding box center [660, 202] width 15 height 15
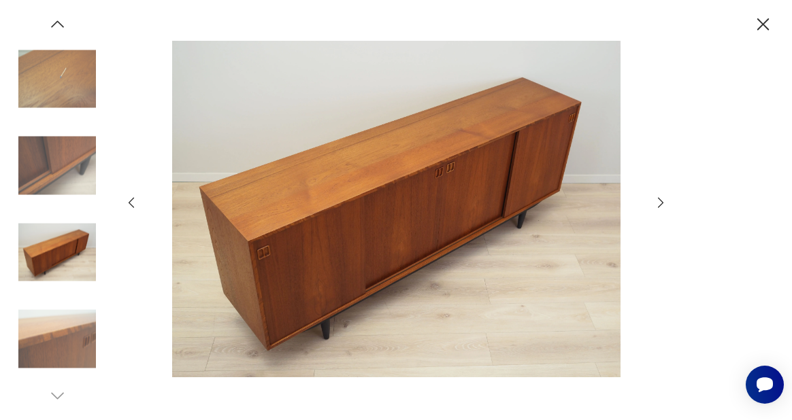
click at [658, 201] on icon "button" at bounding box center [660, 202] width 15 height 15
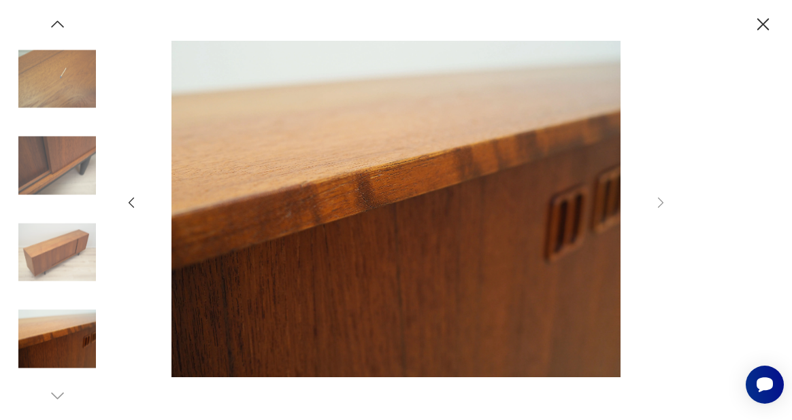
click at [58, 27] on icon "button" at bounding box center [57, 24] width 18 height 18
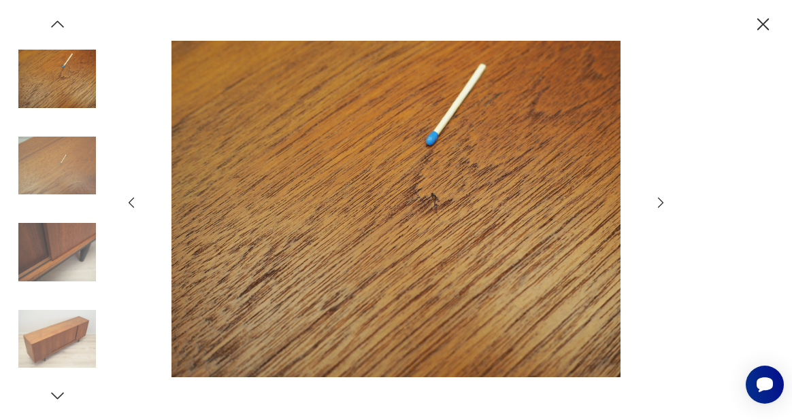
click at [55, 25] on icon "button" at bounding box center [57, 24] width 18 height 18
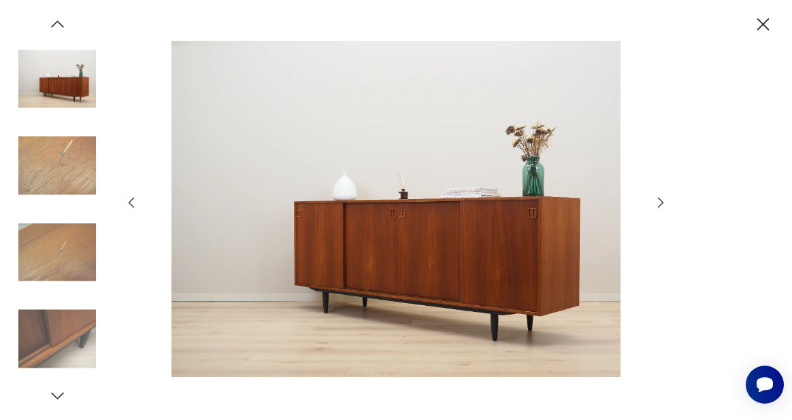
click at [55, 25] on icon "button" at bounding box center [57, 24] width 18 height 18
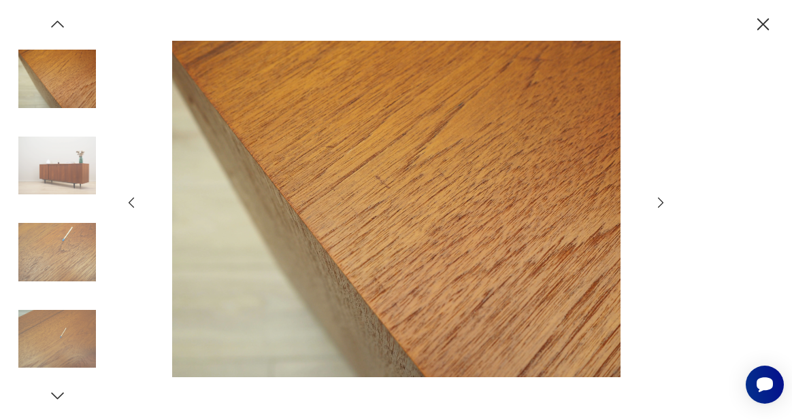
click at [55, 25] on icon "button" at bounding box center [57, 24] width 18 height 18
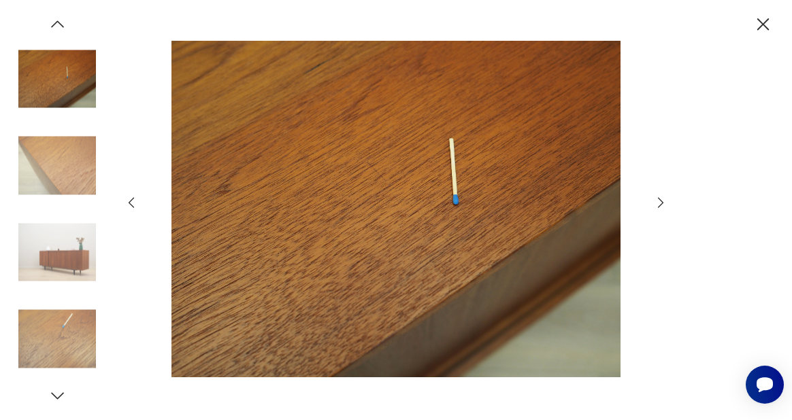
click at [55, 25] on icon "button" at bounding box center [57, 24] width 18 height 18
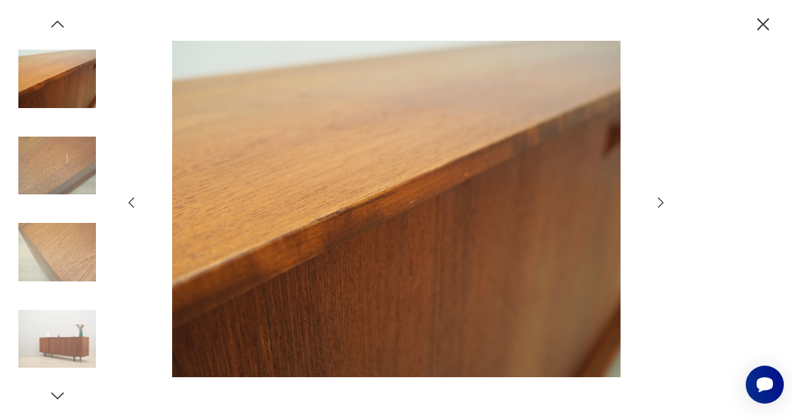
click at [55, 25] on icon "button" at bounding box center [57, 24] width 18 height 18
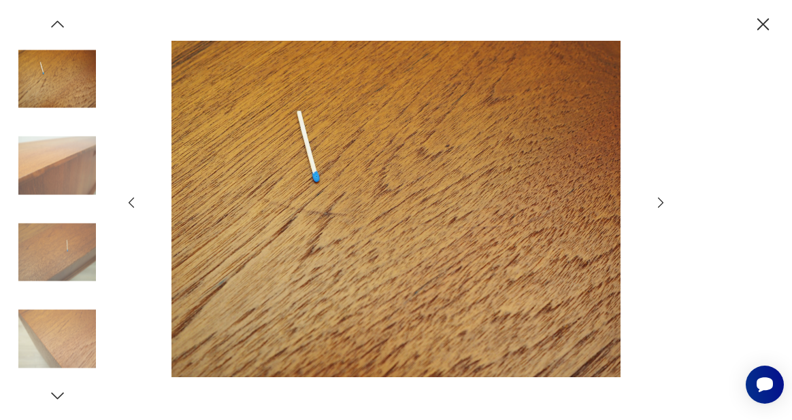
click at [55, 25] on icon "button" at bounding box center [57, 24] width 18 height 18
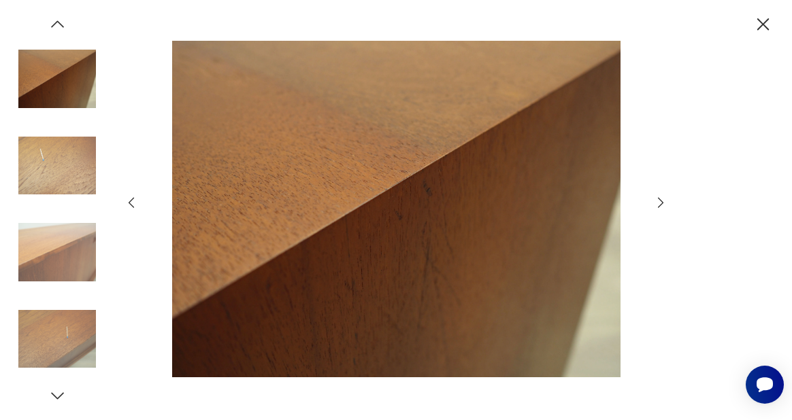
click at [55, 25] on icon "button" at bounding box center [57, 24] width 18 height 18
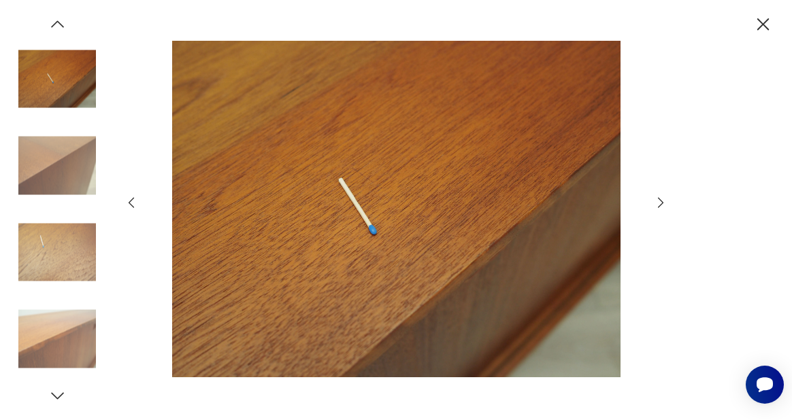
click at [55, 25] on icon "button" at bounding box center [57, 24] width 18 height 18
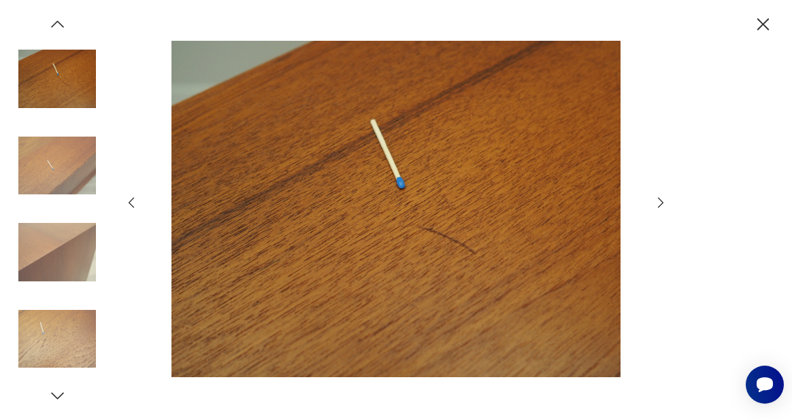
click at [55, 25] on icon "button" at bounding box center [57, 24] width 18 height 18
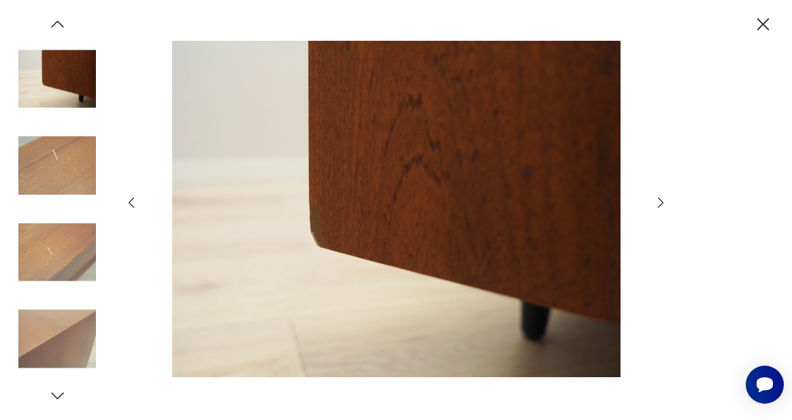
click at [55, 25] on icon "button" at bounding box center [57, 24] width 18 height 18
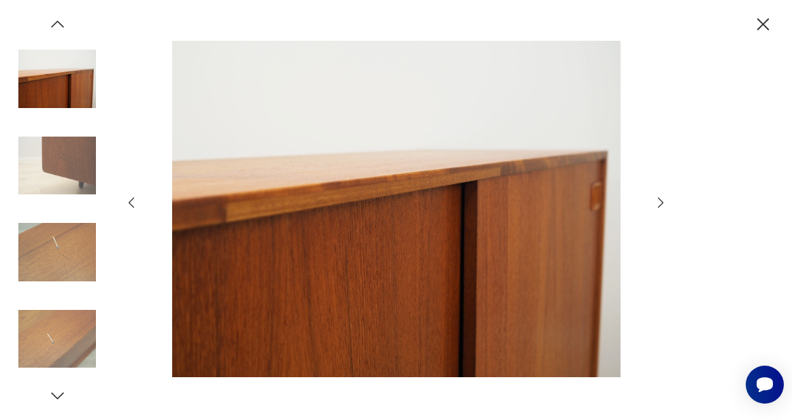
click at [55, 25] on icon "button" at bounding box center [57, 24] width 18 height 18
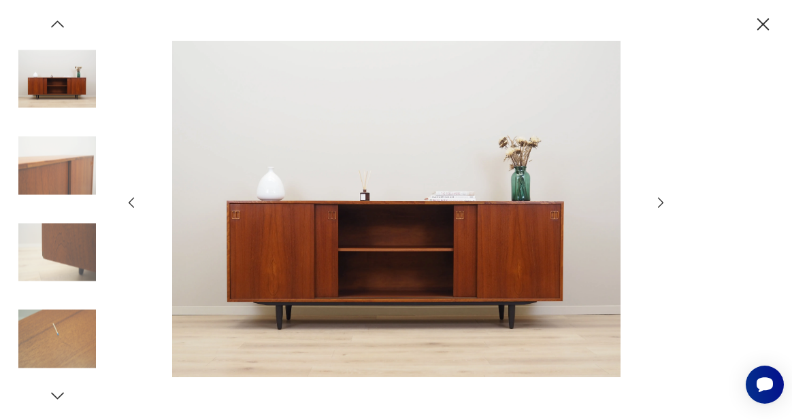
click at [55, 25] on icon "button" at bounding box center [57, 24] width 18 height 18
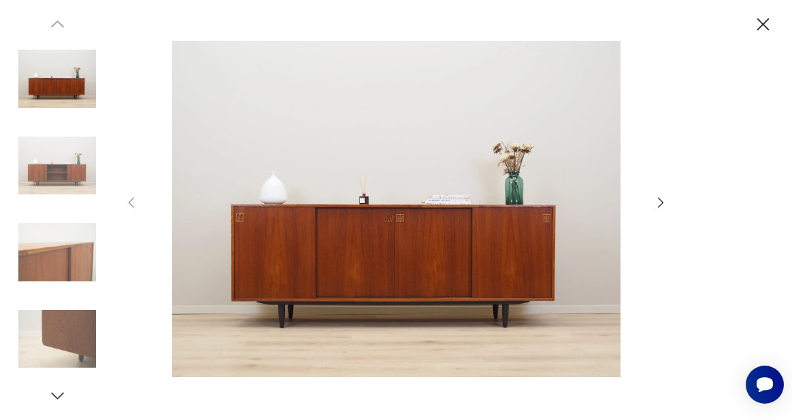
click at [399, 259] on img at bounding box center [396, 209] width 490 height 336
click at [409, 250] on img at bounding box center [396, 209] width 490 height 336
click at [765, 28] on icon "button" at bounding box center [763, 25] width 22 height 22
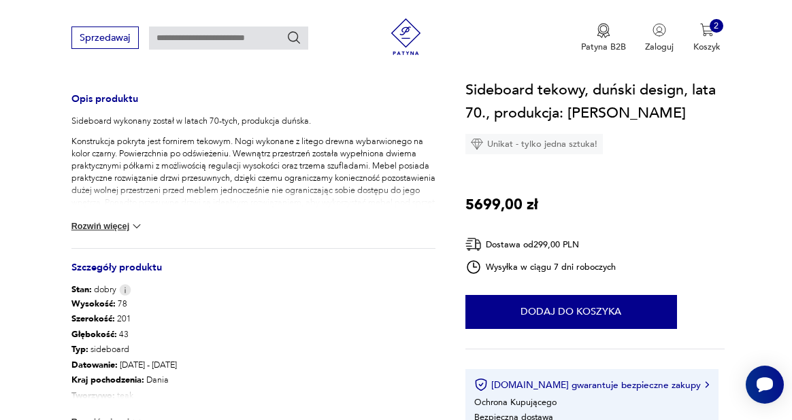
scroll to position [569, 0]
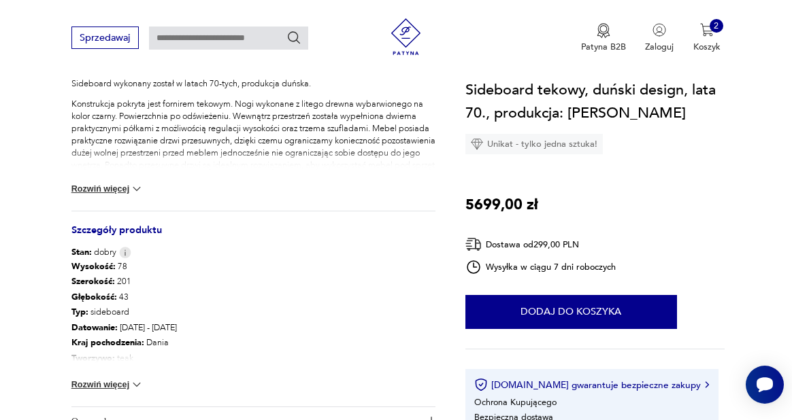
type input "*********"
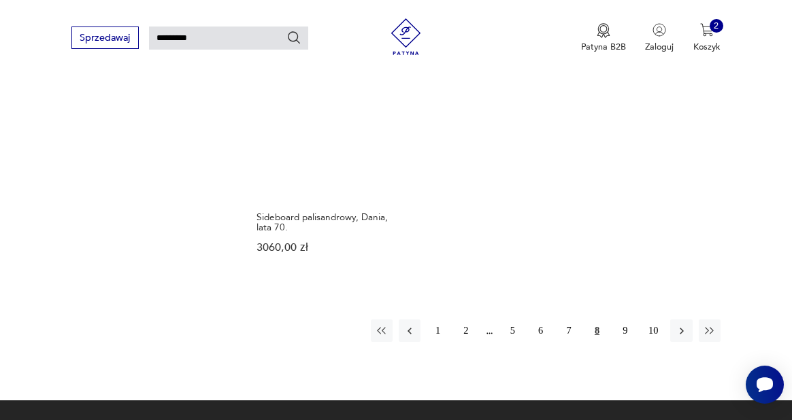
scroll to position [1572, 0]
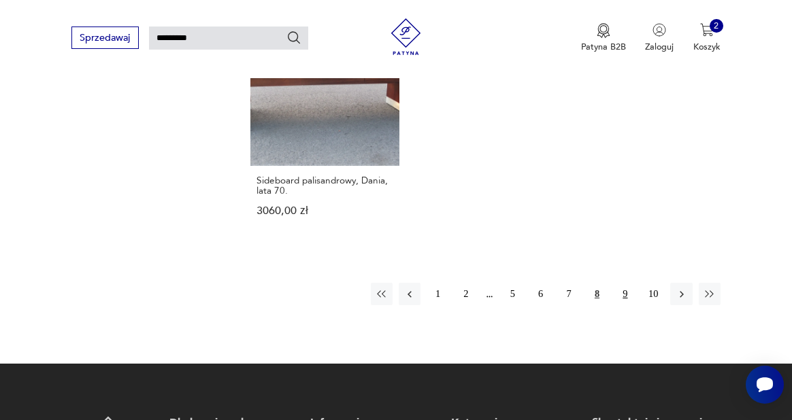
click at [624, 288] on button "9" at bounding box center [625, 294] width 22 height 22
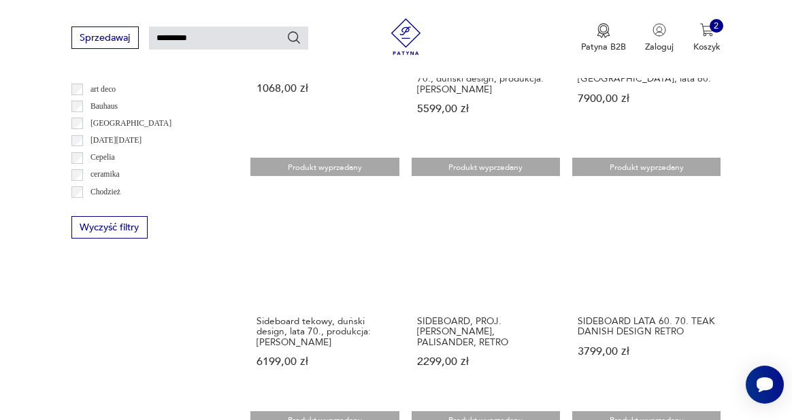
scroll to position [656, 0]
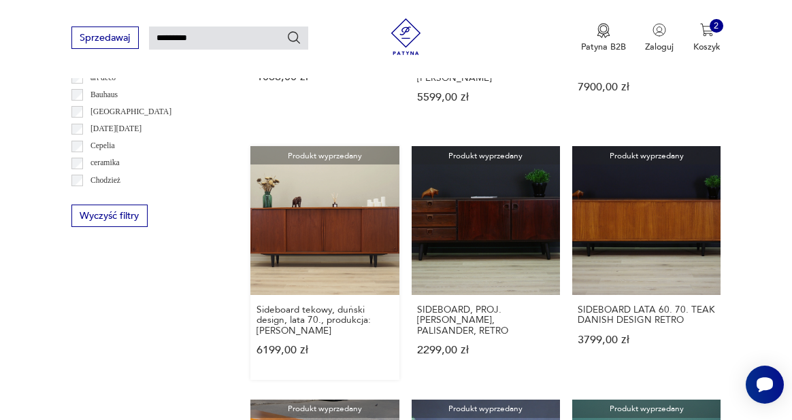
click at [322, 211] on link "Produkt wyprzedany Sideboard tekowy, duński design, lata 70., produkcja: [PERSO…" at bounding box center [324, 262] width 148 height 233
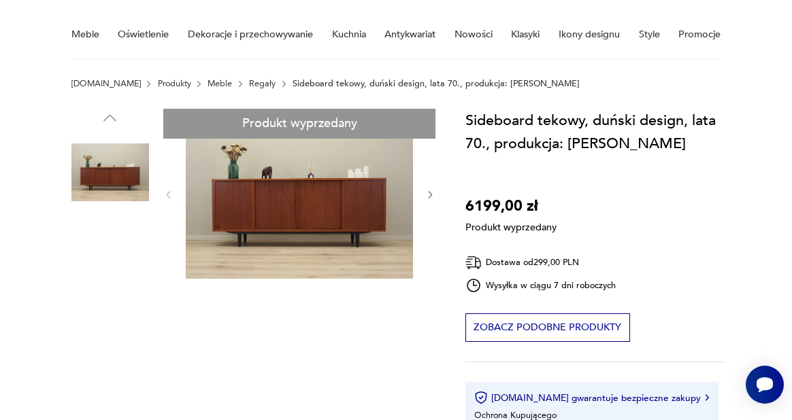
scroll to position [105, 0]
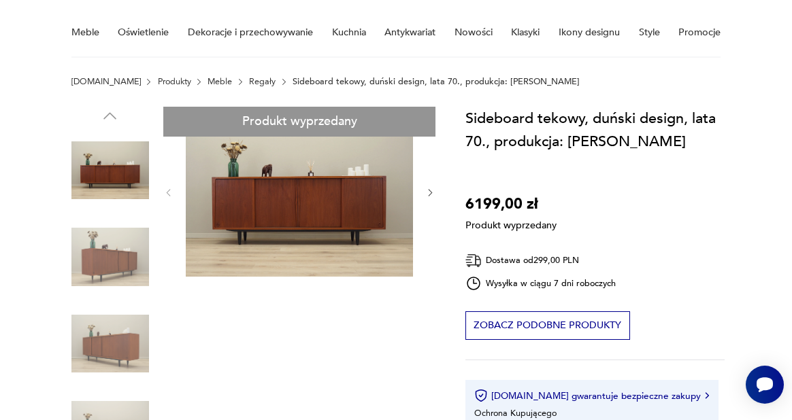
type input "*********"
